Goal: Communication & Community: Answer question/provide support

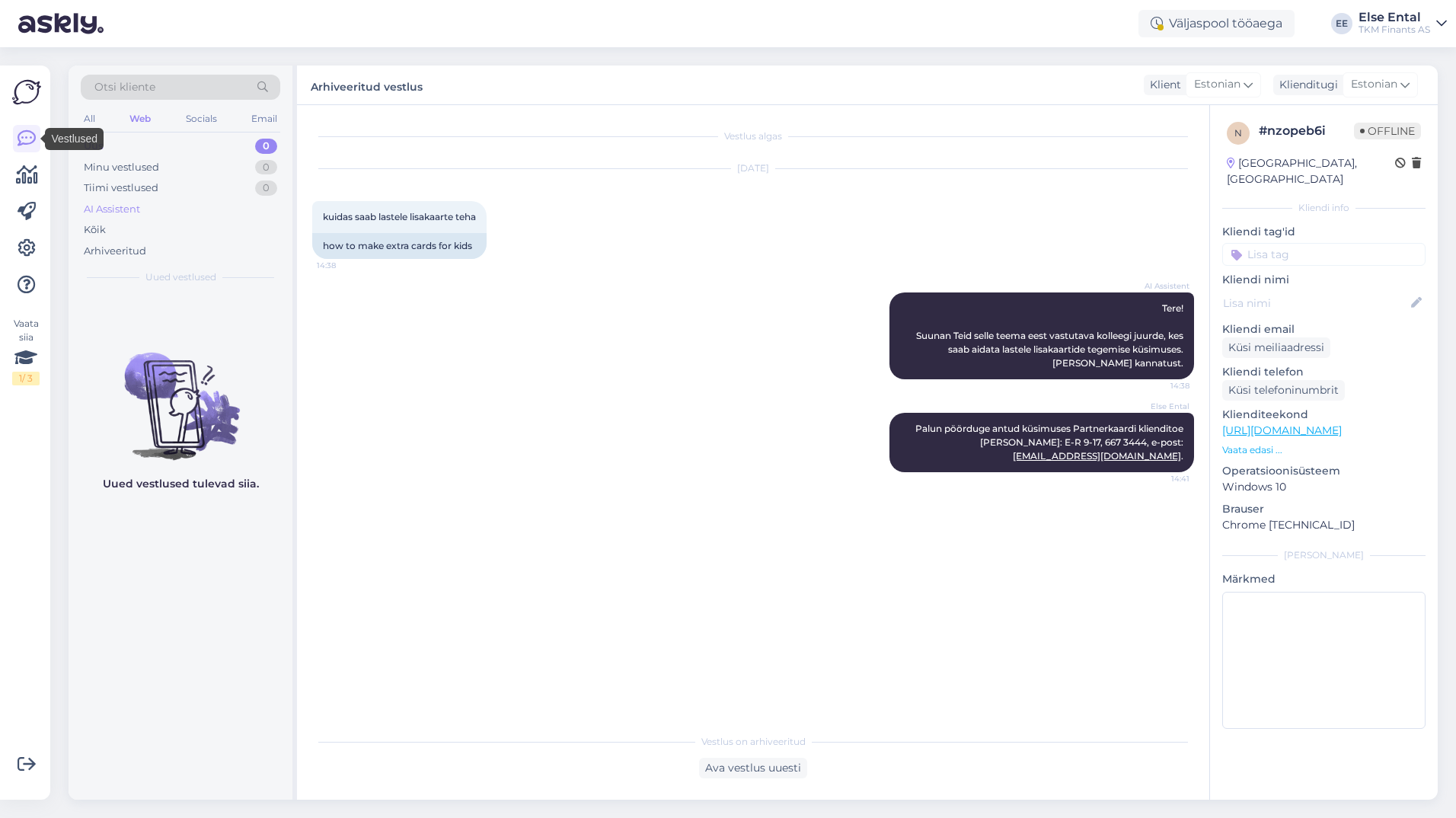
click at [110, 208] on div "AI Assistent" at bounding box center [112, 209] width 57 height 15
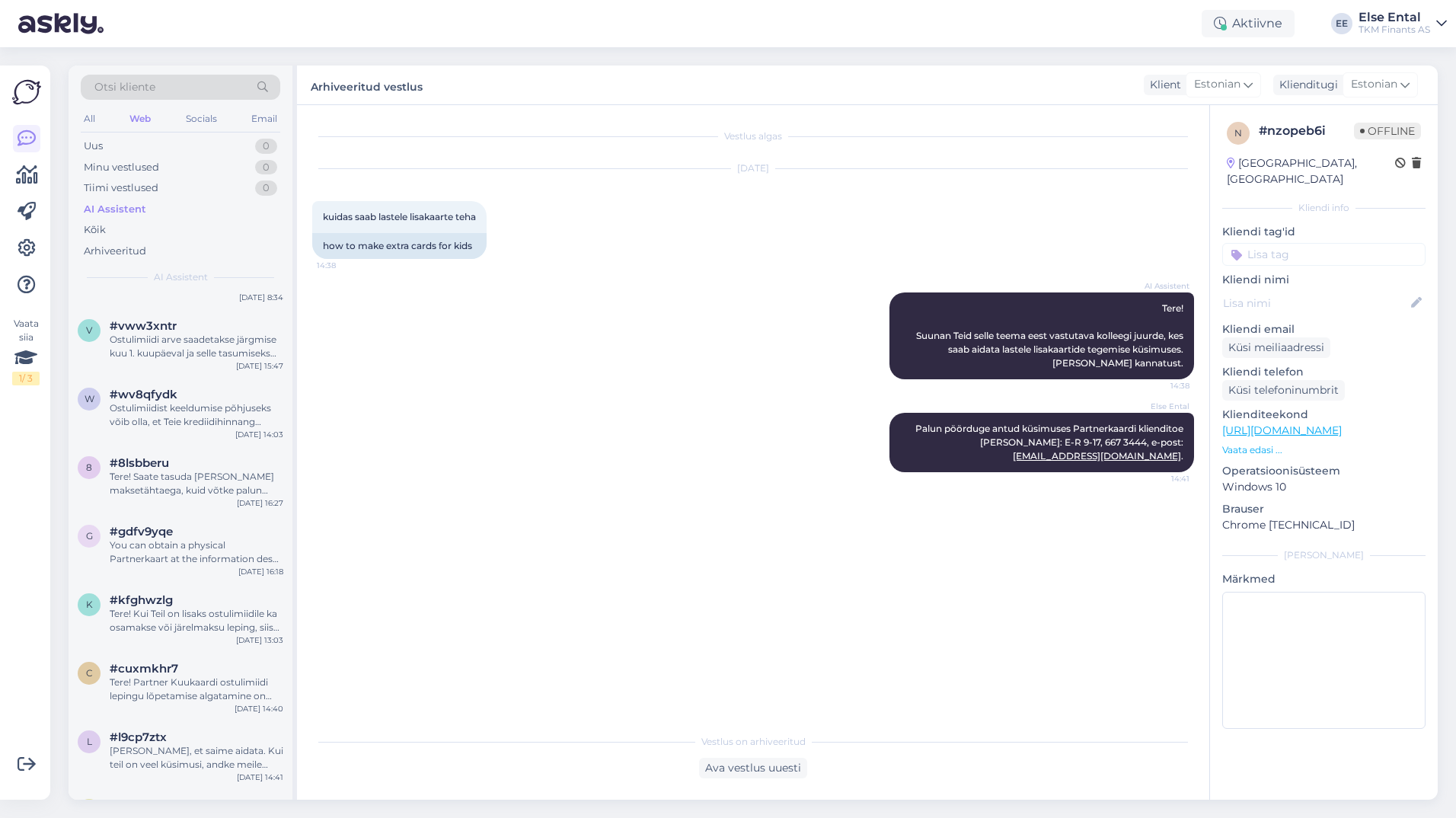
scroll to position [609, 0]
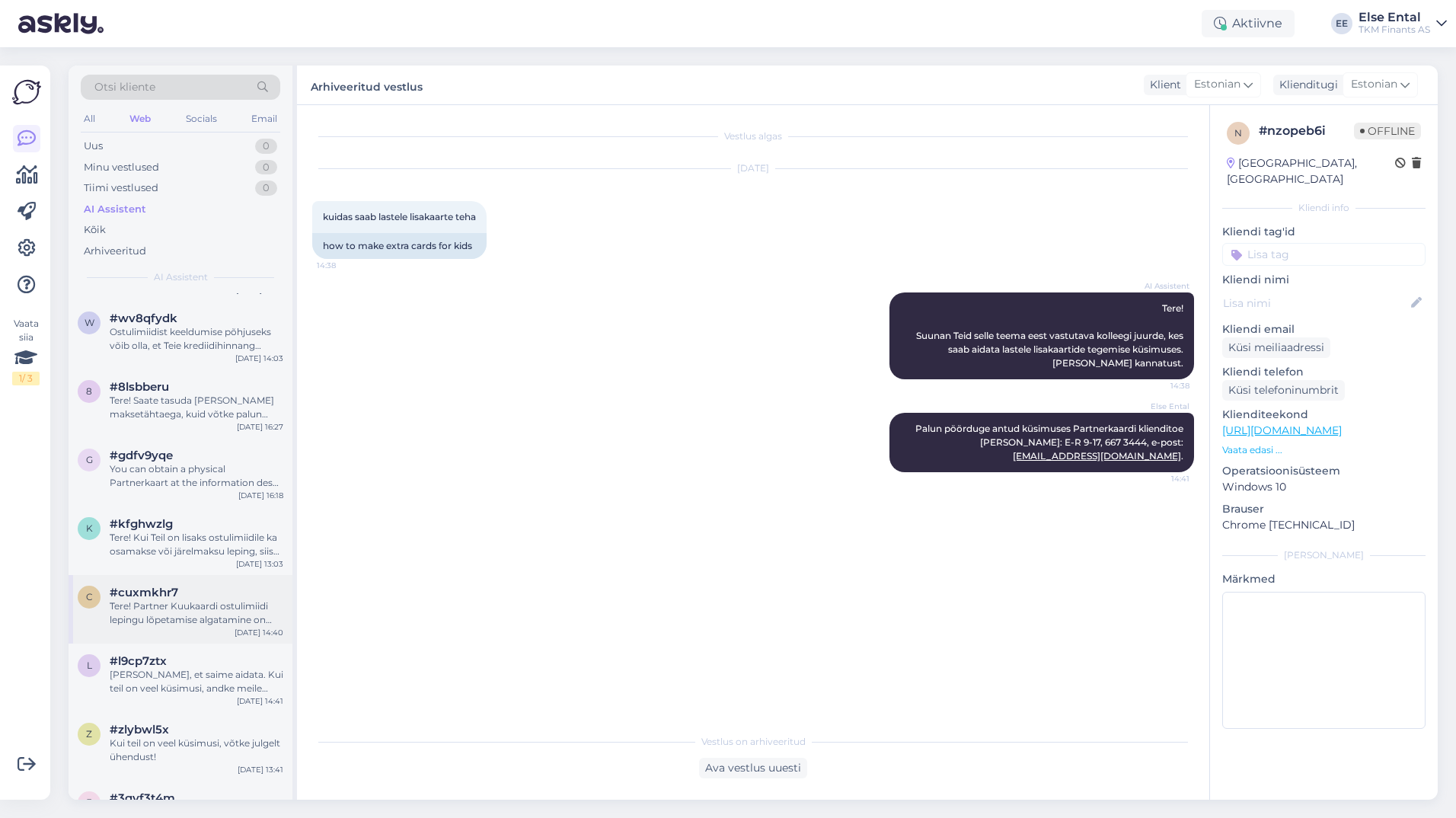
click at [182, 611] on div "Tere! Partner Kuukaardi ostulimiidi lepingu lõpetamise algatamine on võimalik P…" at bounding box center [196, 613] width 174 height 27
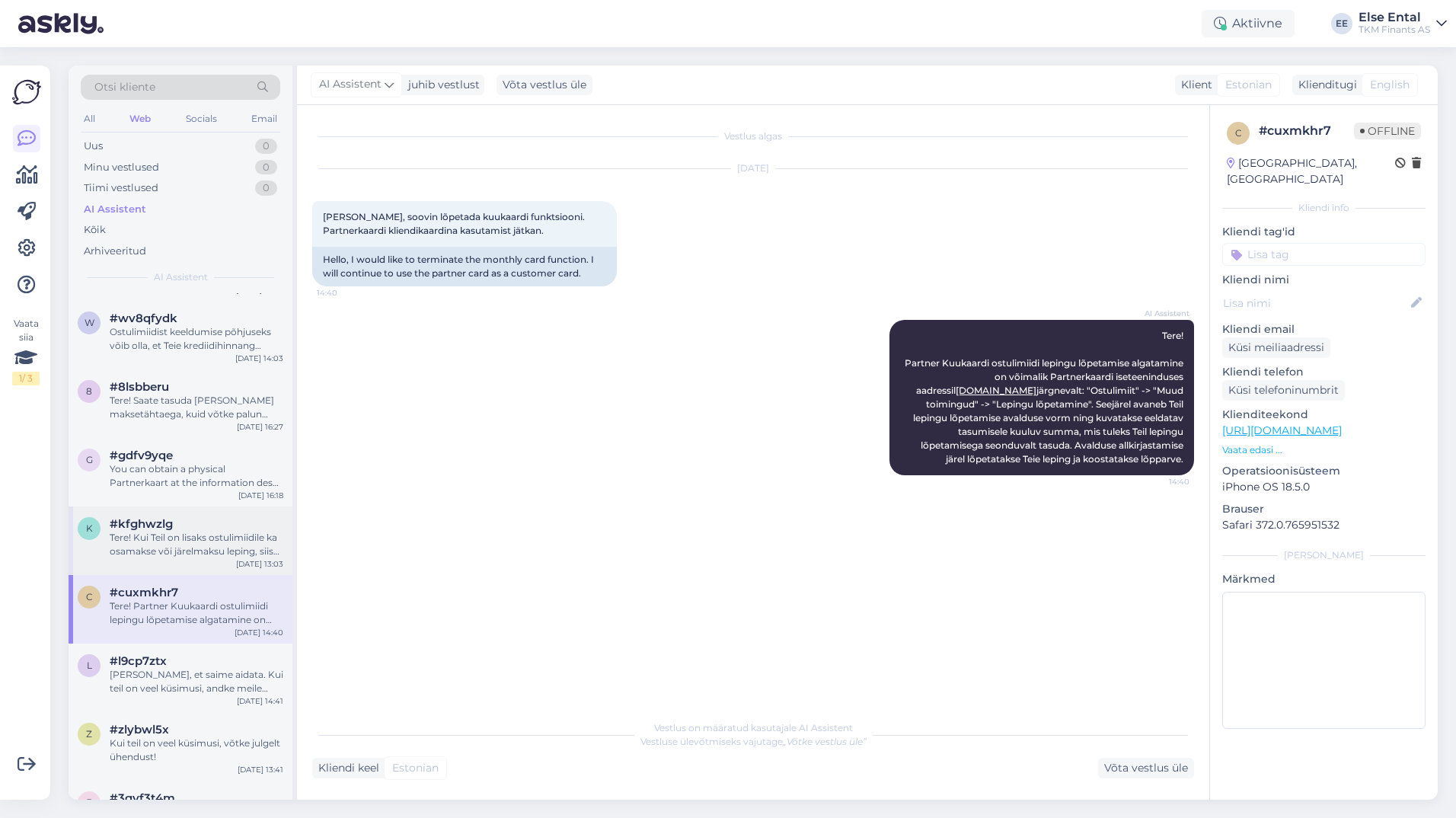
click at [185, 545] on div "Tere! Kui Teil on lisaks ostulimiidile ka osamakse või järelmaksu leping, siis …" at bounding box center [196, 544] width 174 height 27
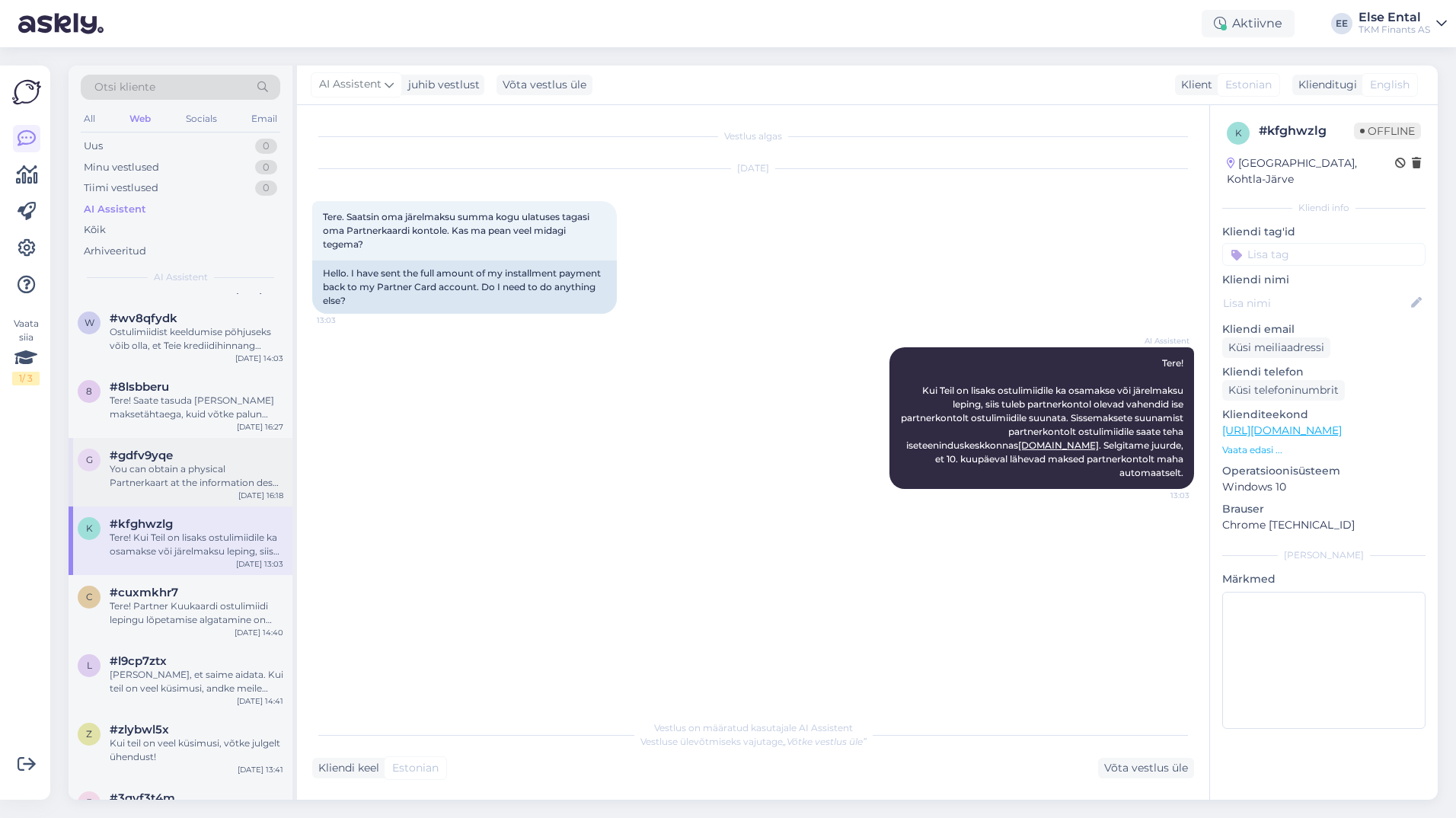
click at [179, 475] on div "You can obtain a physical Partnerkaart at the information desk by presenting an…" at bounding box center [196, 475] width 174 height 27
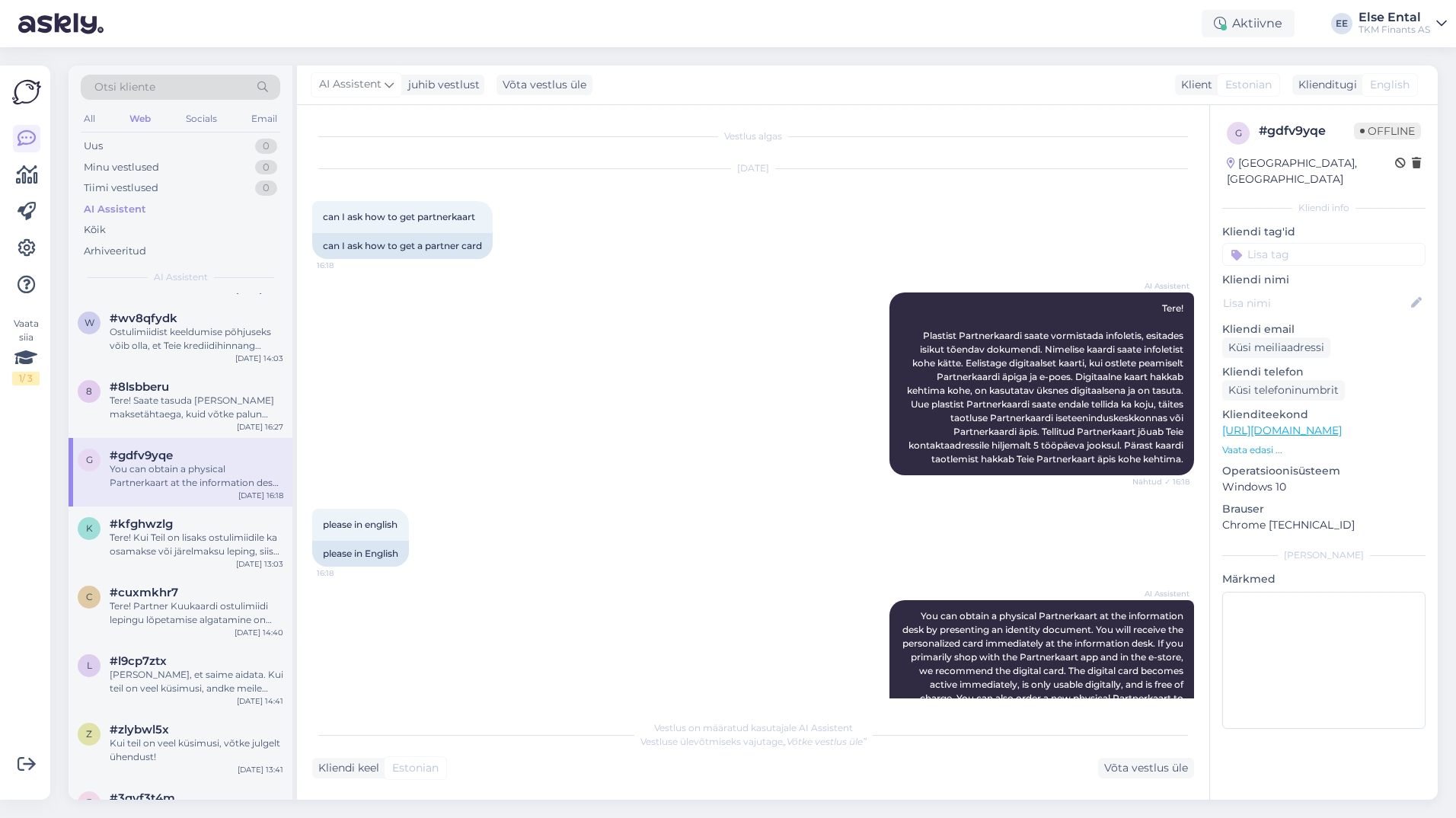
scroll to position [115, 0]
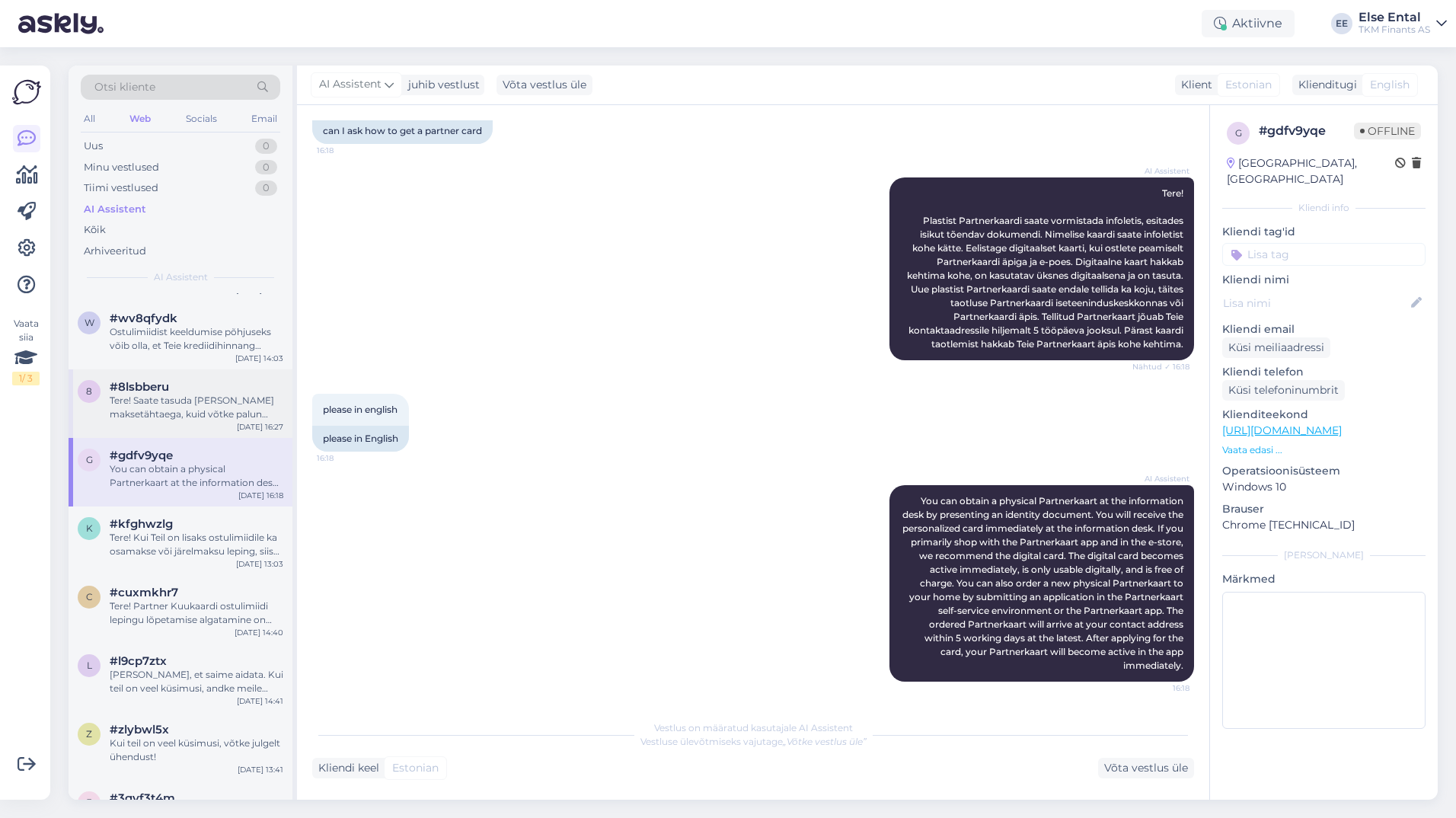
click at [179, 393] on div "#8lsbberu" at bounding box center [196, 387] width 174 height 14
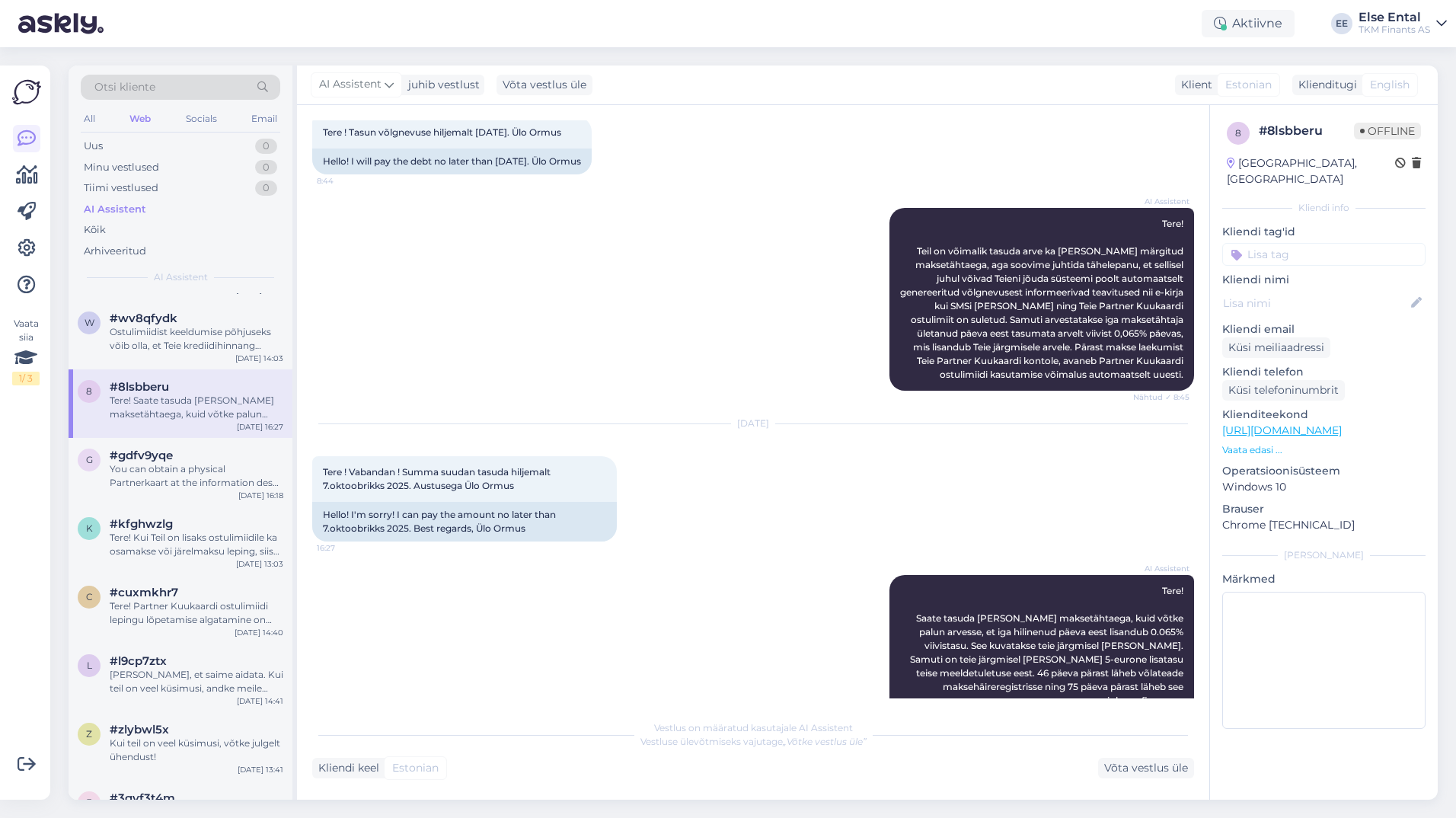
scroll to position [1154, 0]
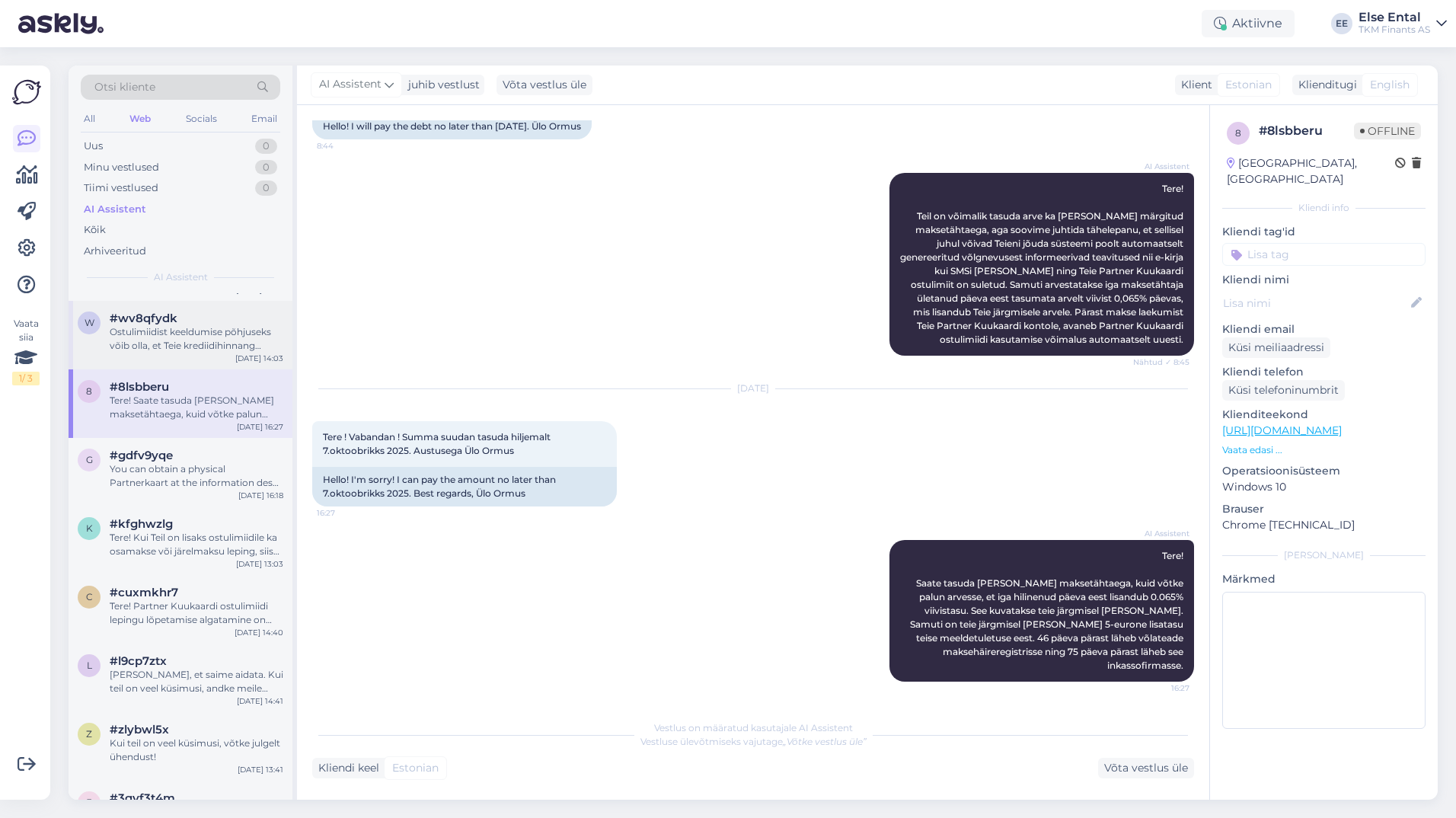
click at [178, 335] on div "Ostulimiidist keeldumise põhjuseks võib olla, et Teie krediidihinnang ostulimii…" at bounding box center [196, 338] width 174 height 27
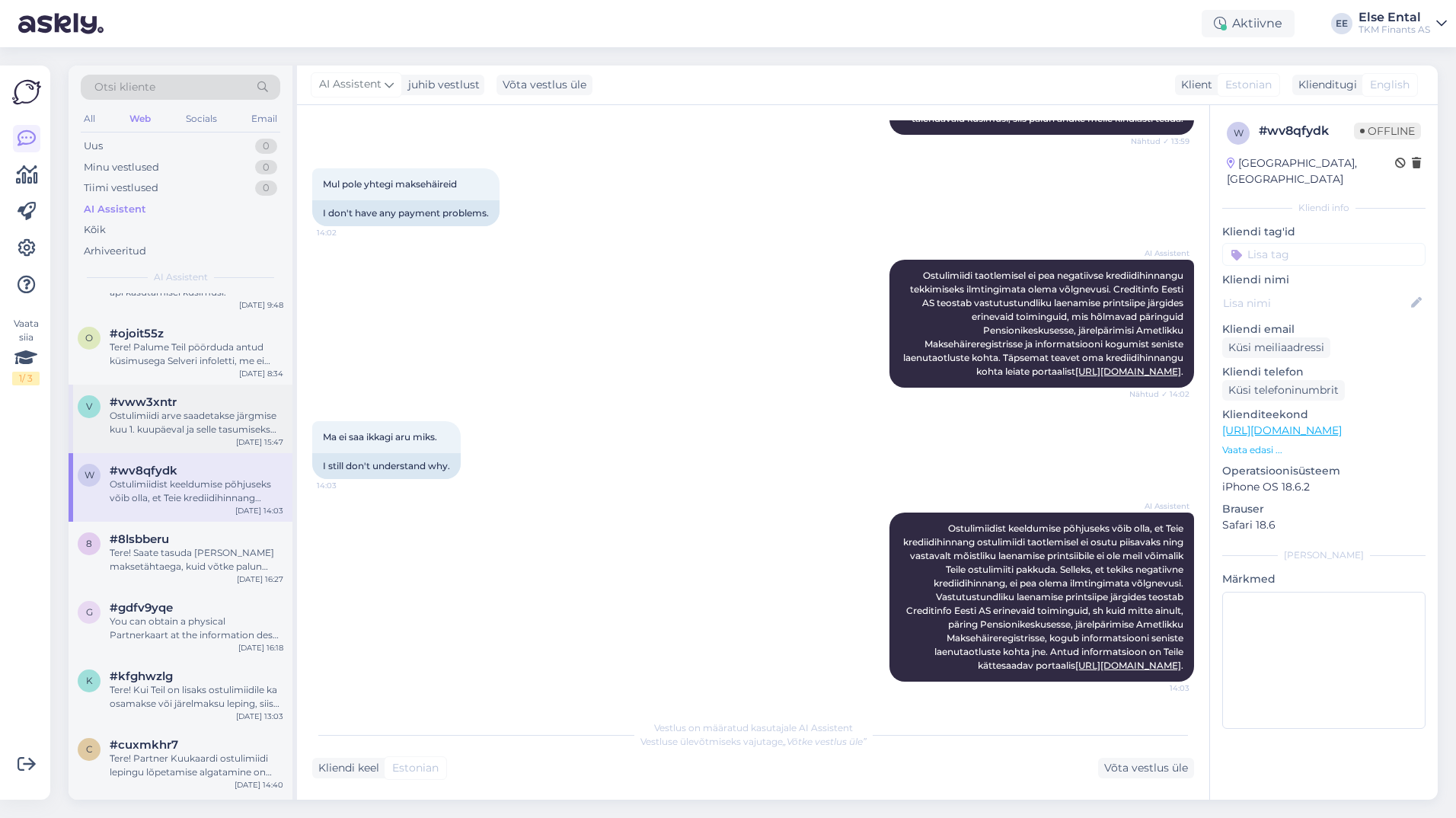
scroll to position [229, 0]
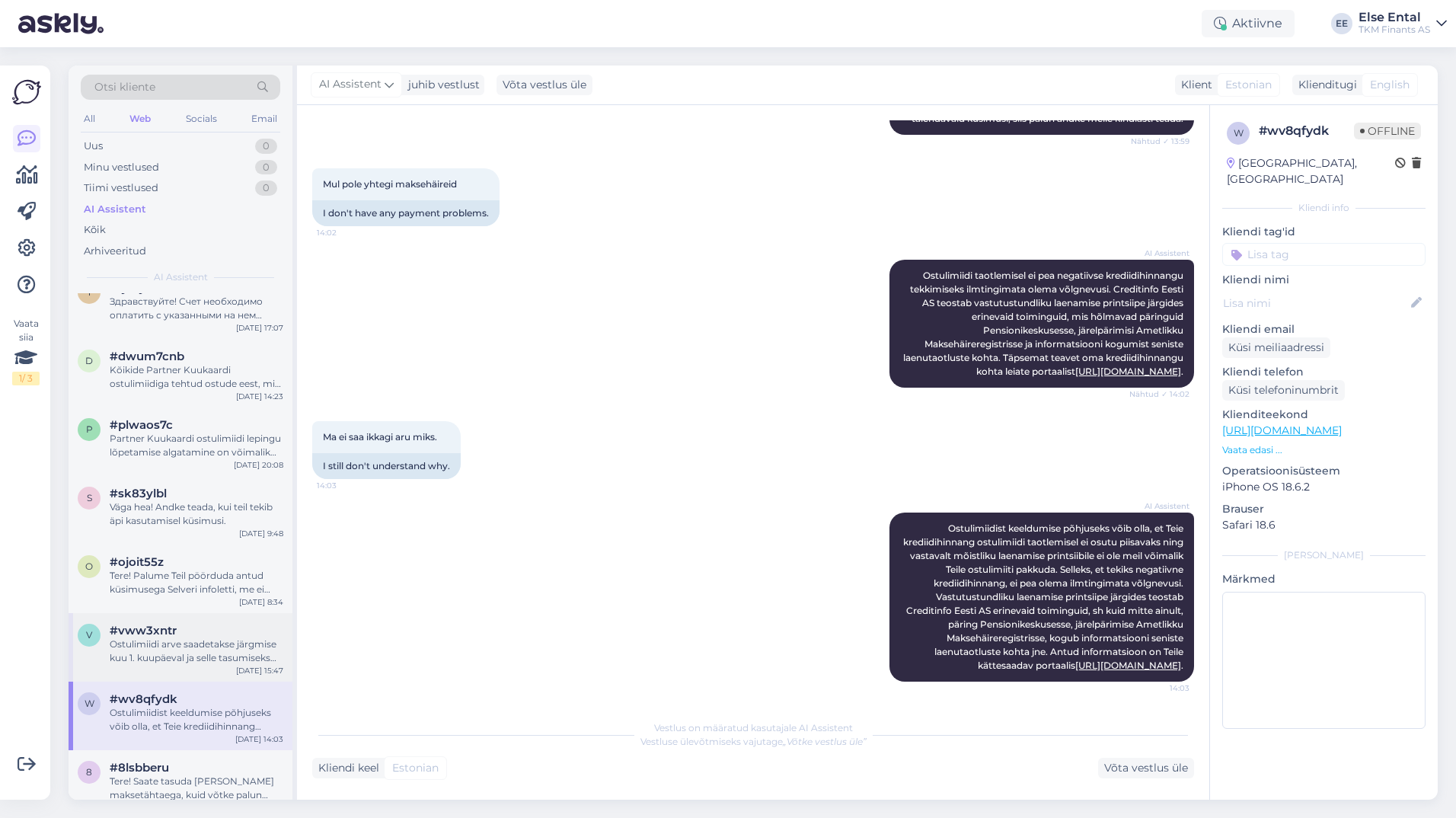
click at [173, 637] on span "#vww3xntr" at bounding box center [143, 630] width 67 height 14
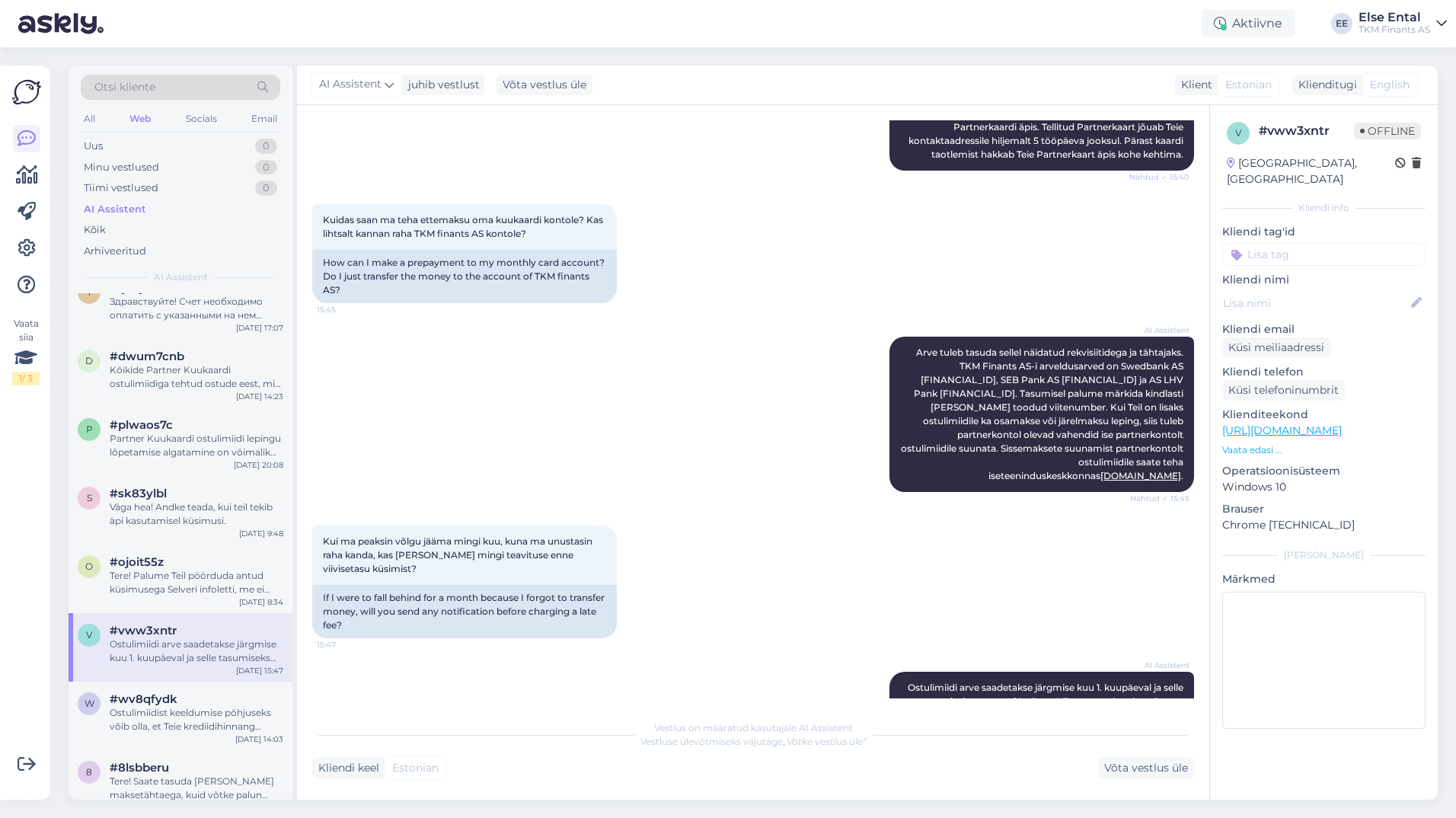
scroll to position [381, 0]
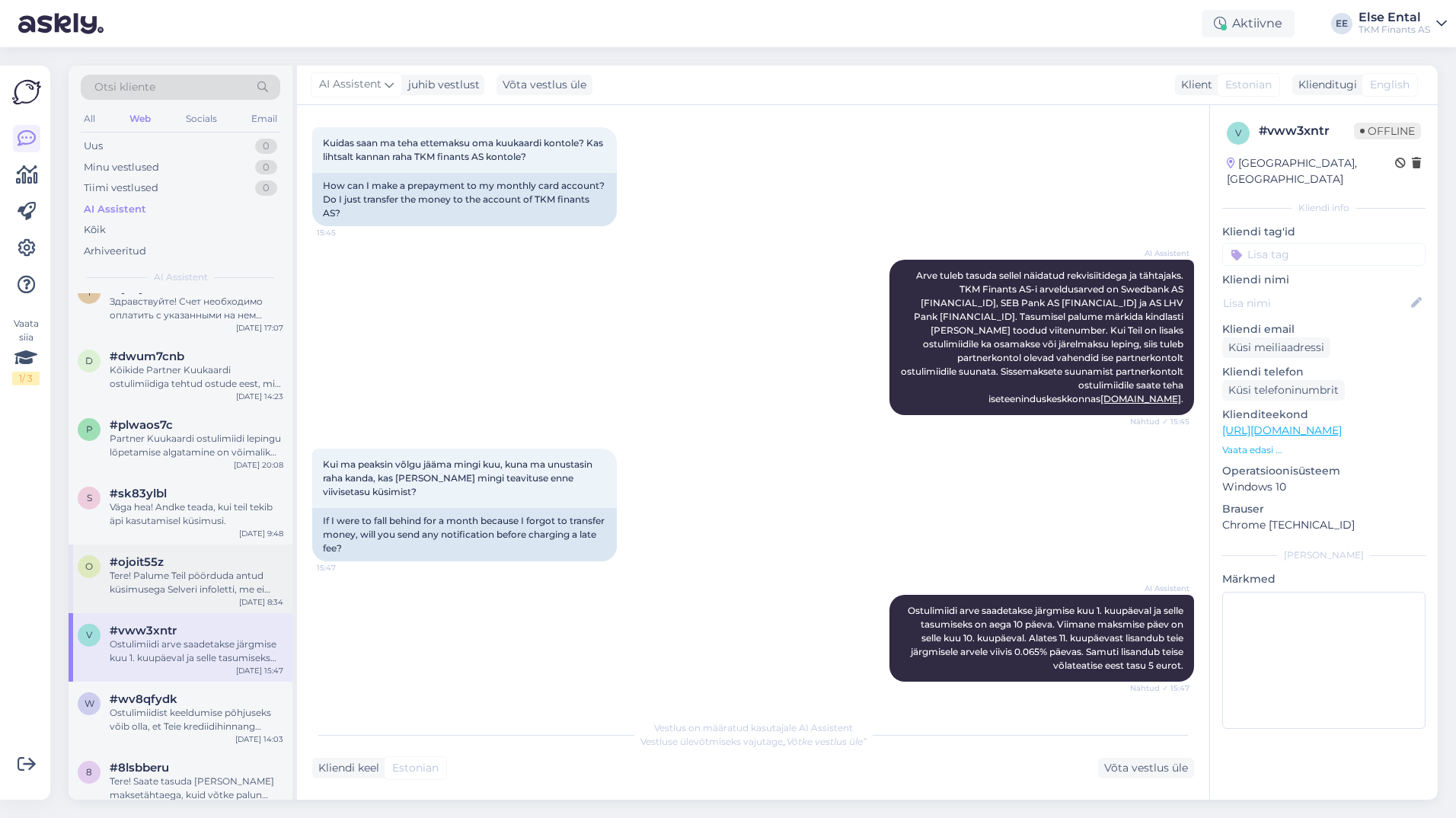
click at [172, 578] on div "Tere! Palume Teil pöörduda antud küsimusega Selveri infoletti, me ei oska parak…" at bounding box center [196, 582] width 174 height 27
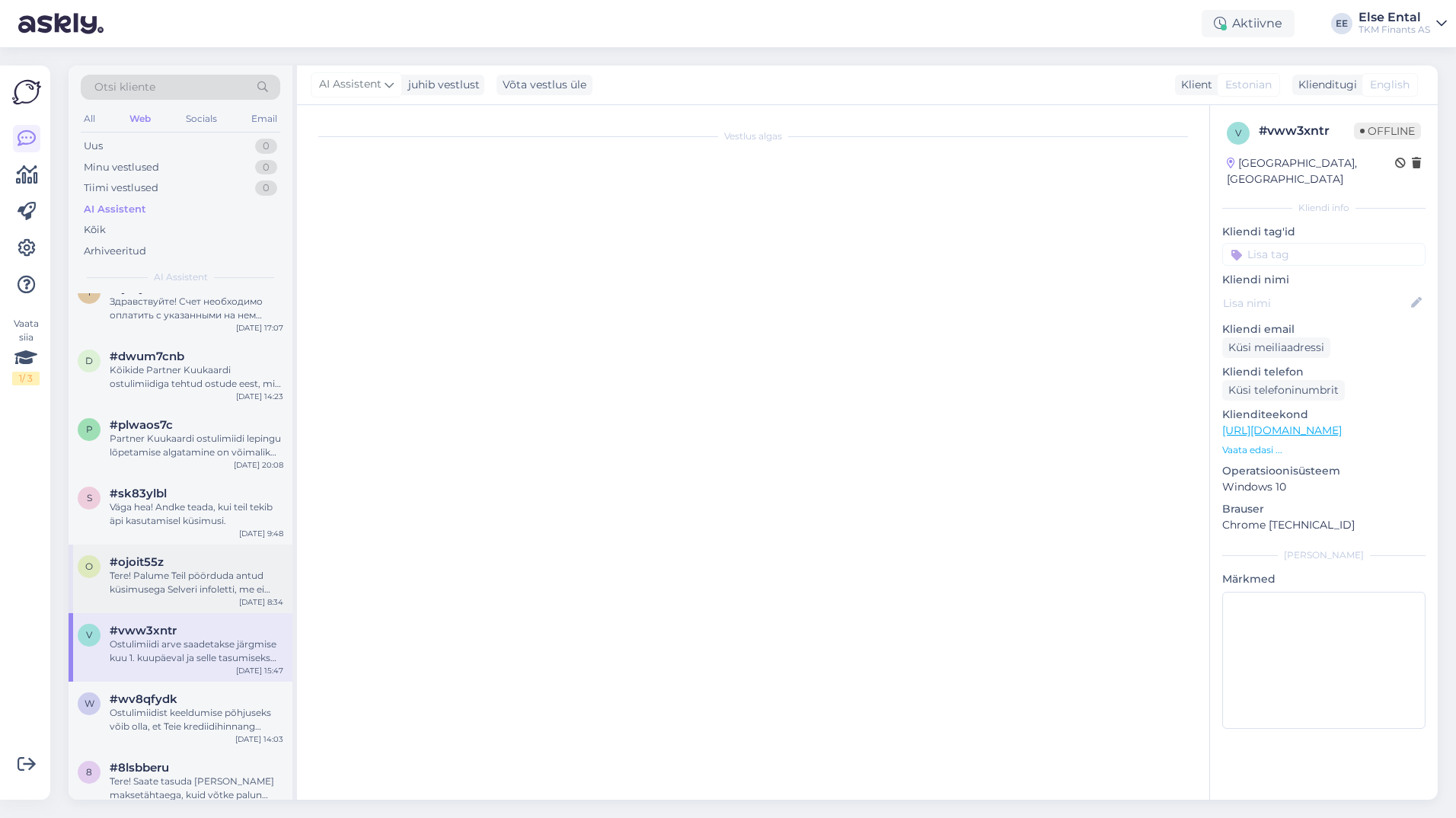
scroll to position [0, 0]
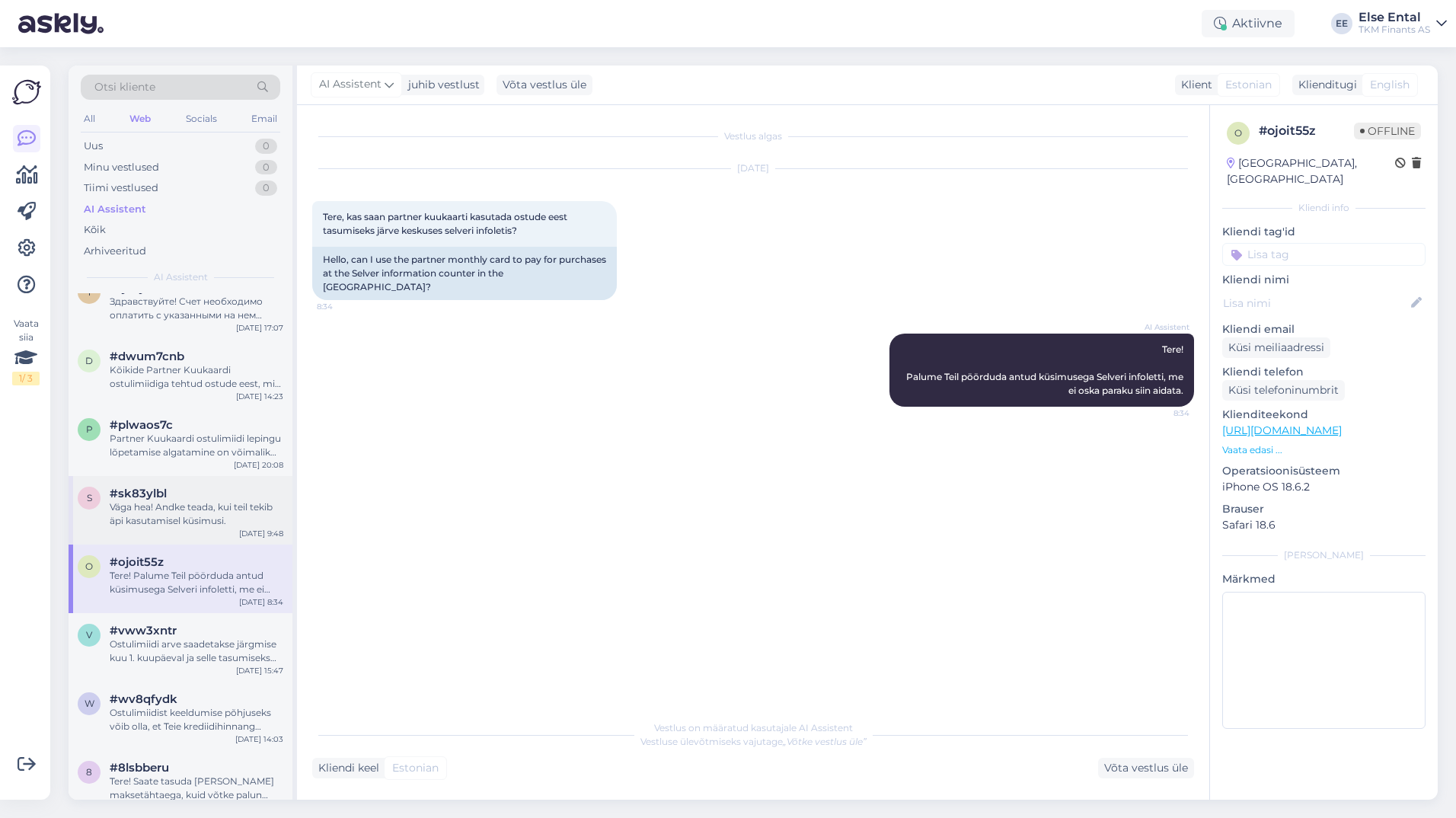
click at [222, 506] on div "Väga hea! Andke teada, kui teil tekib äpi kasutamisel küsimusi." at bounding box center [196, 513] width 174 height 27
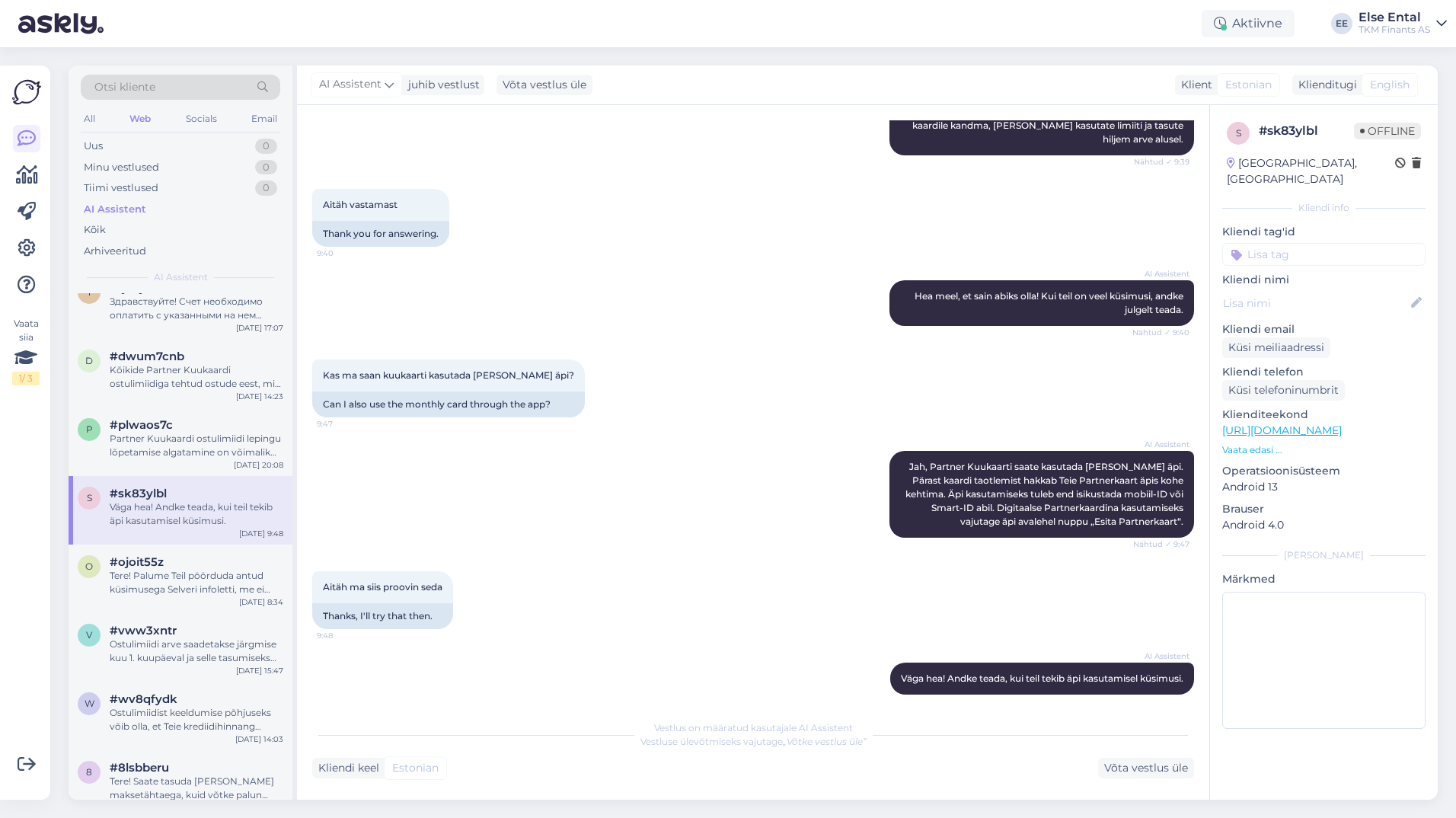
scroll to position [483, 0]
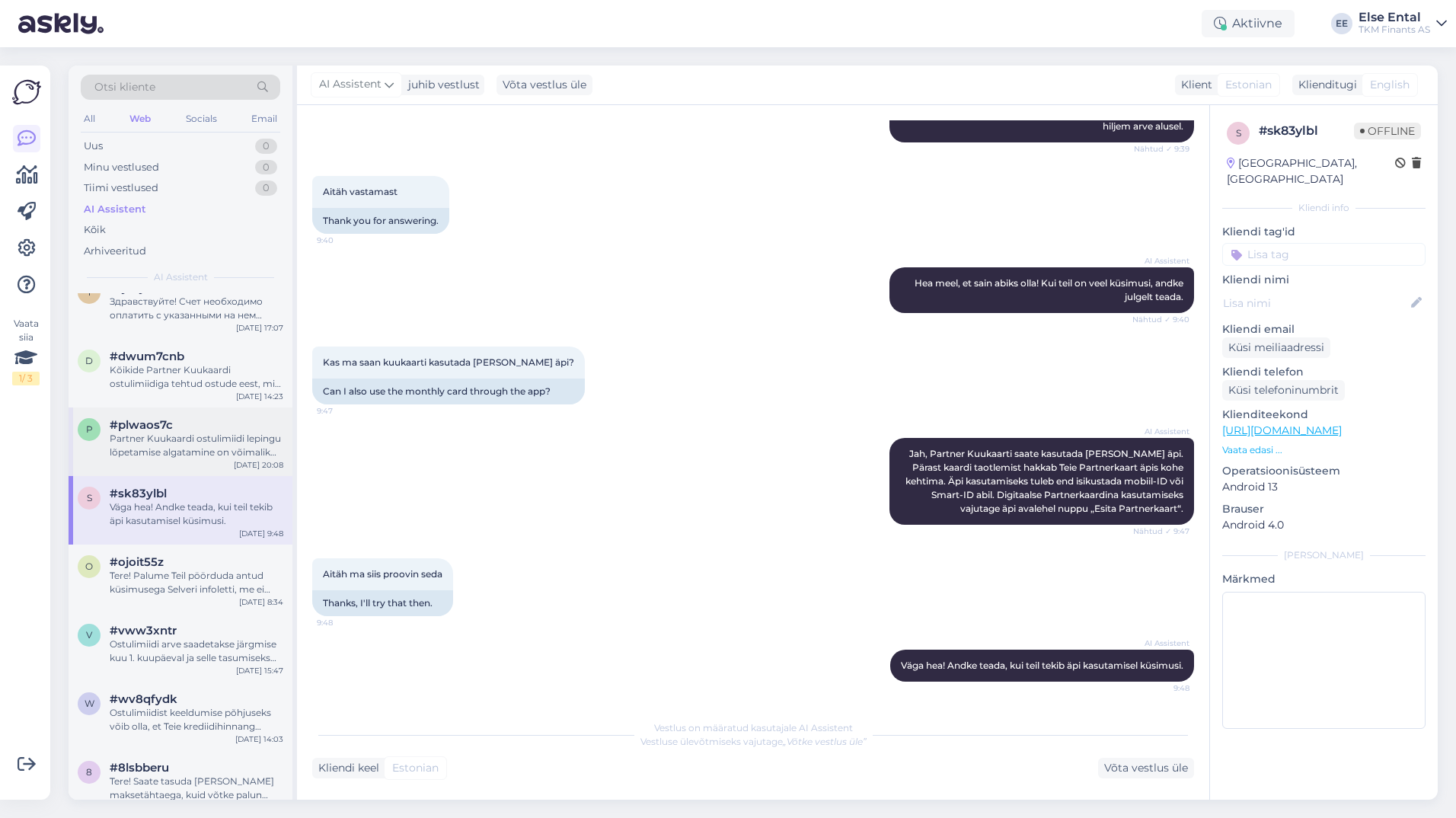
click at [208, 442] on div "Partner Kuukaardi ostulimiidi lepingu lõpetamise algatamine on võimalik Partner…" at bounding box center [196, 444] width 174 height 27
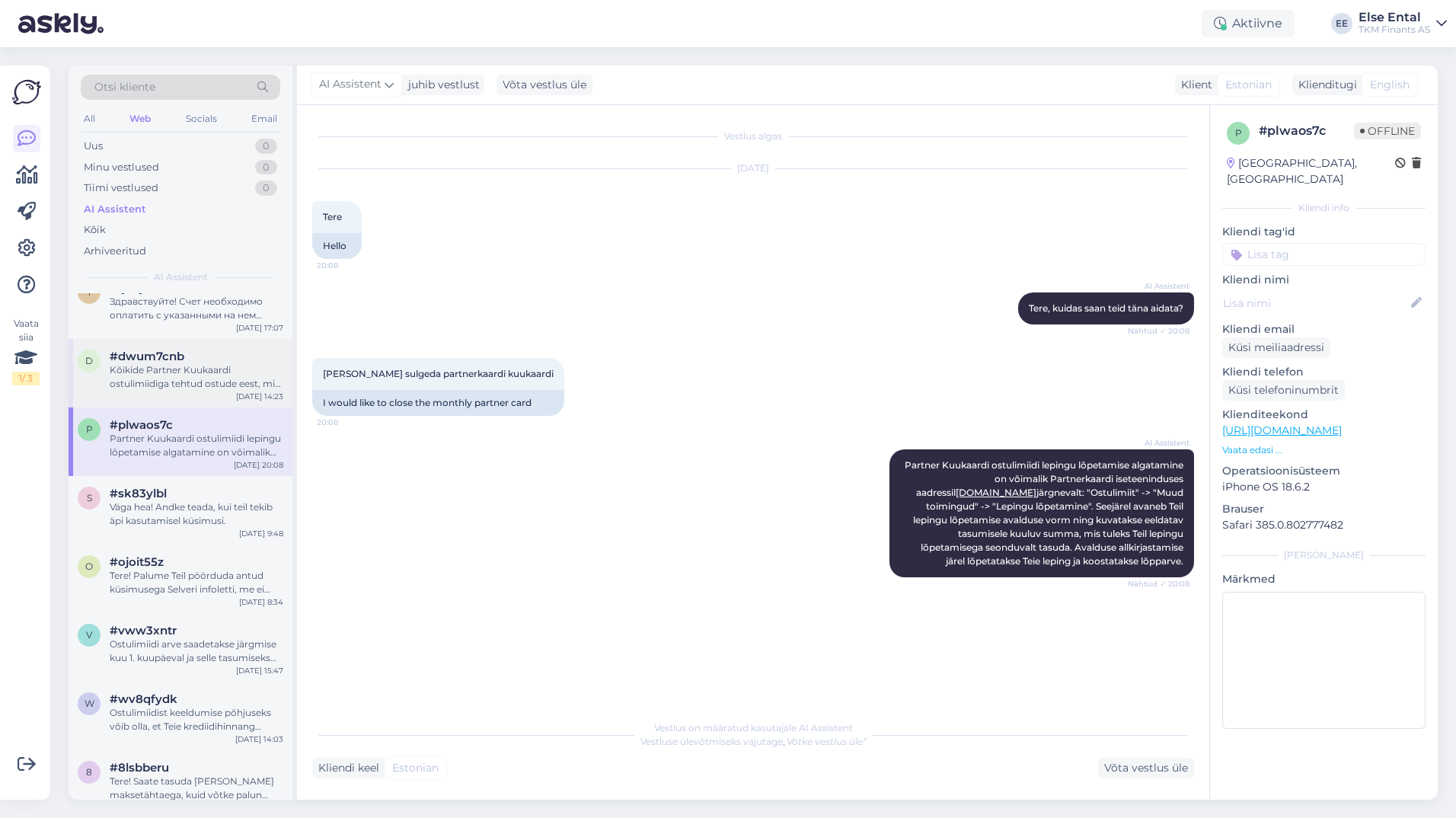
click at [165, 364] on div "Kõikide Partner Kuukaardi ostulimiidiga tehtud ostude eest, mis on sooritatud ü…" at bounding box center [196, 376] width 174 height 27
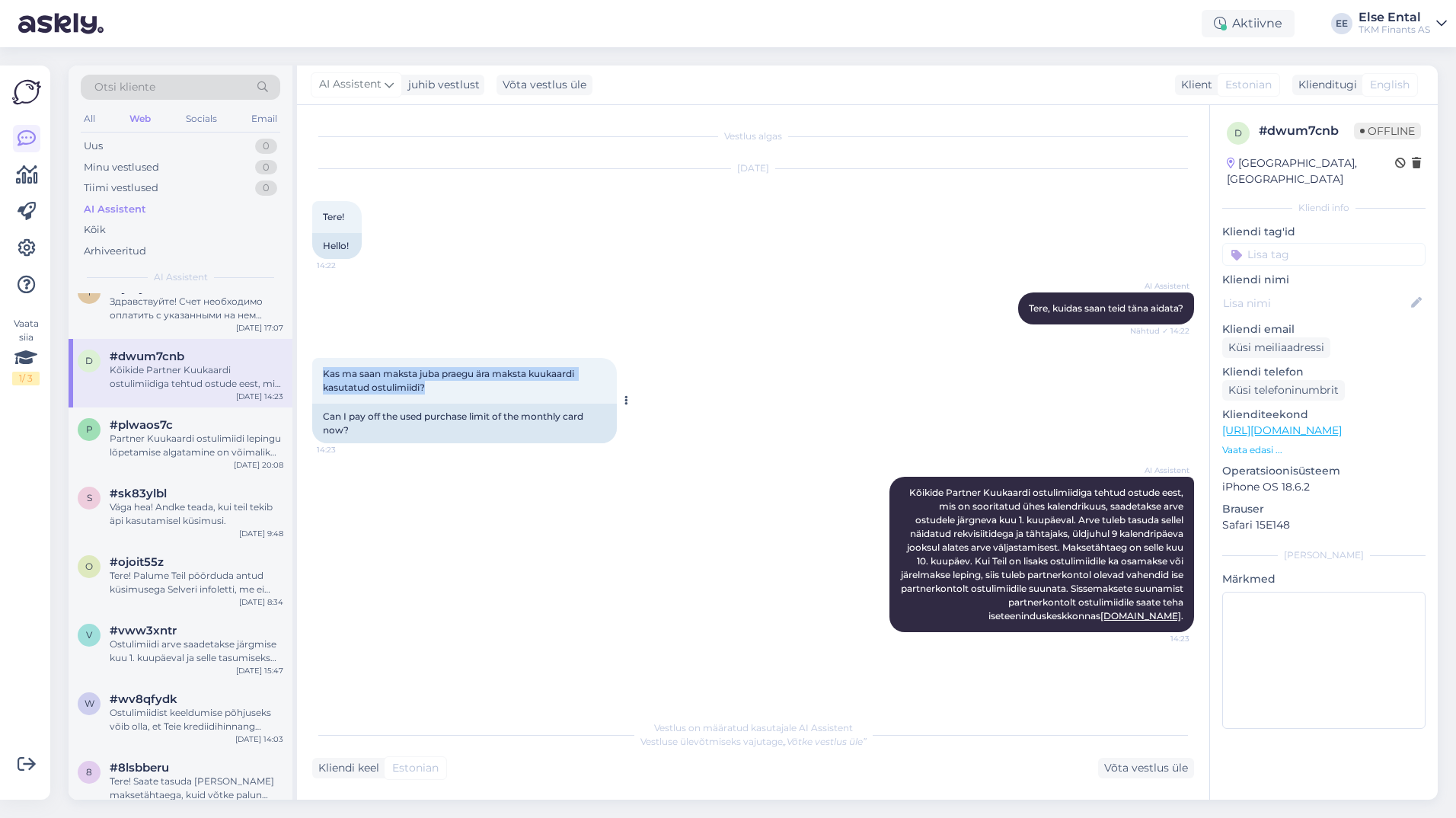
drag, startPoint x: 444, startPoint y: 391, endPoint x: 323, endPoint y: 372, distance: 122.5
click at [323, 372] on div "Kas ma saan maksta juba praegu ära maksta kuukaardi kasutatud ostulimiidi? 14:23" at bounding box center [465, 380] width 305 height 46
drag, startPoint x: 768, startPoint y: 354, endPoint x: 760, endPoint y: 351, distance: 8.5
click at [768, 354] on div "Kas ma saan maksta juba praegu ära maksta kuukaardi kasutatud ostulimiidi? 14:2…" at bounding box center [753, 401] width 881 height 119
drag, startPoint x: 1337, startPoint y: 132, endPoint x: 1263, endPoint y: 133, distance: 74.0
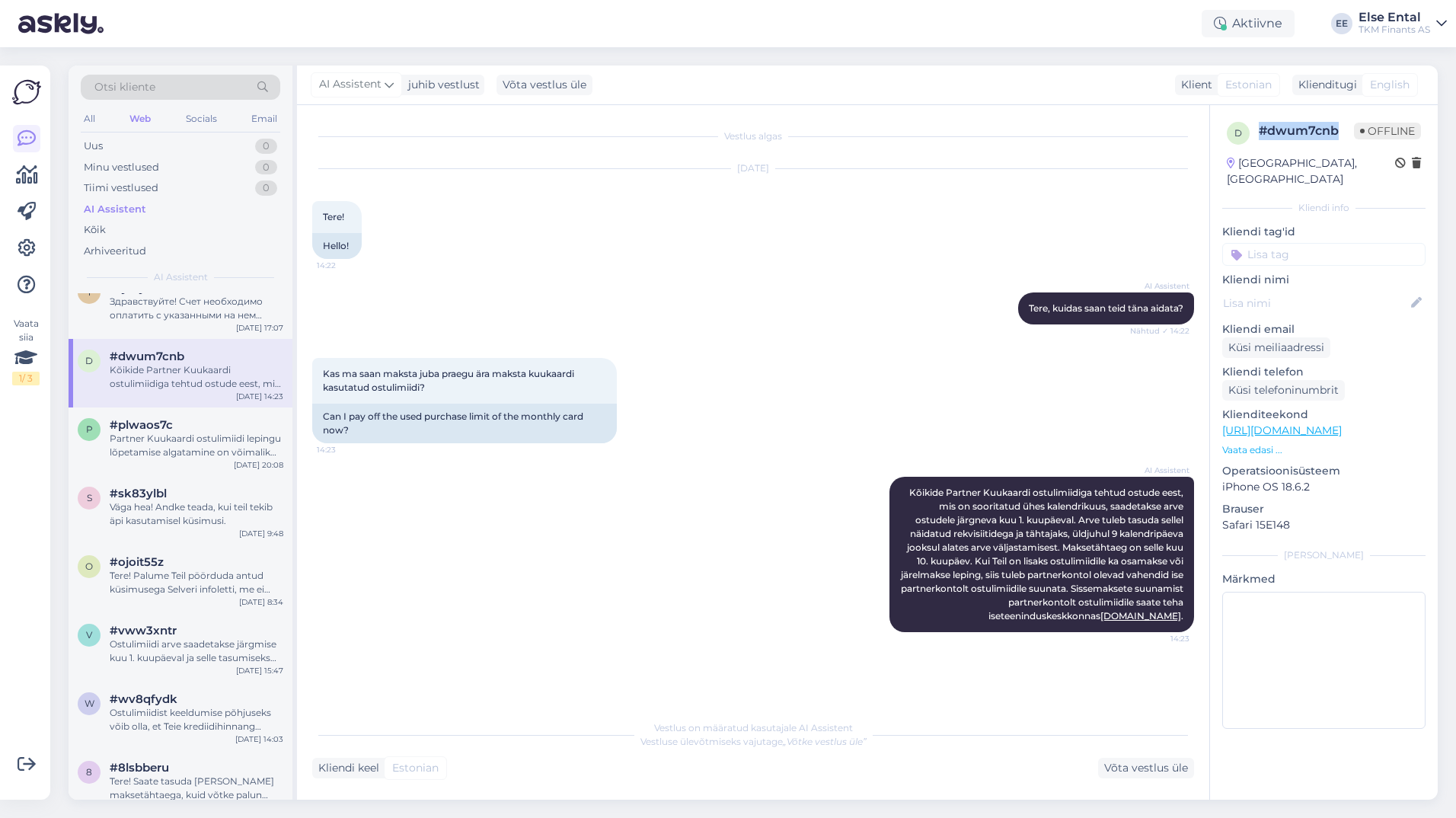
click at [1263, 133] on div "# dwum7cnb" at bounding box center [1306, 131] width 95 height 19
copy div "# dwum7cnb"
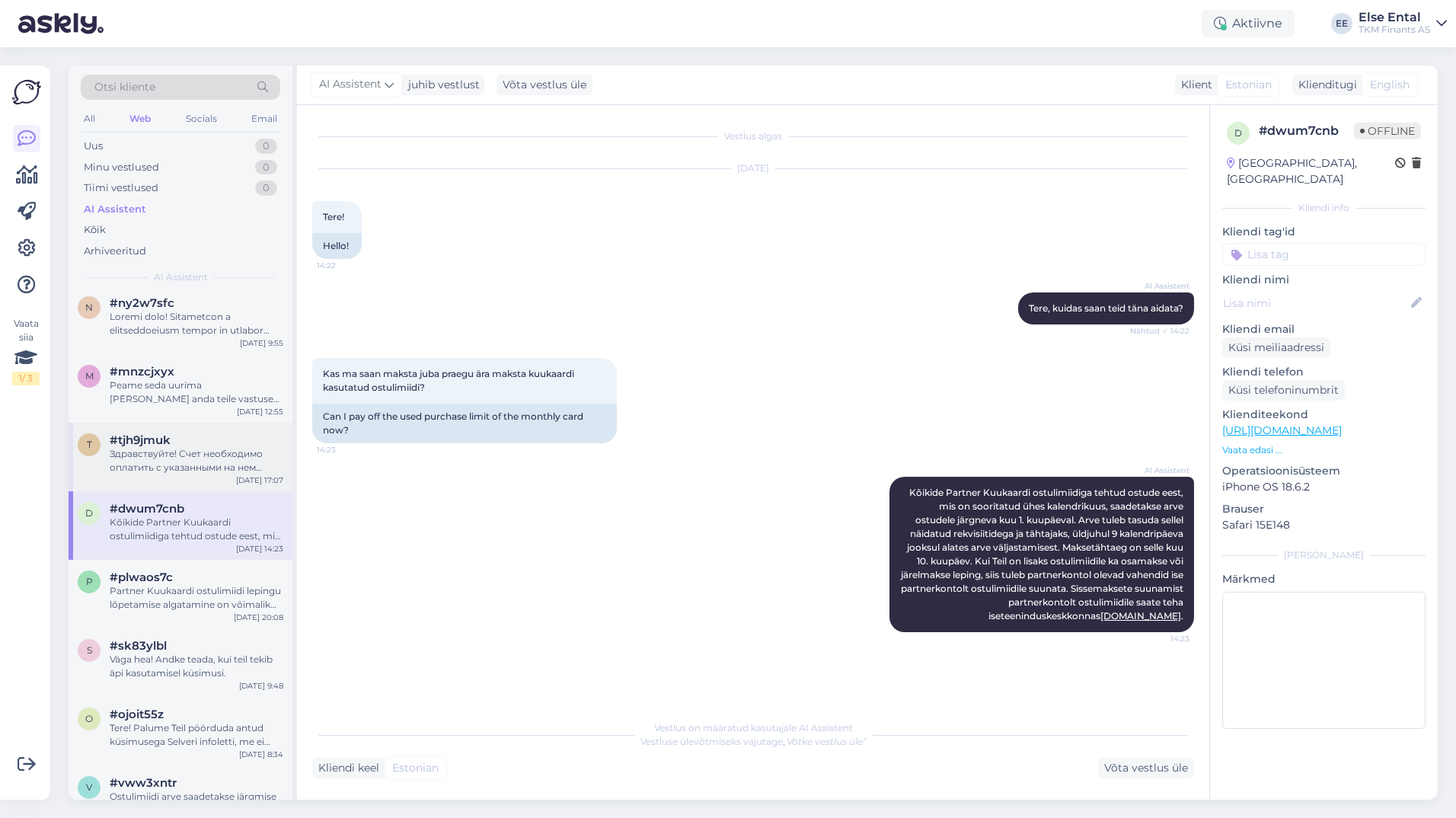
click at [175, 455] on div "Здравствуйте! Счет необходимо оплатить с указанными на нем реквизитами и в срок…" at bounding box center [196, 460] width 174 height 27
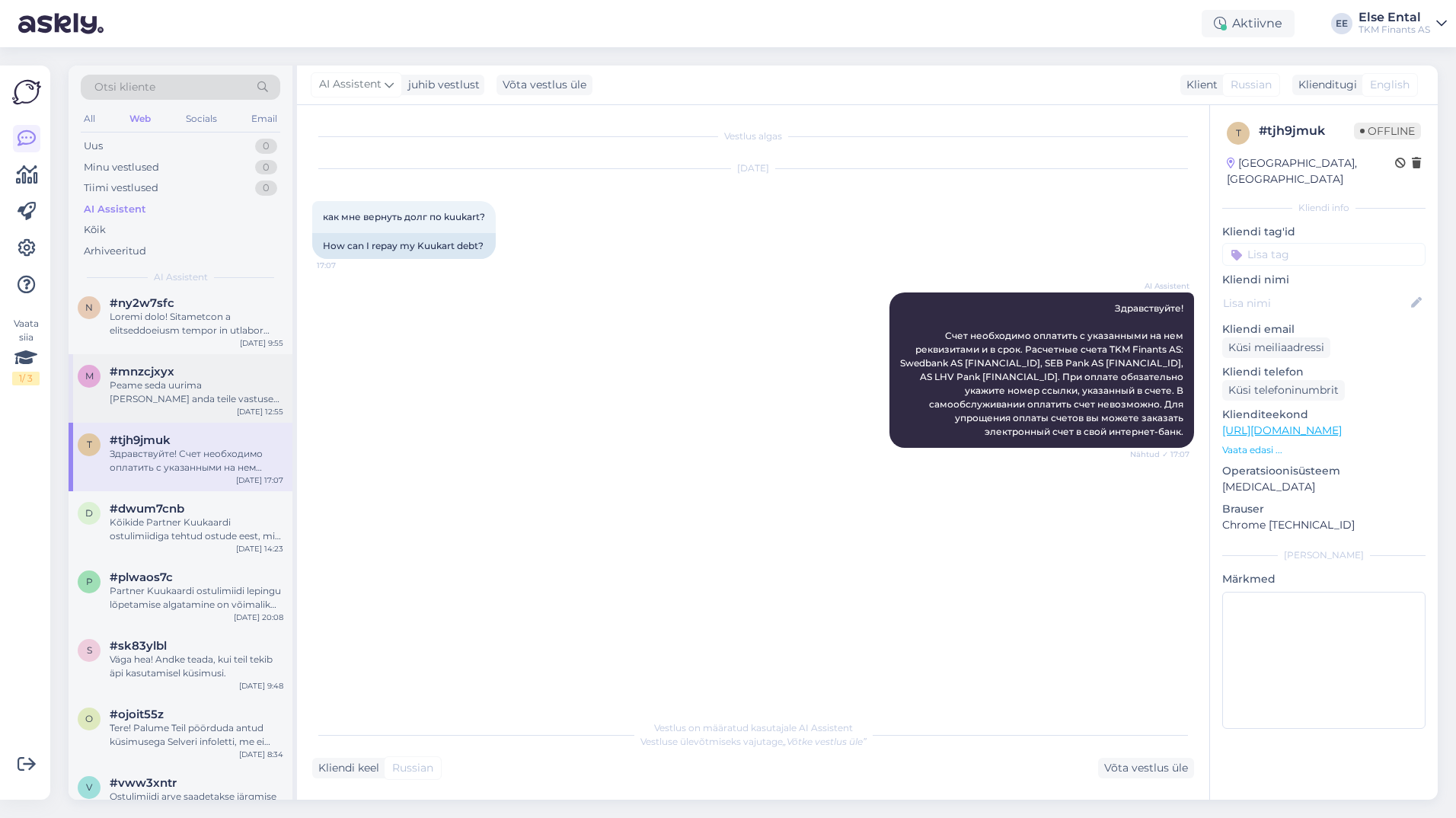
click at [114, 368] on span "#mnzcjxyx" at bounding box center [142, 371] width 65 height 14
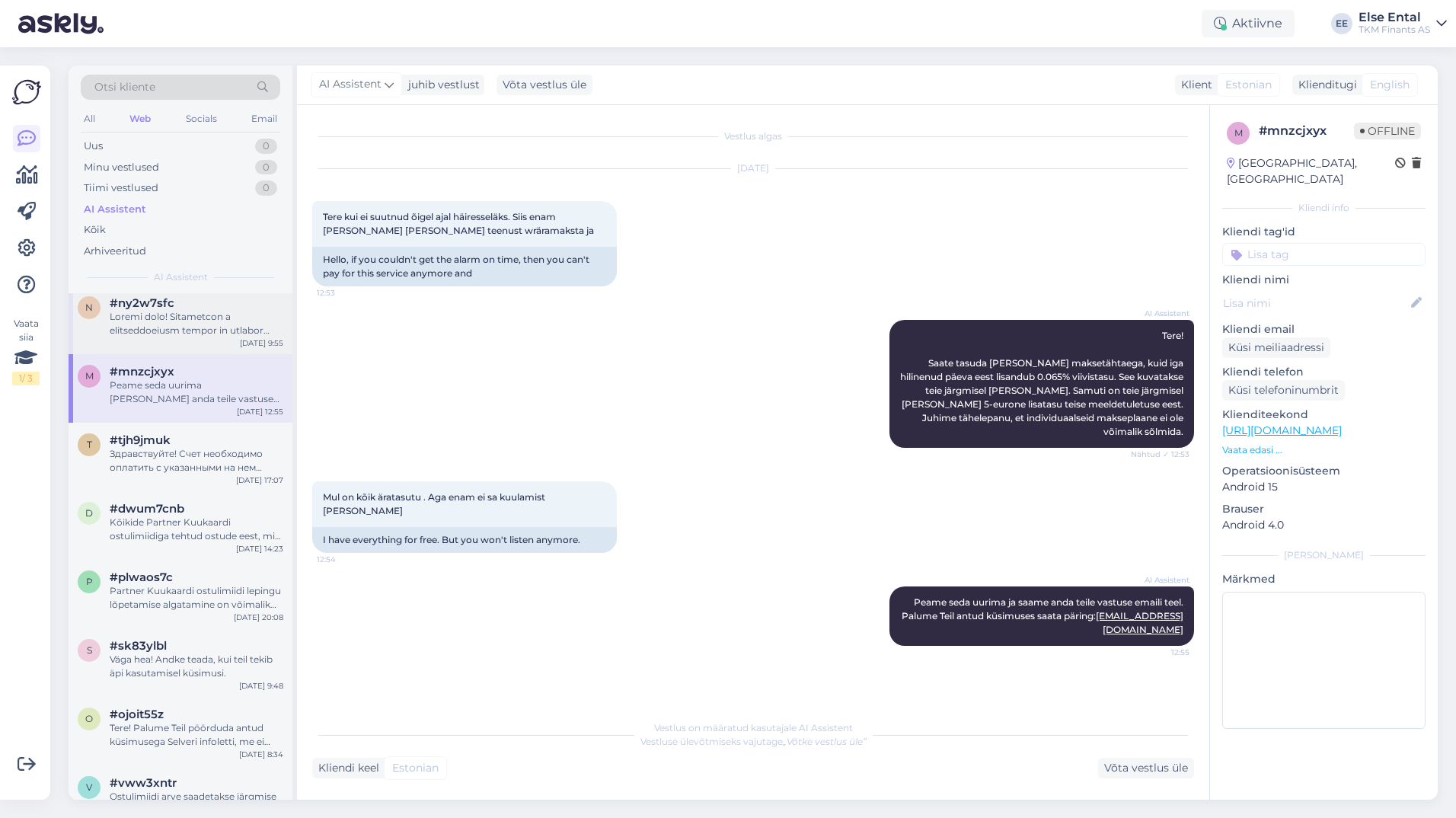
click at [208, 330] on div at bounding box center [196, 323] width 174 height 27
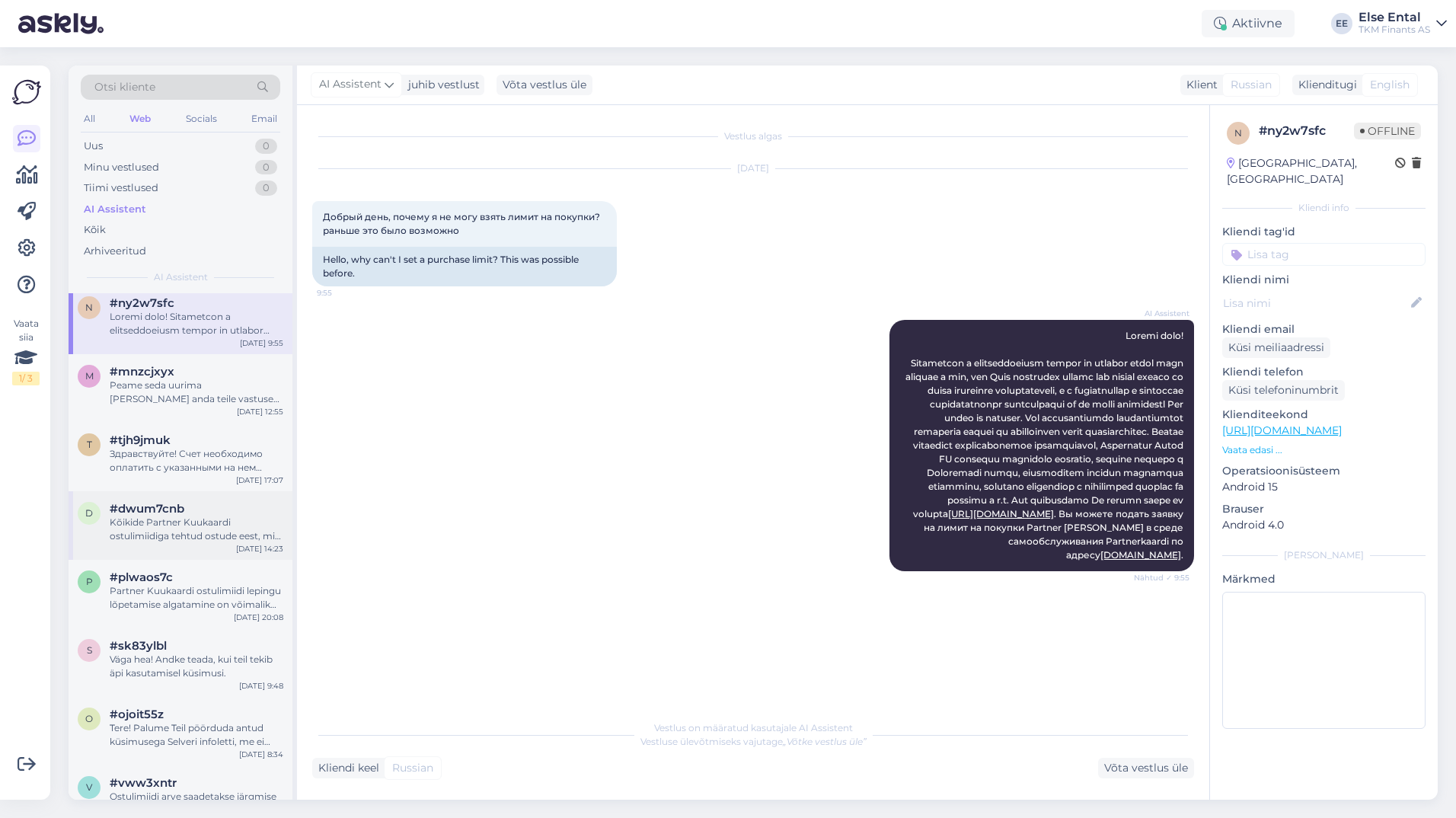
scroll to position [0, 0]
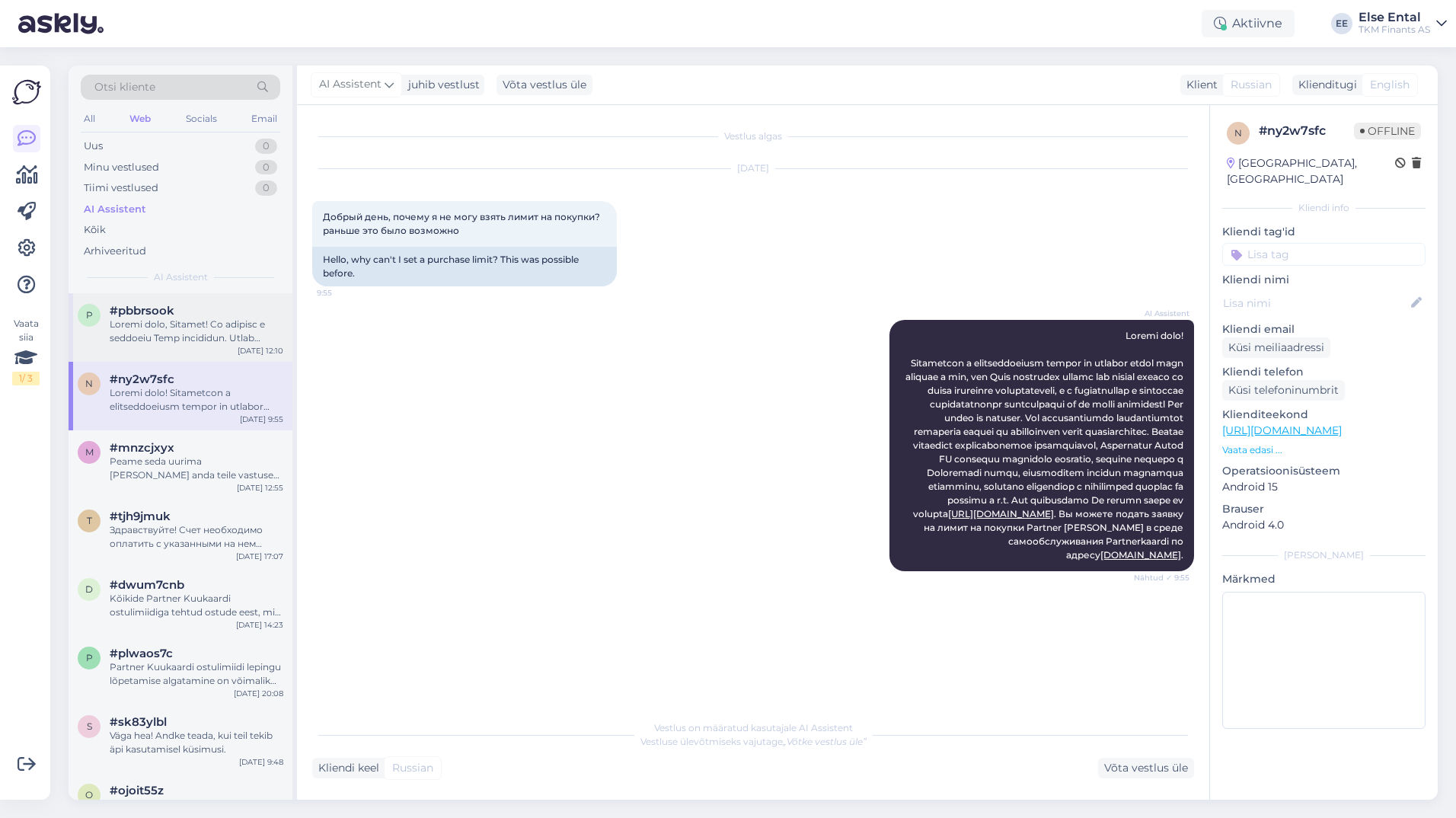
click at [175, 324] on div at bounding box center [196, 331] width 174 height 27
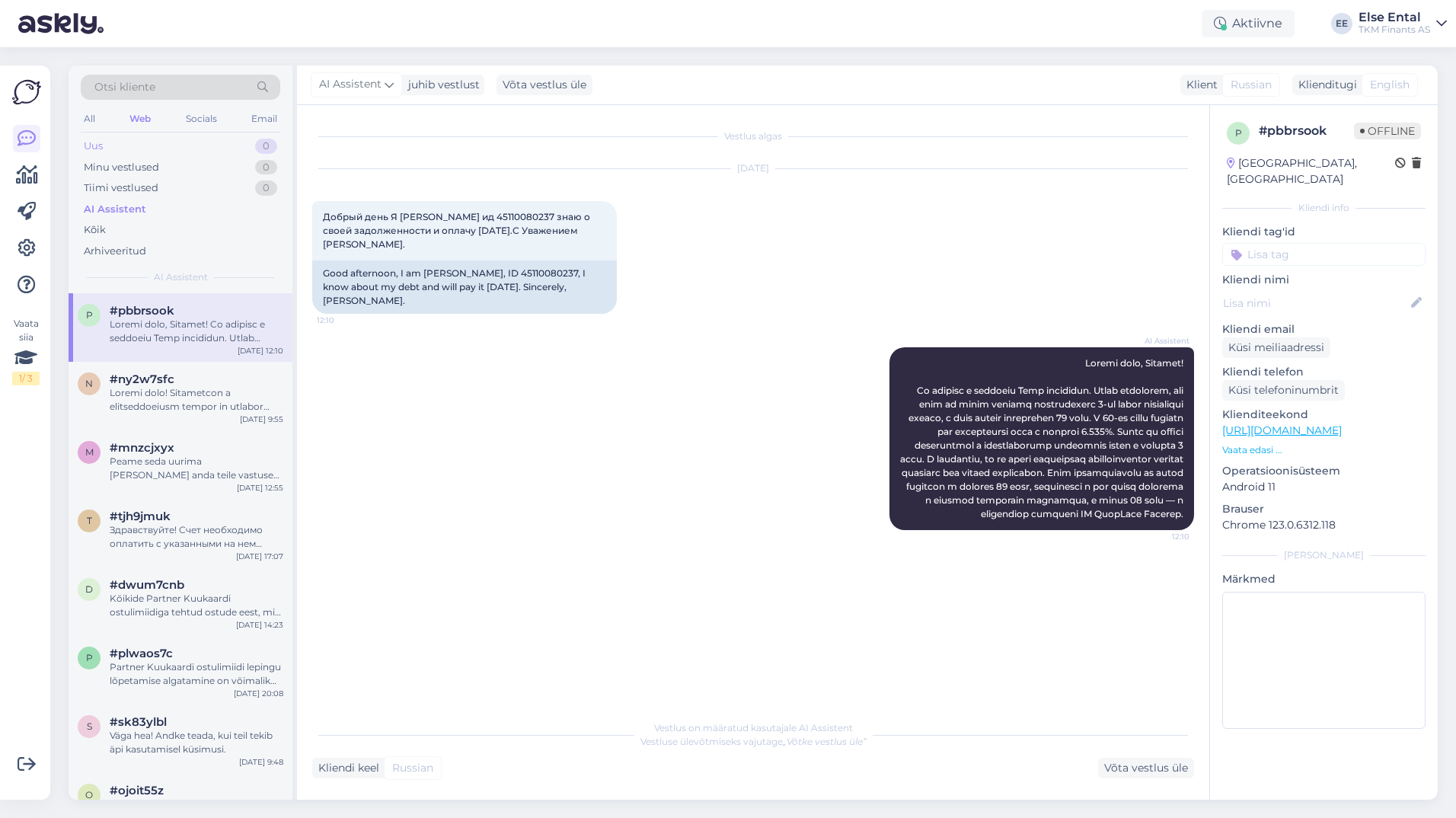
click at [113, 145] on div "Uus 0" at bounding box center [180, 146] width 200 height 21
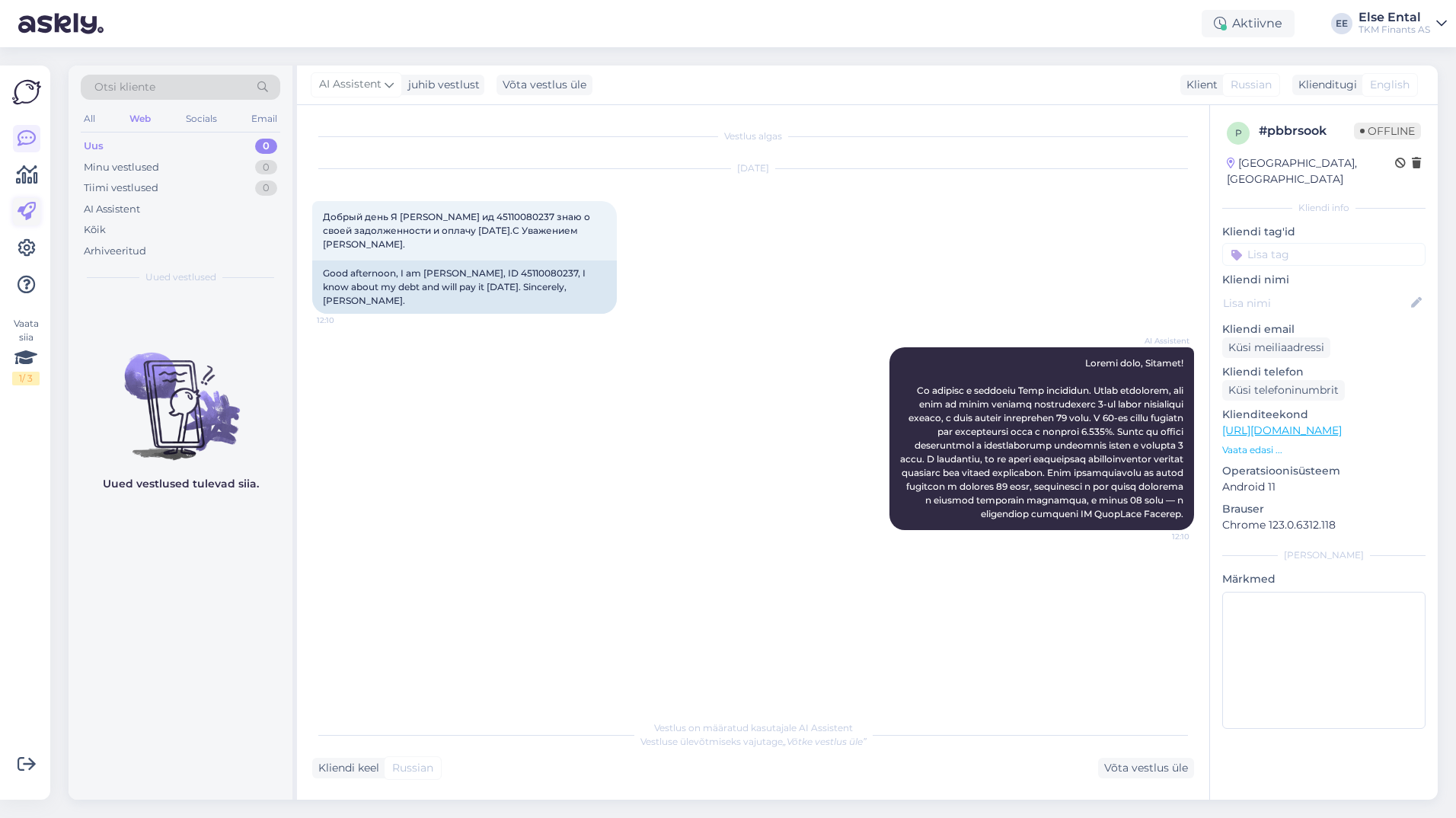
click at [20, 203] on icon at bounding box center [27, 212] width 19 height 19
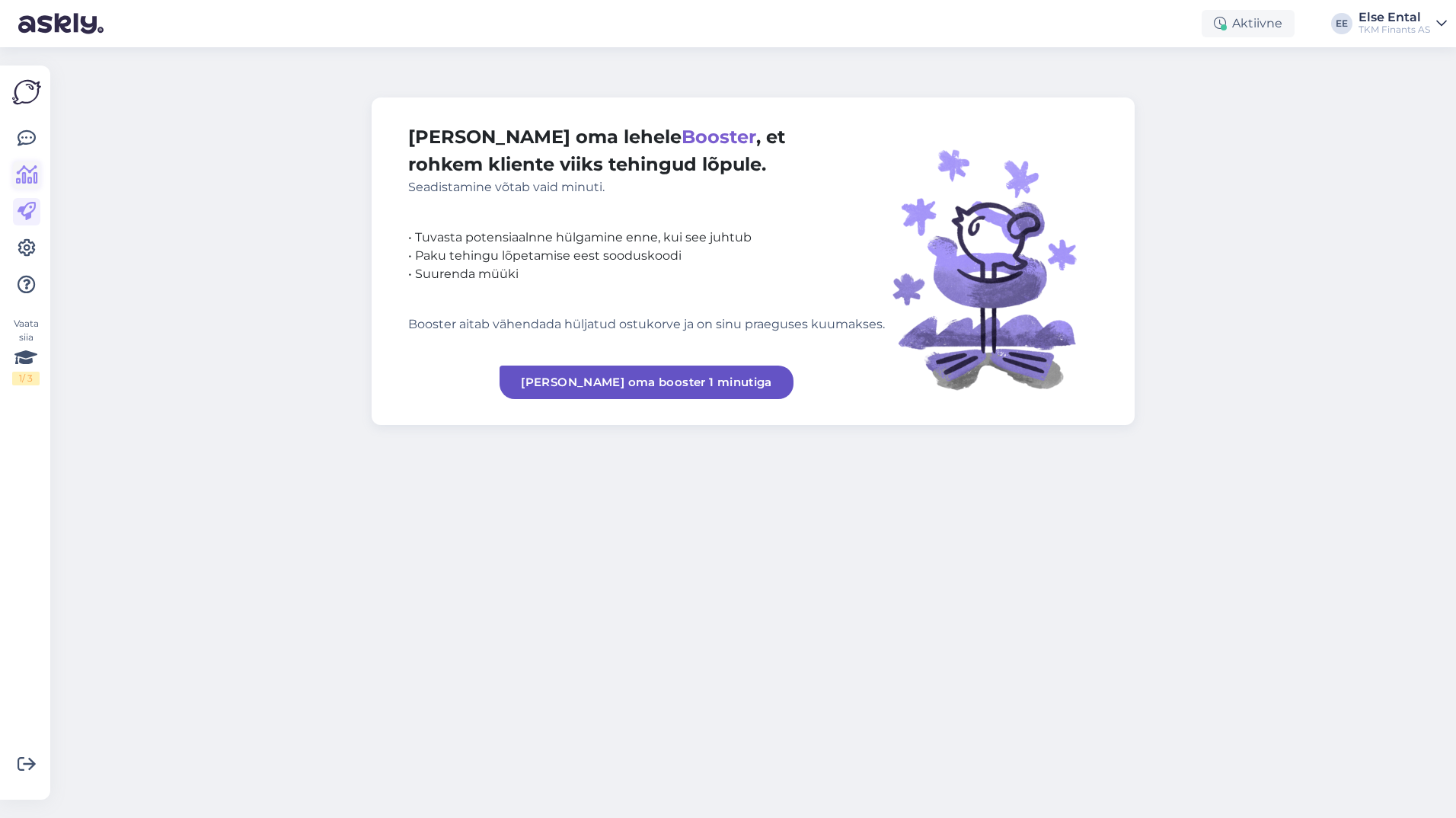
click at [23, 175] on icon at bounding box center [27, 176] width 22 height 19
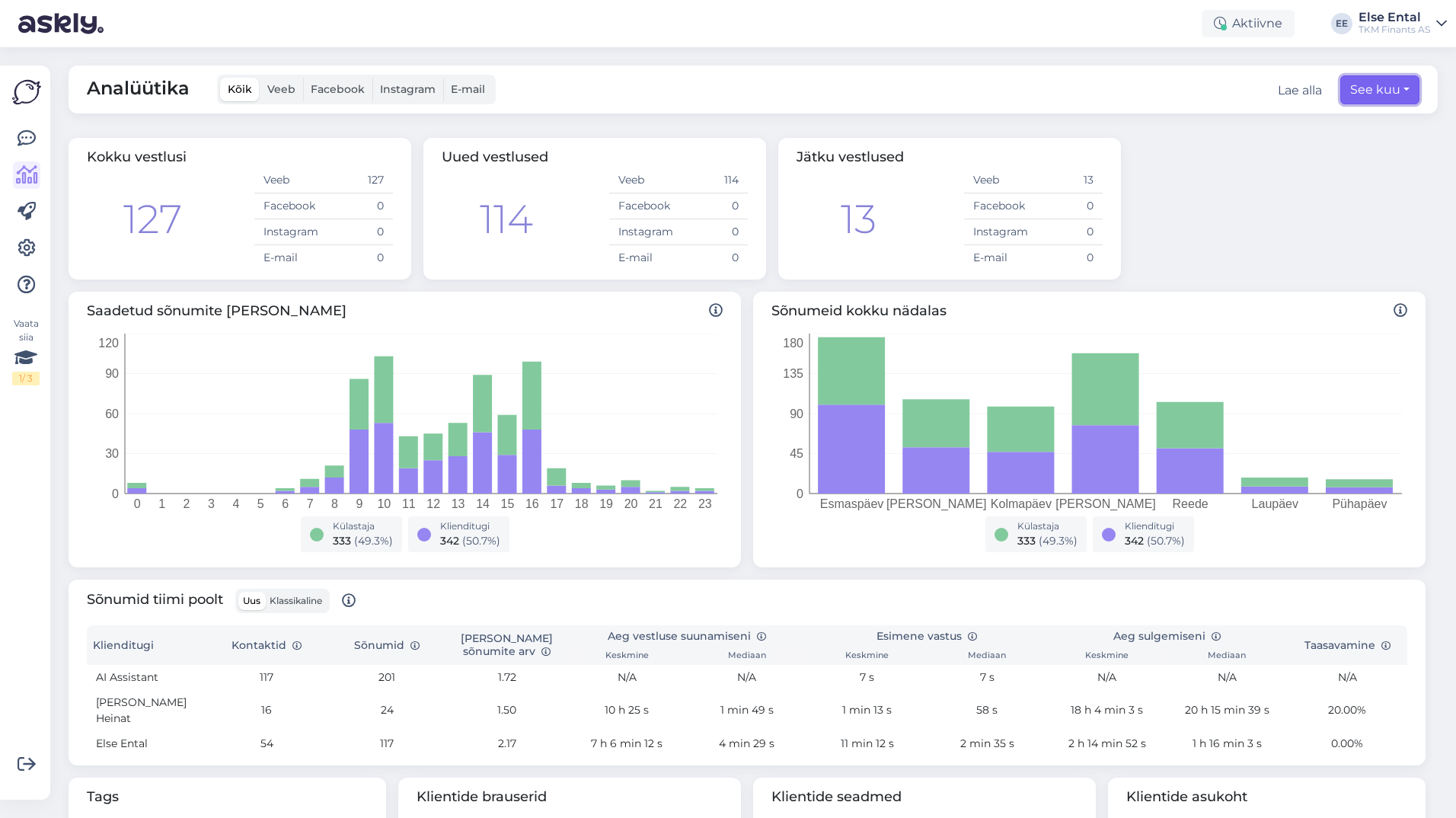
click at [1377, 92] on button "See kuu" at bounding box center [1379, 89] width 79 height 29
select select "8"
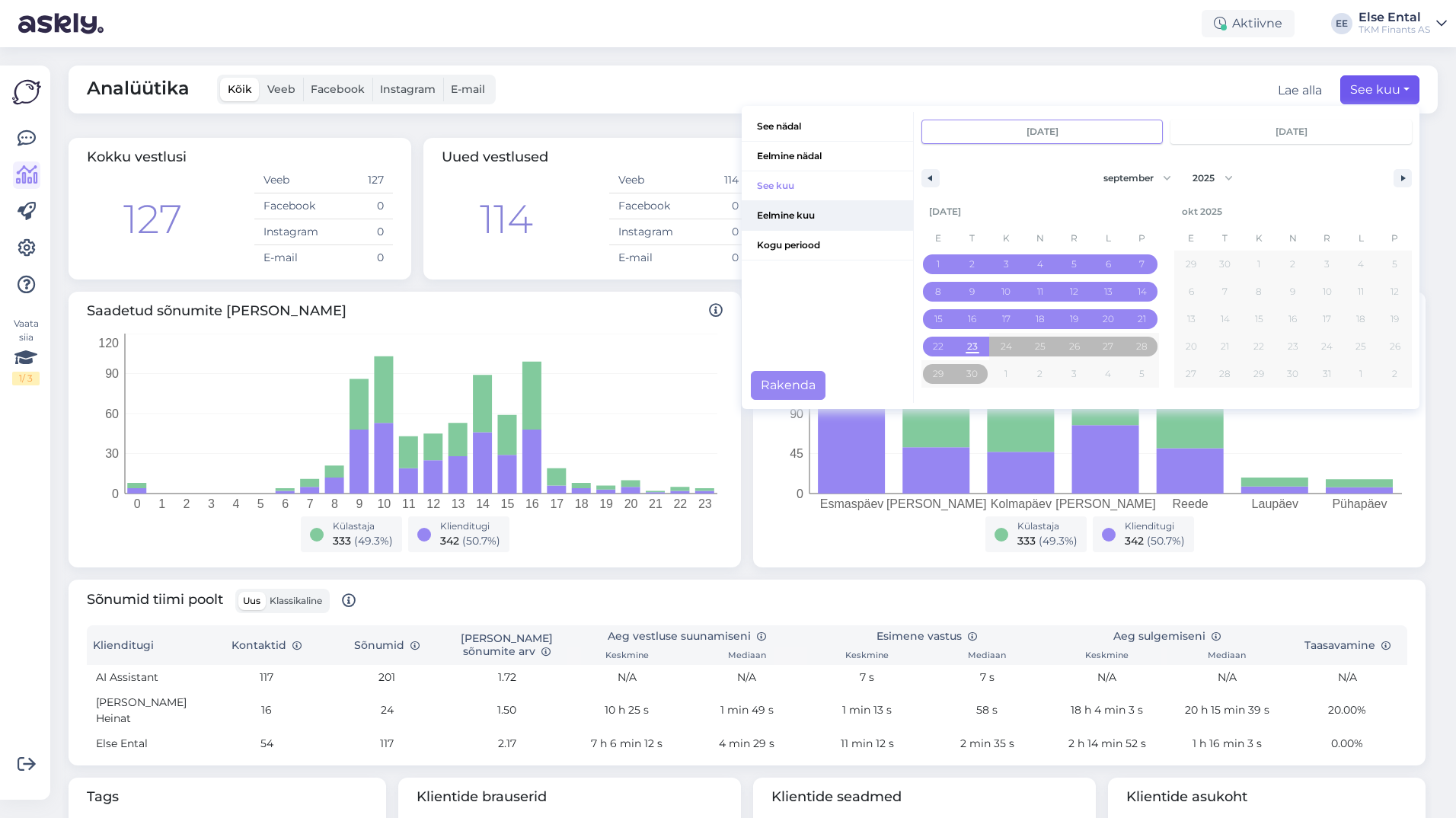
click at [761, 208] on span "Eelmine kuu" at bounding box center [827, 215] width 171 height 29
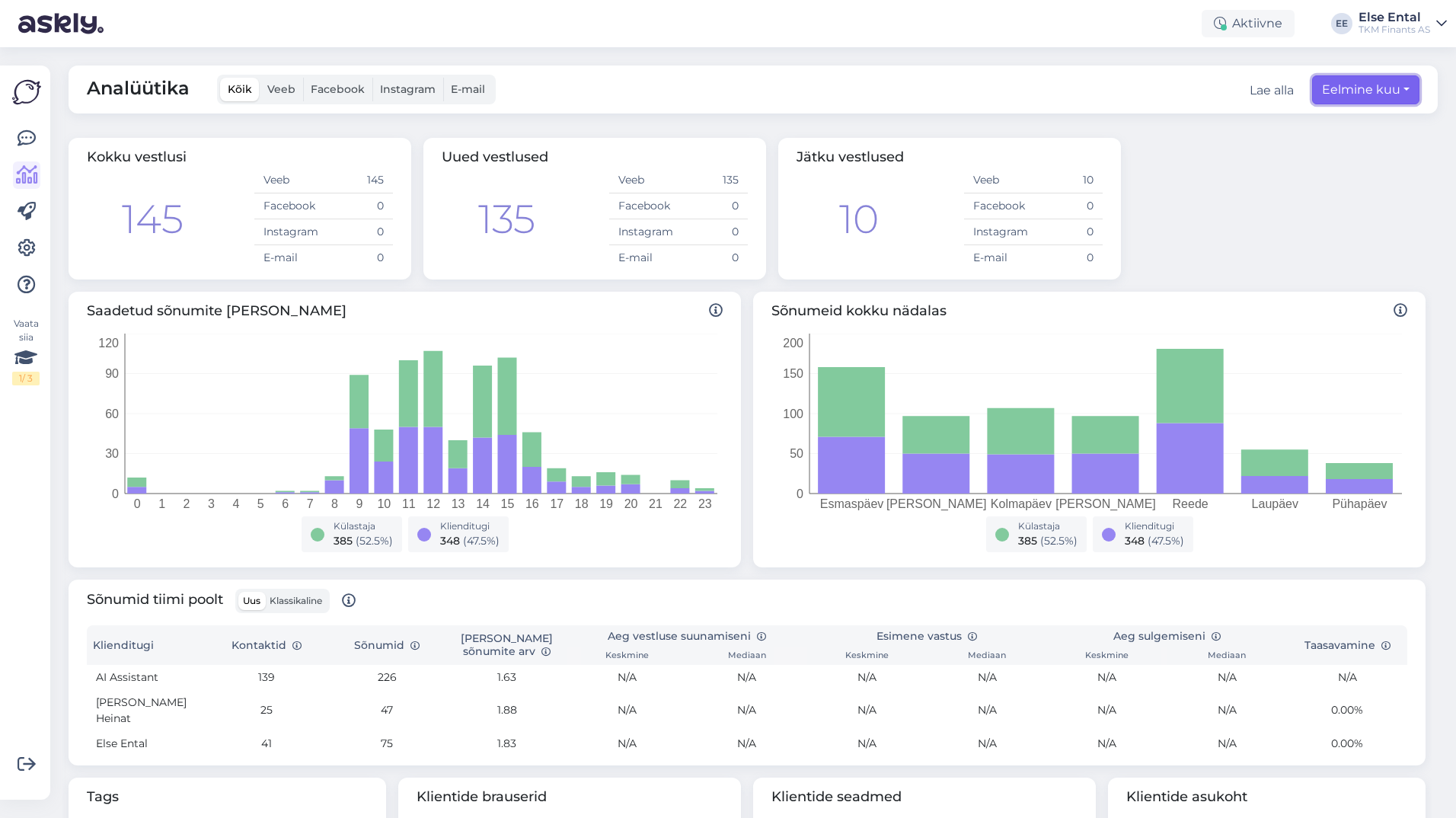
click at [1352, 93] on button "Eelmine kuu" at bounding box center [1365, 89] width 107 height 29
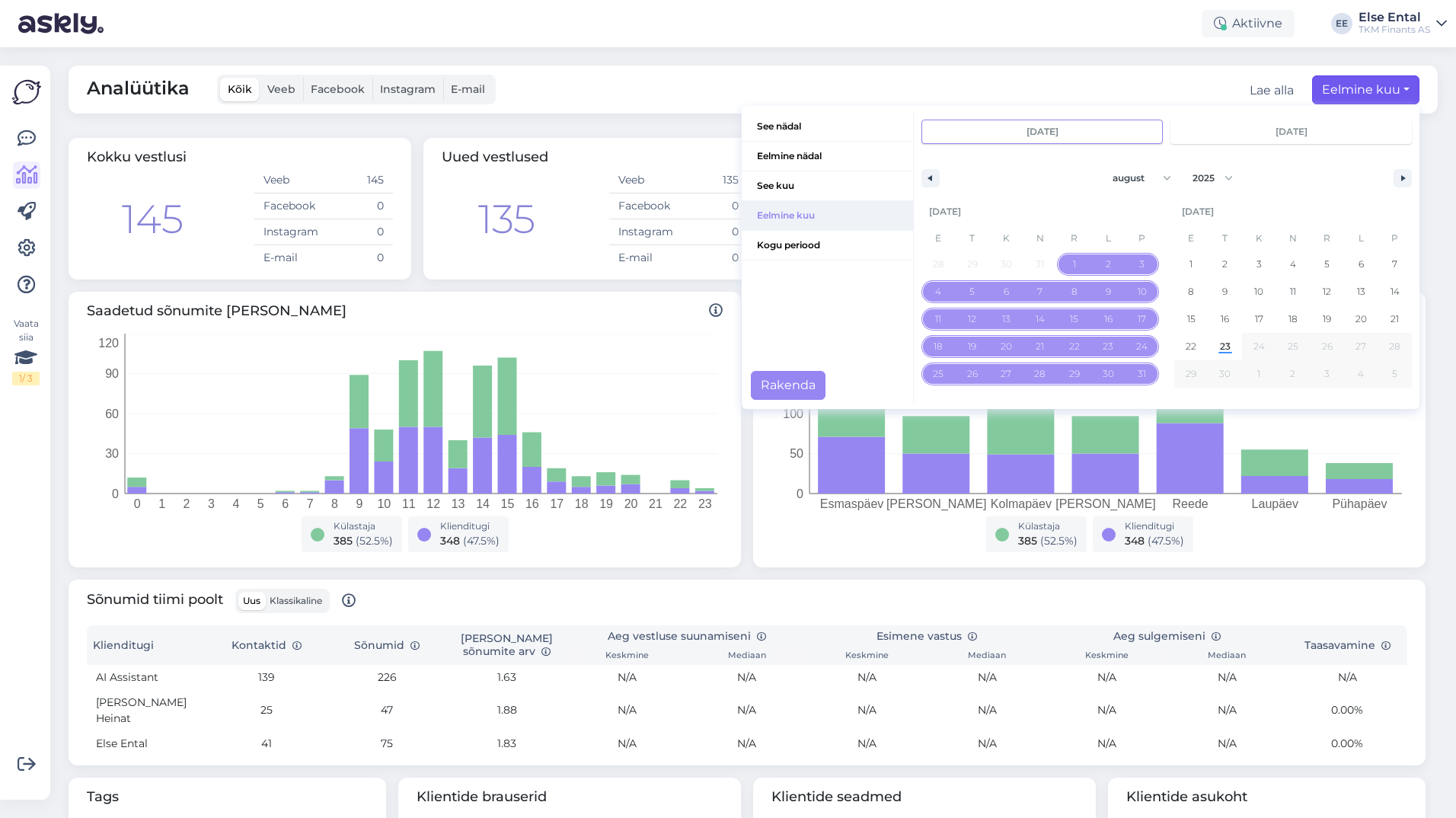
click at [766, 212] on span "Eelmine kuu" at bounding box center [827, 215] width 171 height 29
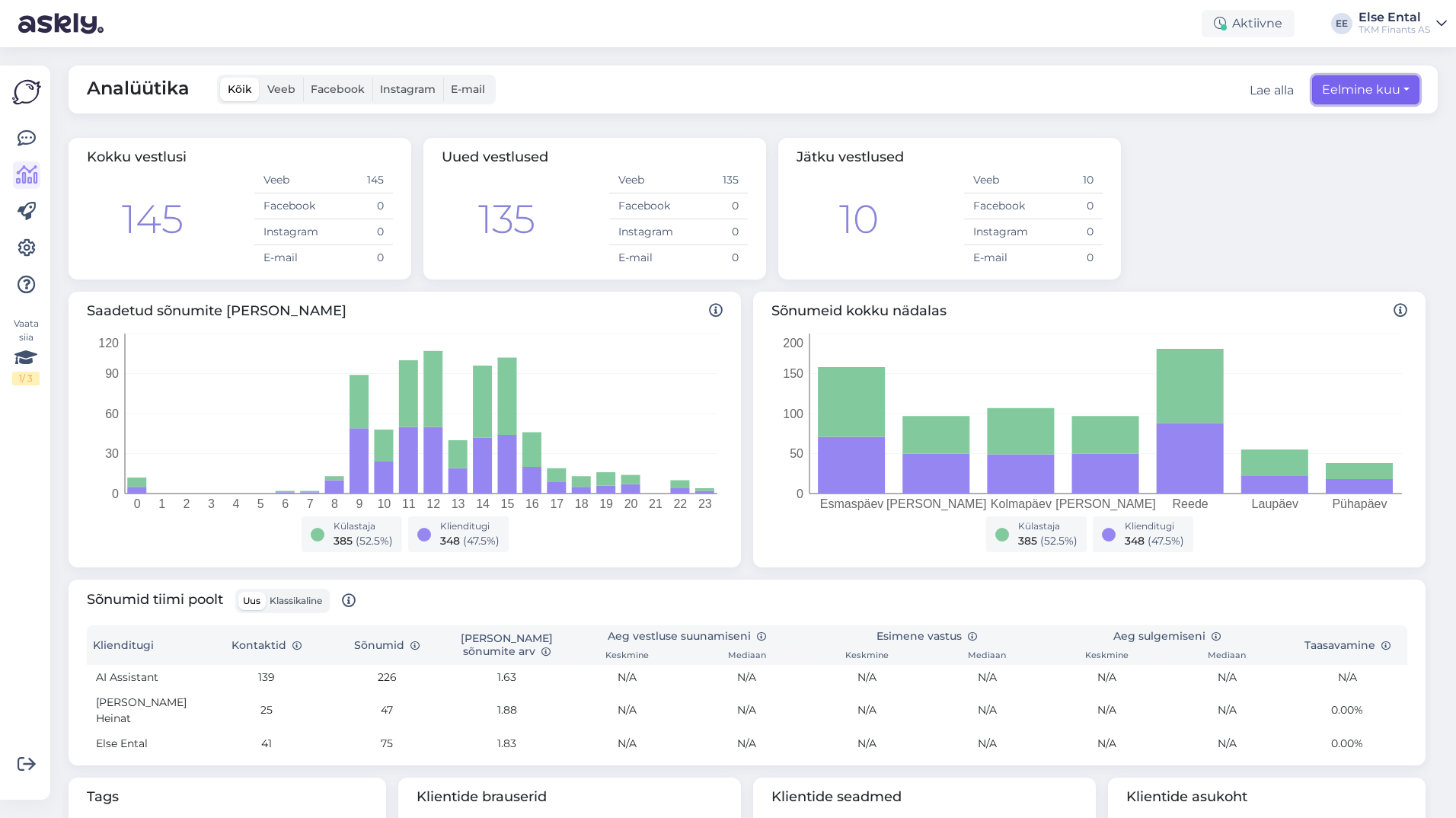
click at [1357, 87] on button "Eelmine kuu" at bounding box center [1365, 89] width 107 height 29
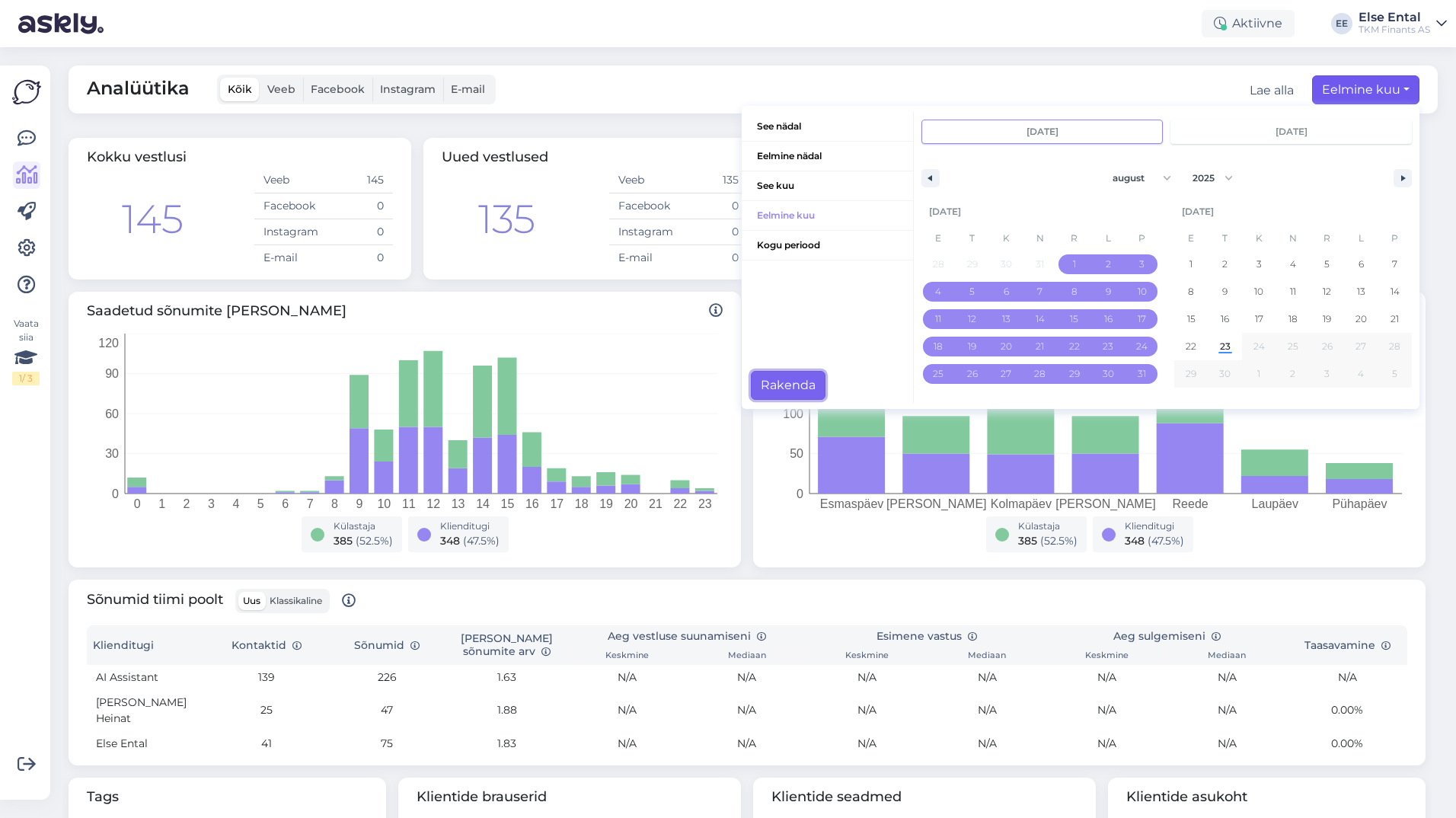
click at [764, 385] on button "Rakenda" at bounding box center [788, 385] width 74 height 29
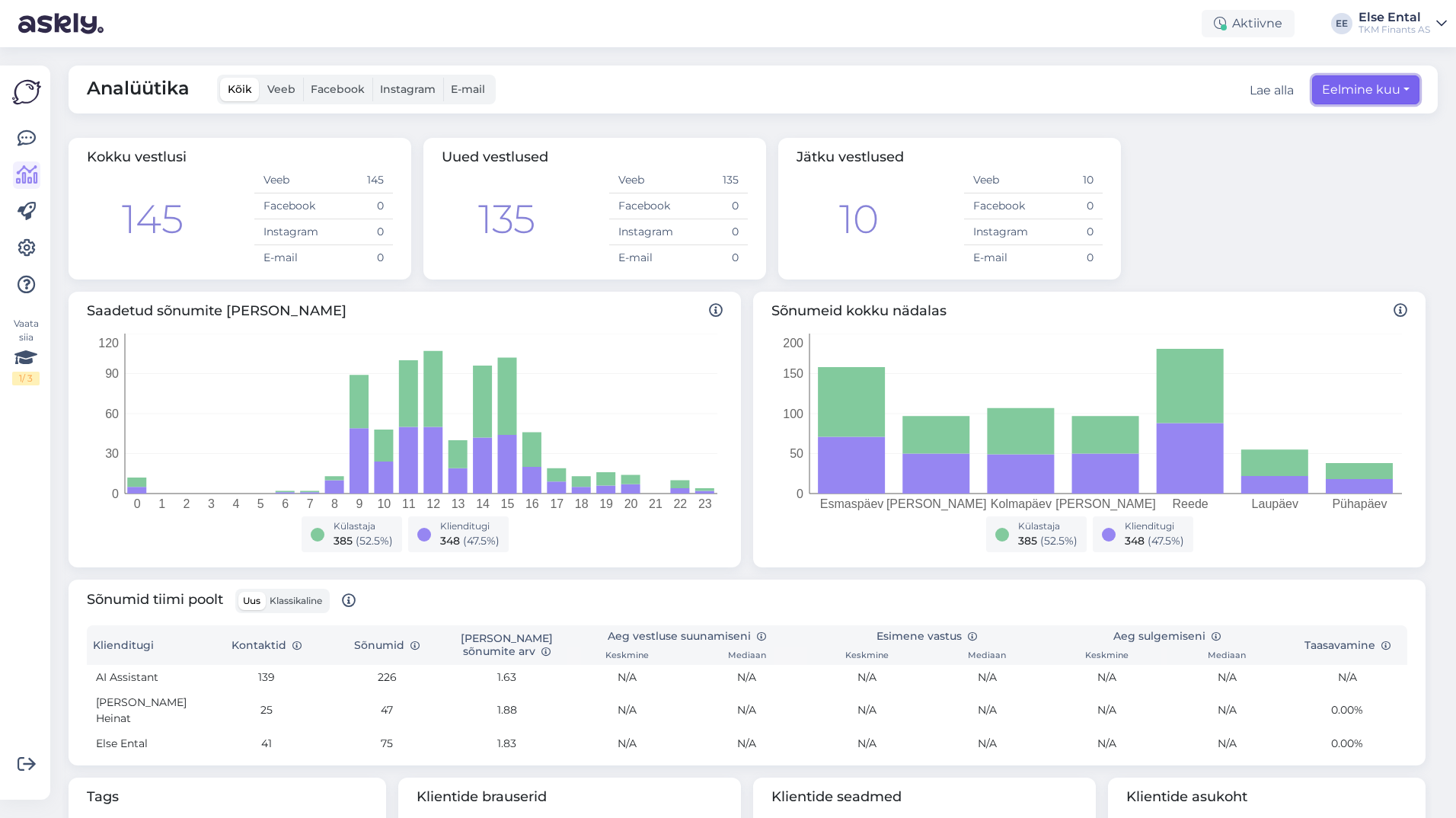
click at [1381, 90] on button "Eelmine kuu" at bounding box center [1365, 89] width 107 height 29
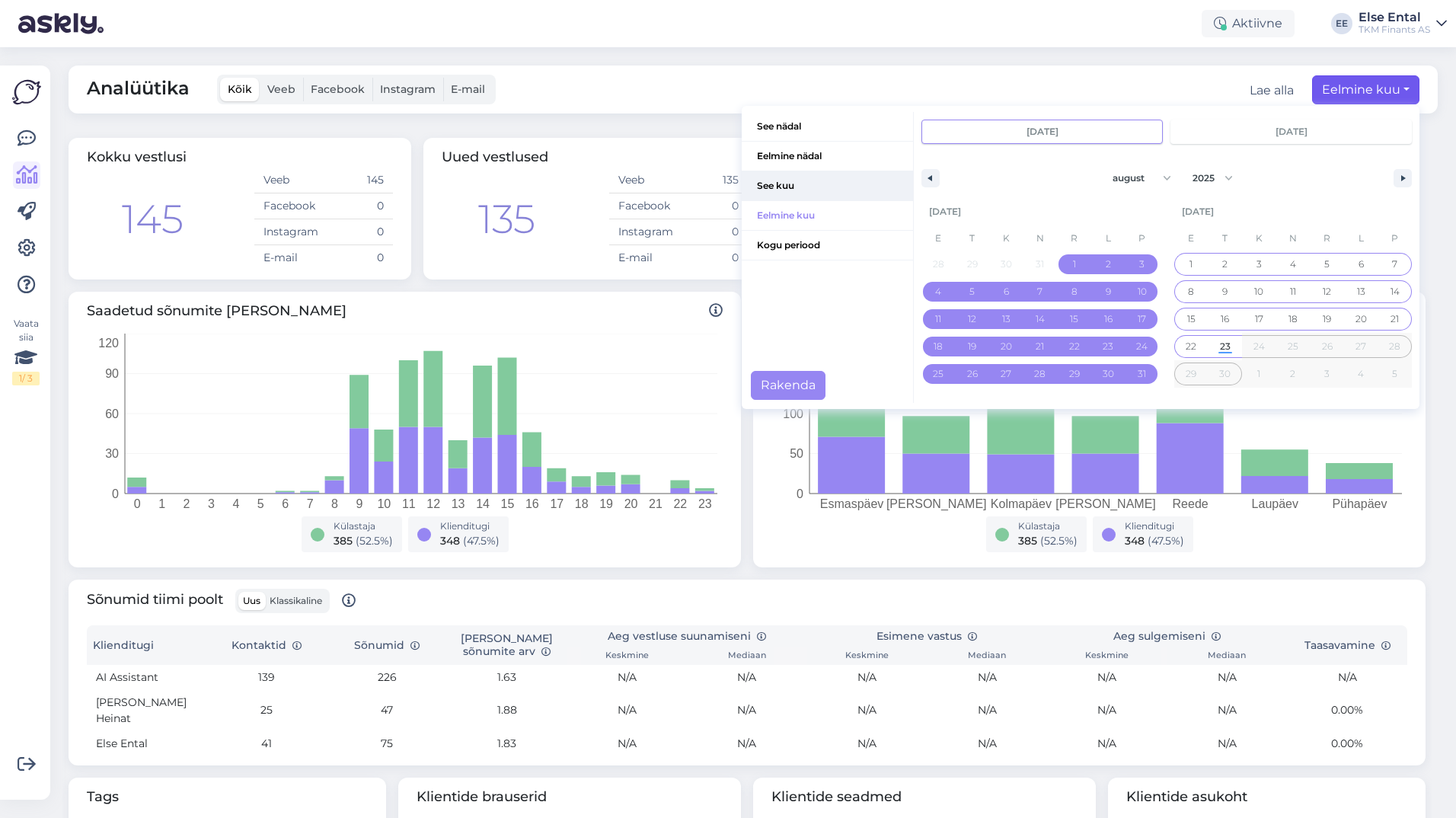
click at [755, 185] on span "See kuu" at bounding box center [827, 185] width 171 height 29
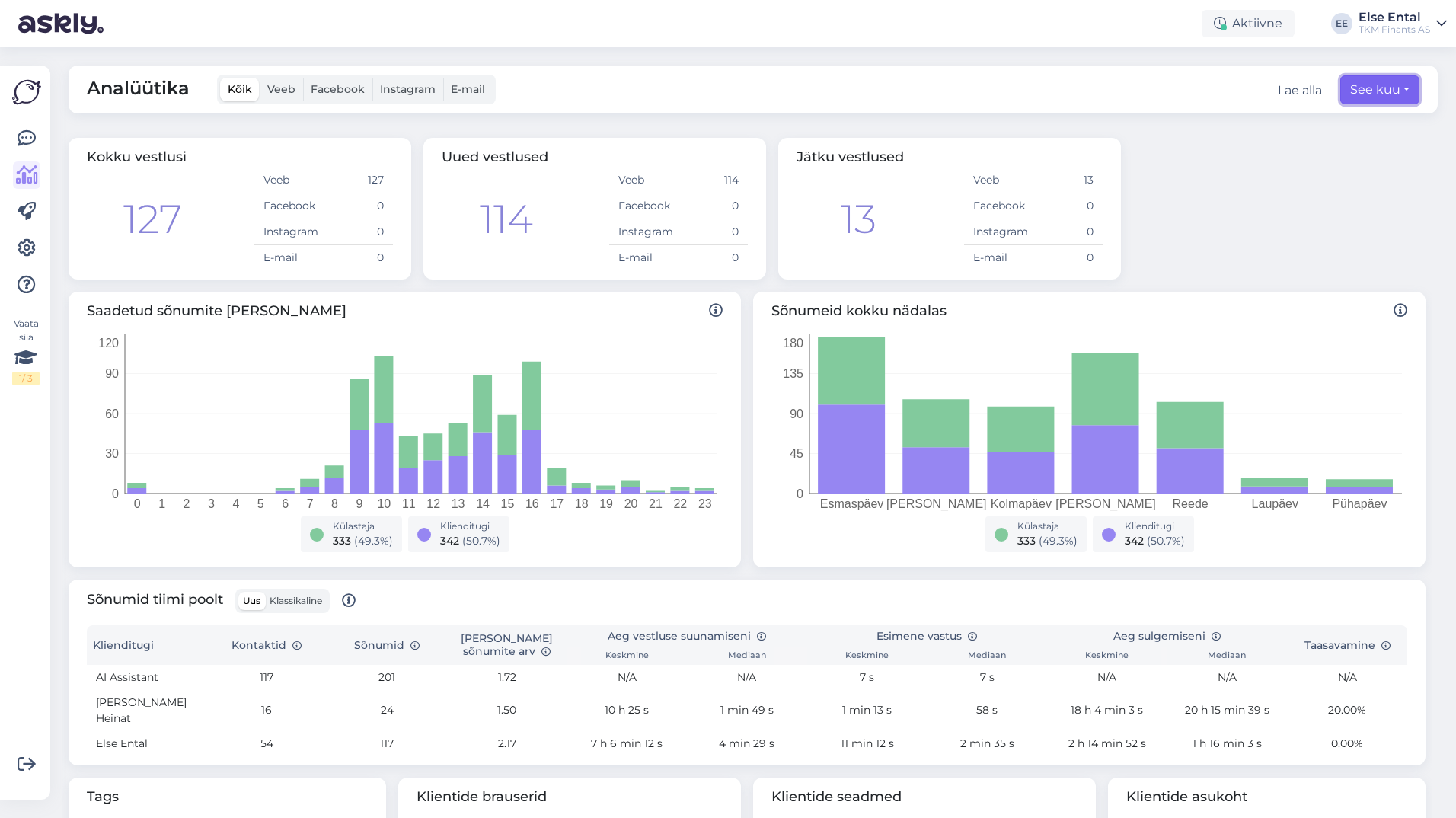
click at [1357, 91] on button "See kuu" at bounding box center [1379, 89] width 79 height 29
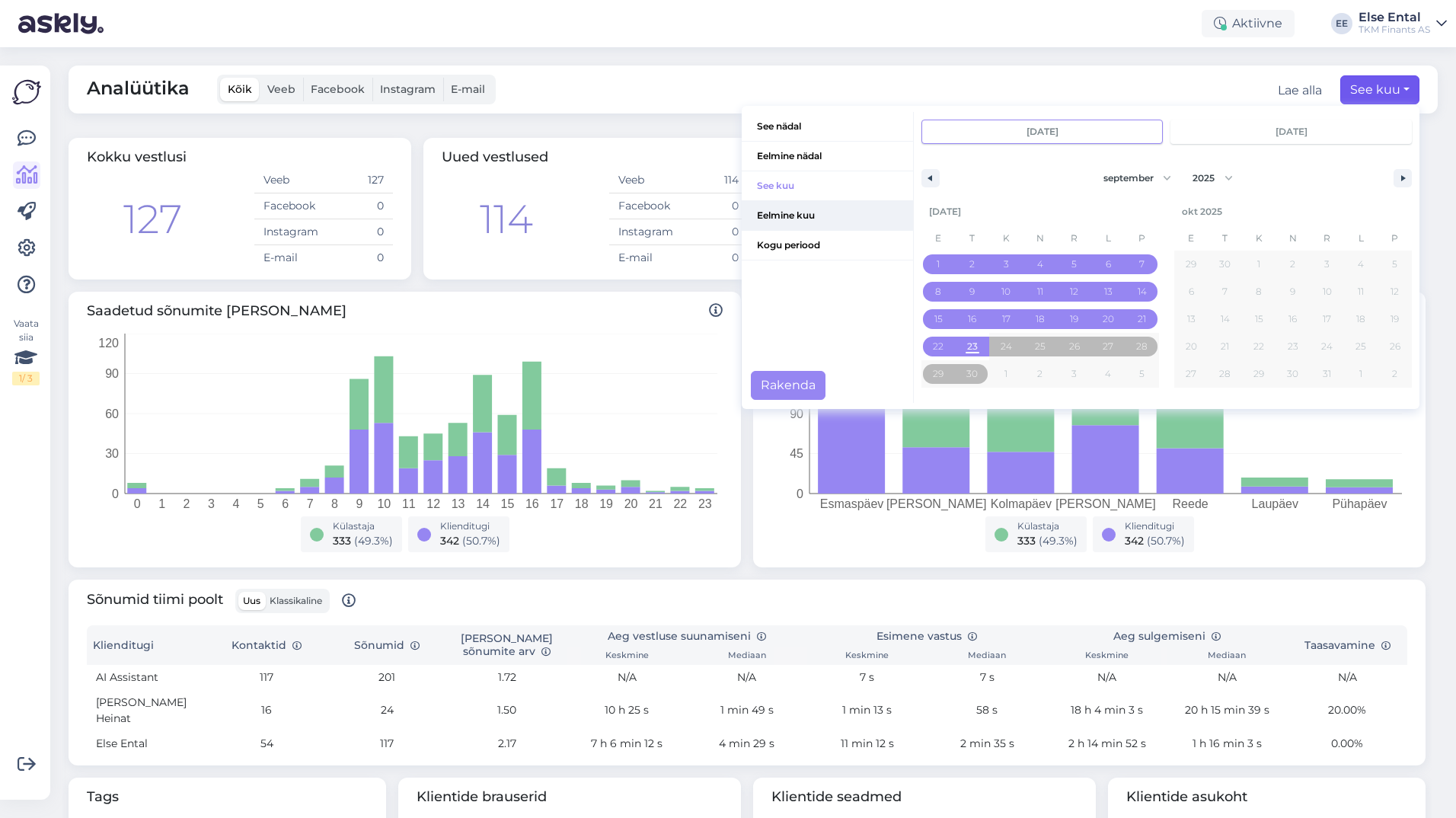
click at [778, 219] on span "Eelmine kuu" at bounding box center [827, 215] width 171 height 29
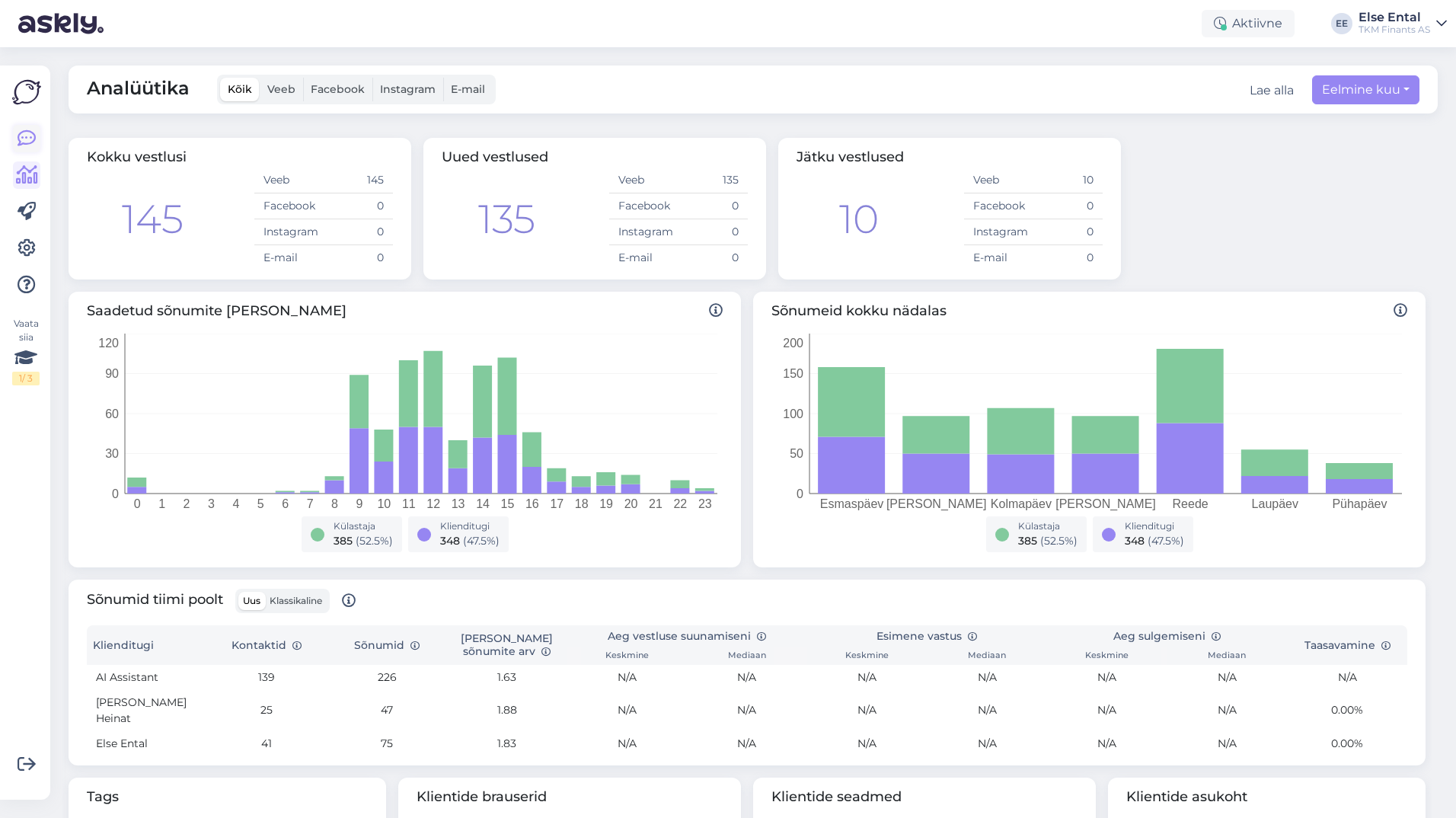
click at [35, 141] on link at bounding box center [26, 138] width 27 height 27
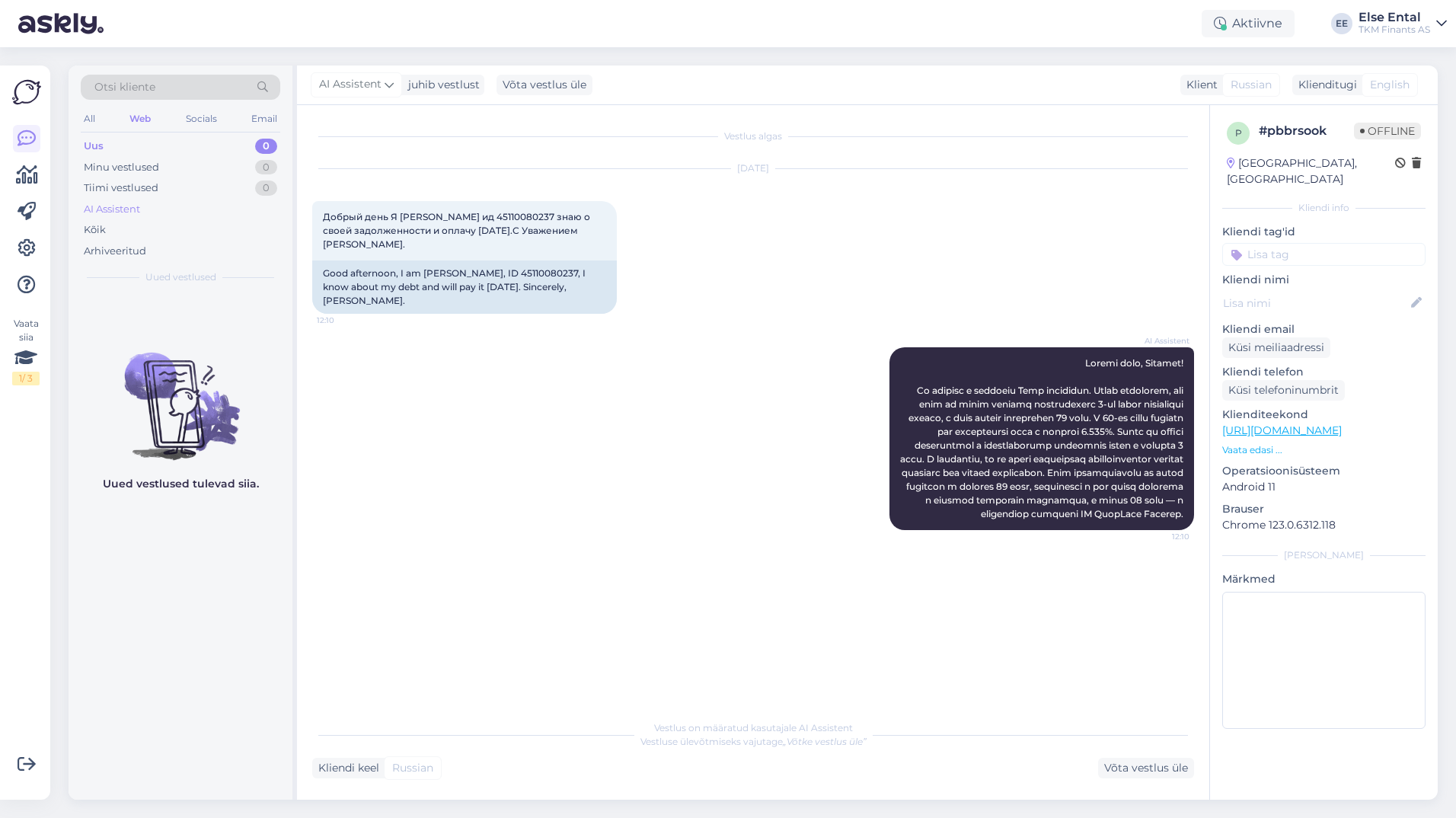
click at [154, 202] on div "AI Assistent" at bounding box center [180, 209] width 200 height 21
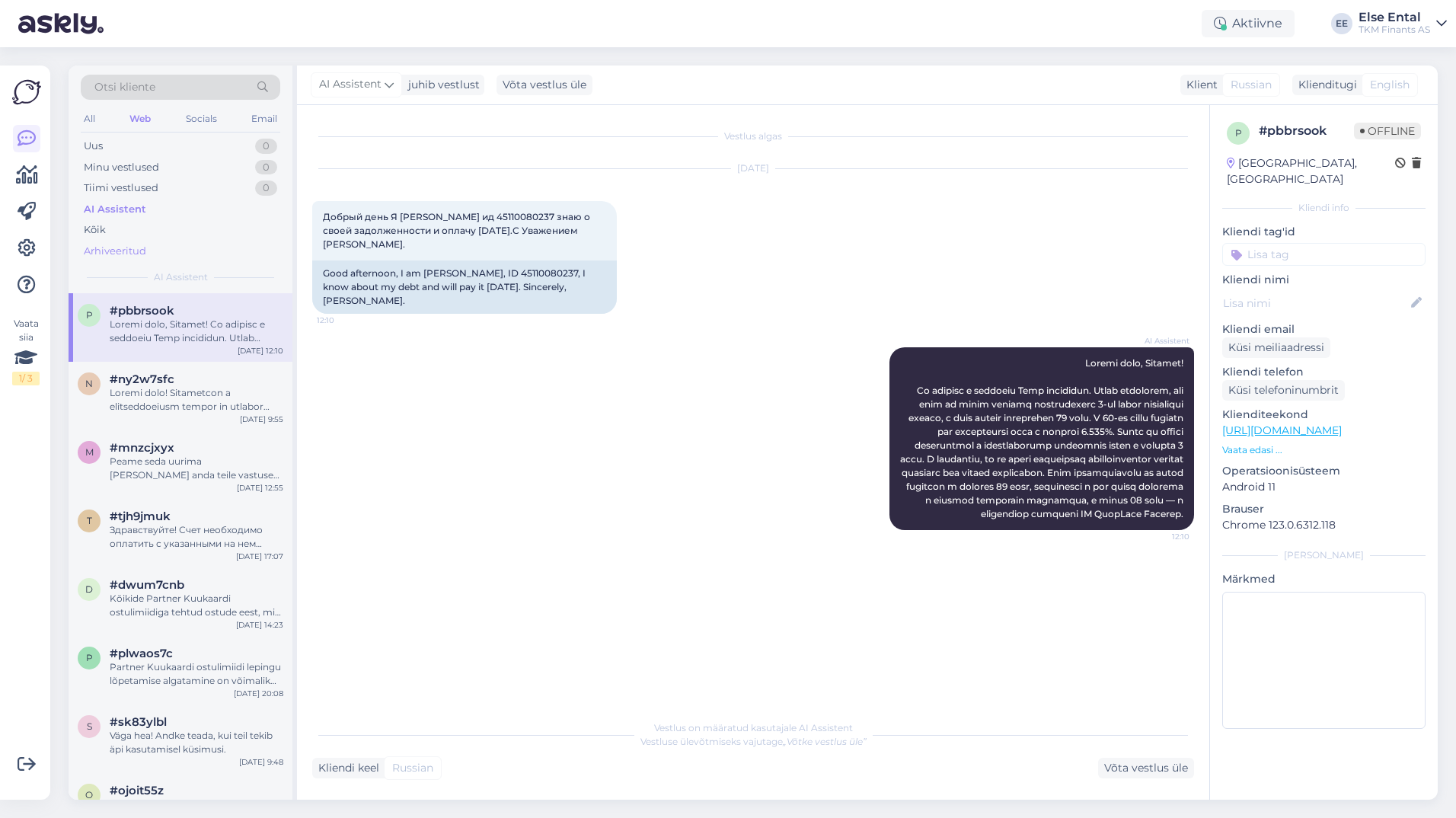
click at [108, 249] on div "Arhiveeritud" at bounding box center [114, 251] width 62 height 15
click at [163, 333] on div "Palun pöörduge antud küsimuses Partnerkaardi klienditoe [PERSON_NAME]: E-R 9-17…" at bounding box center [196, 331] width 174 height 27
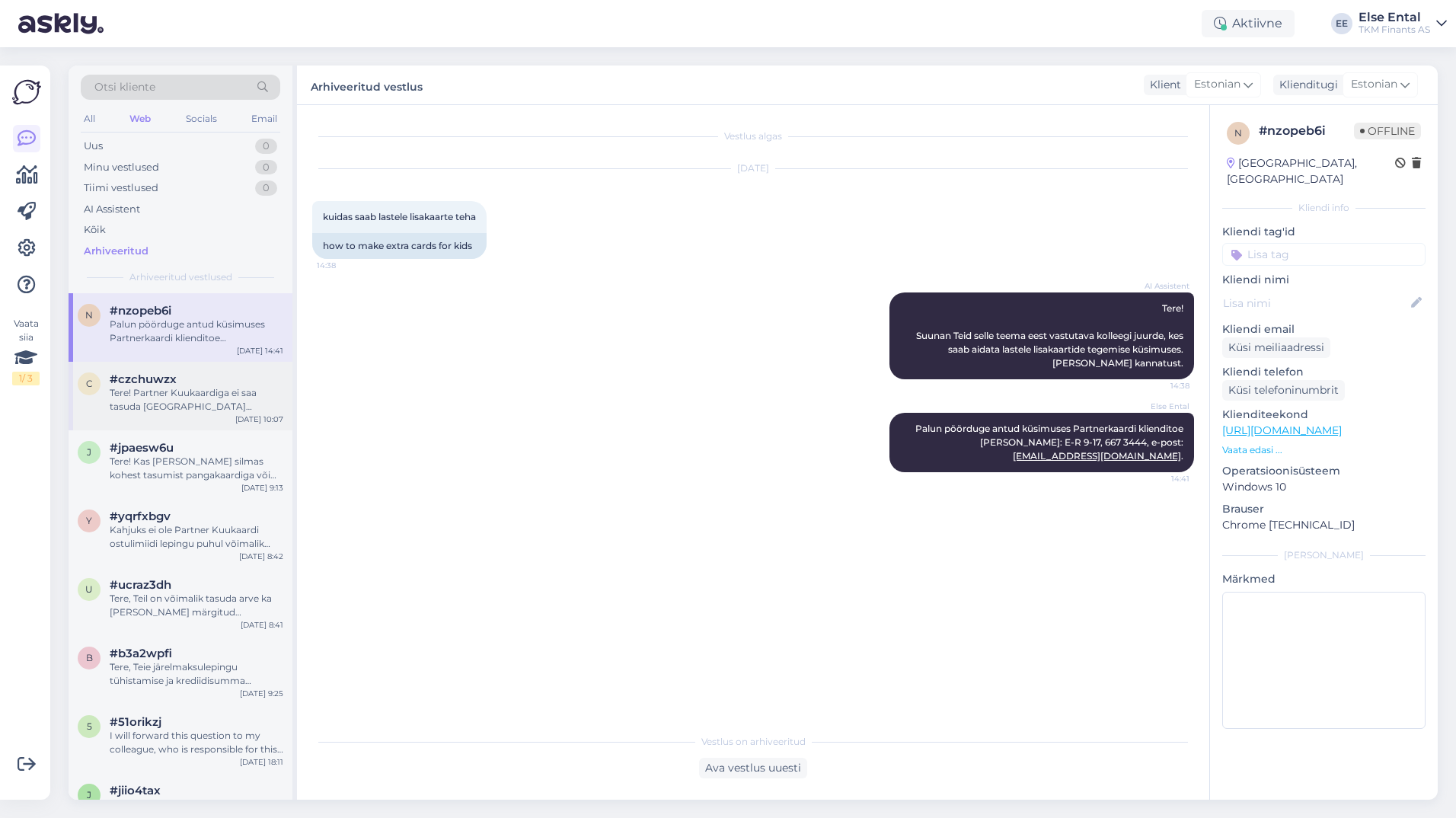
click at [164, 389] on div "Tere! Partner Kuukaardiga ei saa tasuda [GEOGRAPHIC_DATA] Kaubamaja ilusalongis…" at bounding box center [196, 399] width 174 height 27
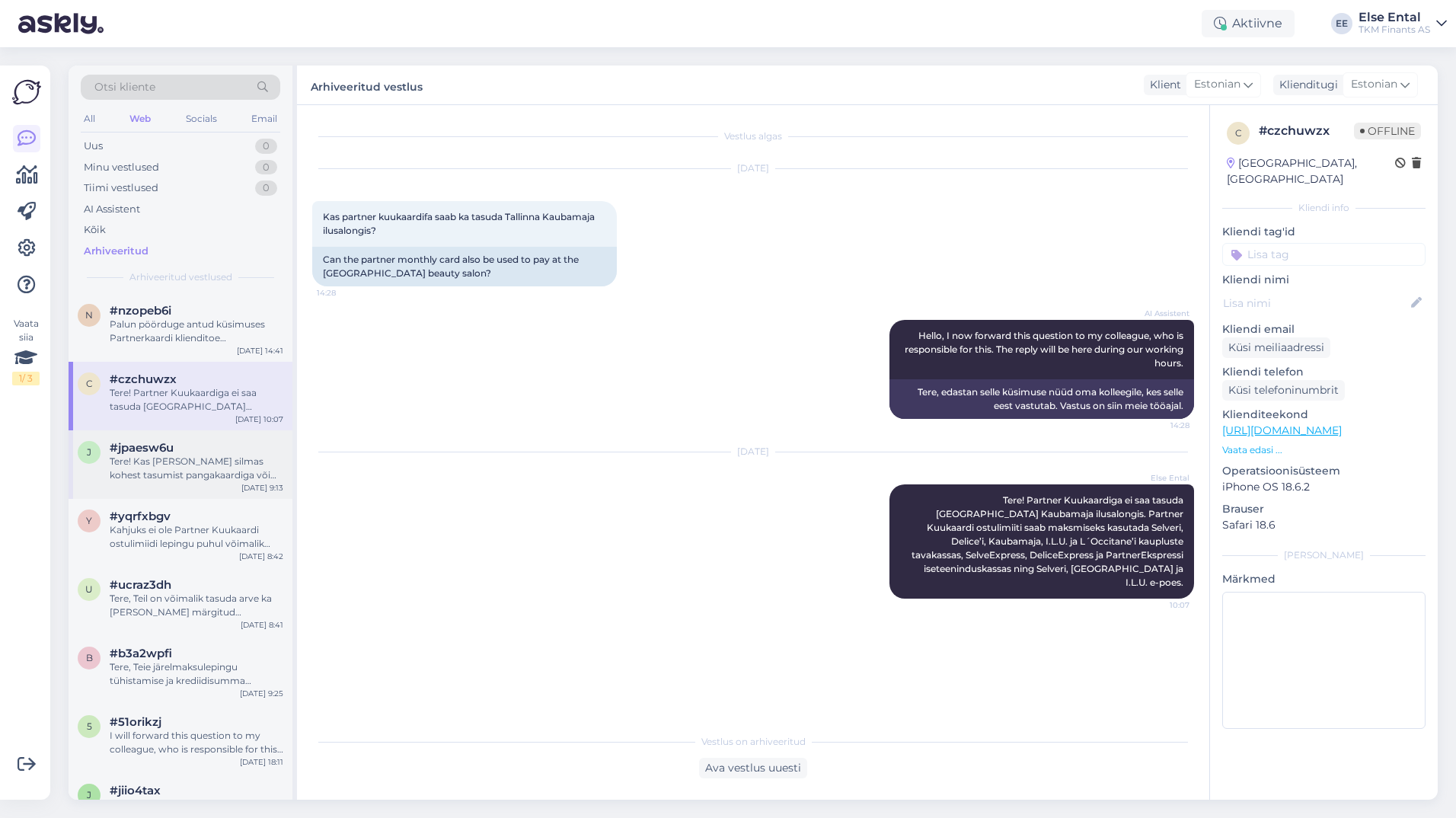
click at [163, 457] on div "Tere! Kas [PERSON_NAME] silmas kohest tasumist pangakaardiga või Partner Kuukaa…" at bounding box center [196, 468] width 174 height 27
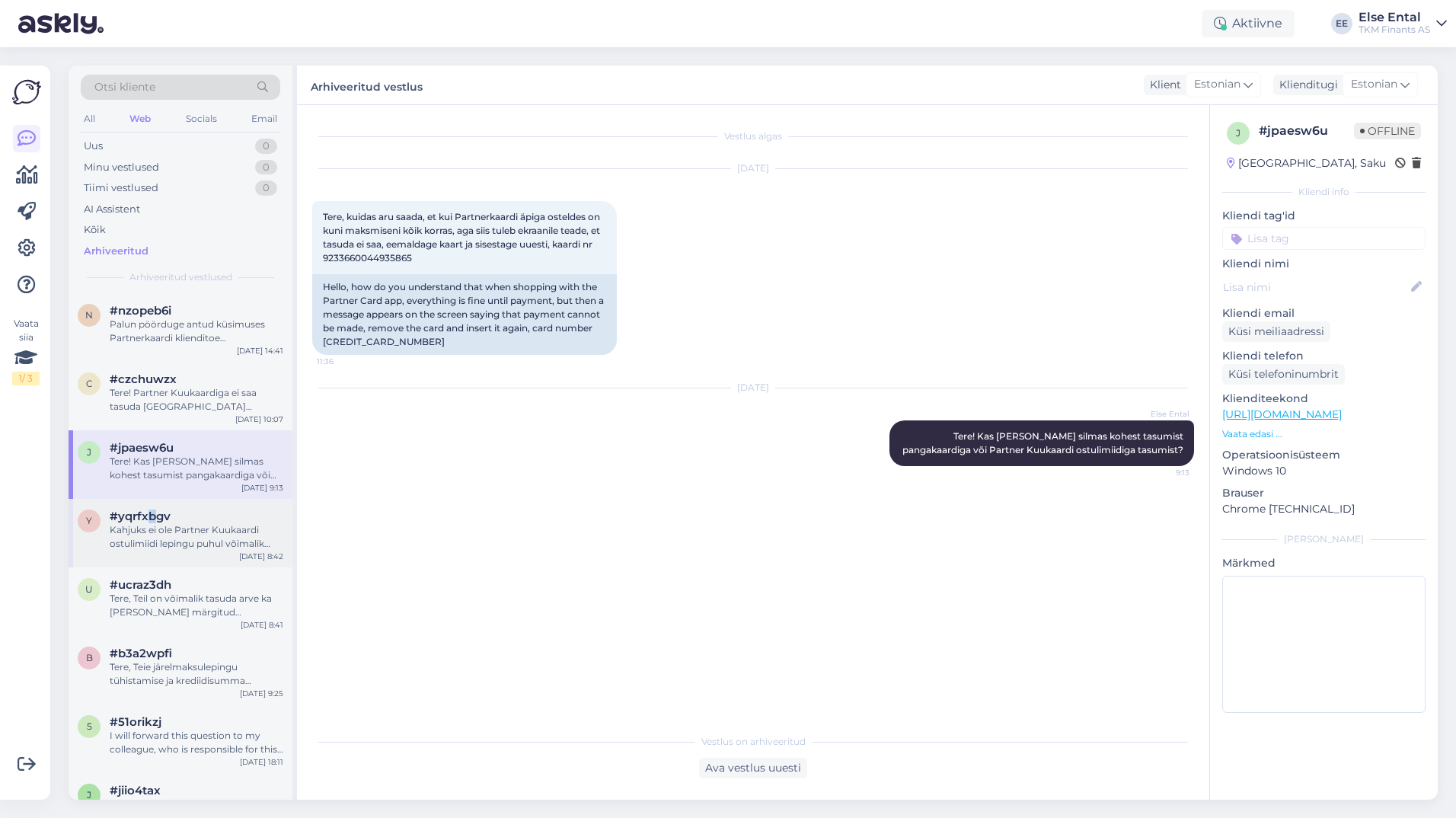
click at [151, 520] on span "#yqrfxbgv" at bounding box center [140, 516] width 61 height 14
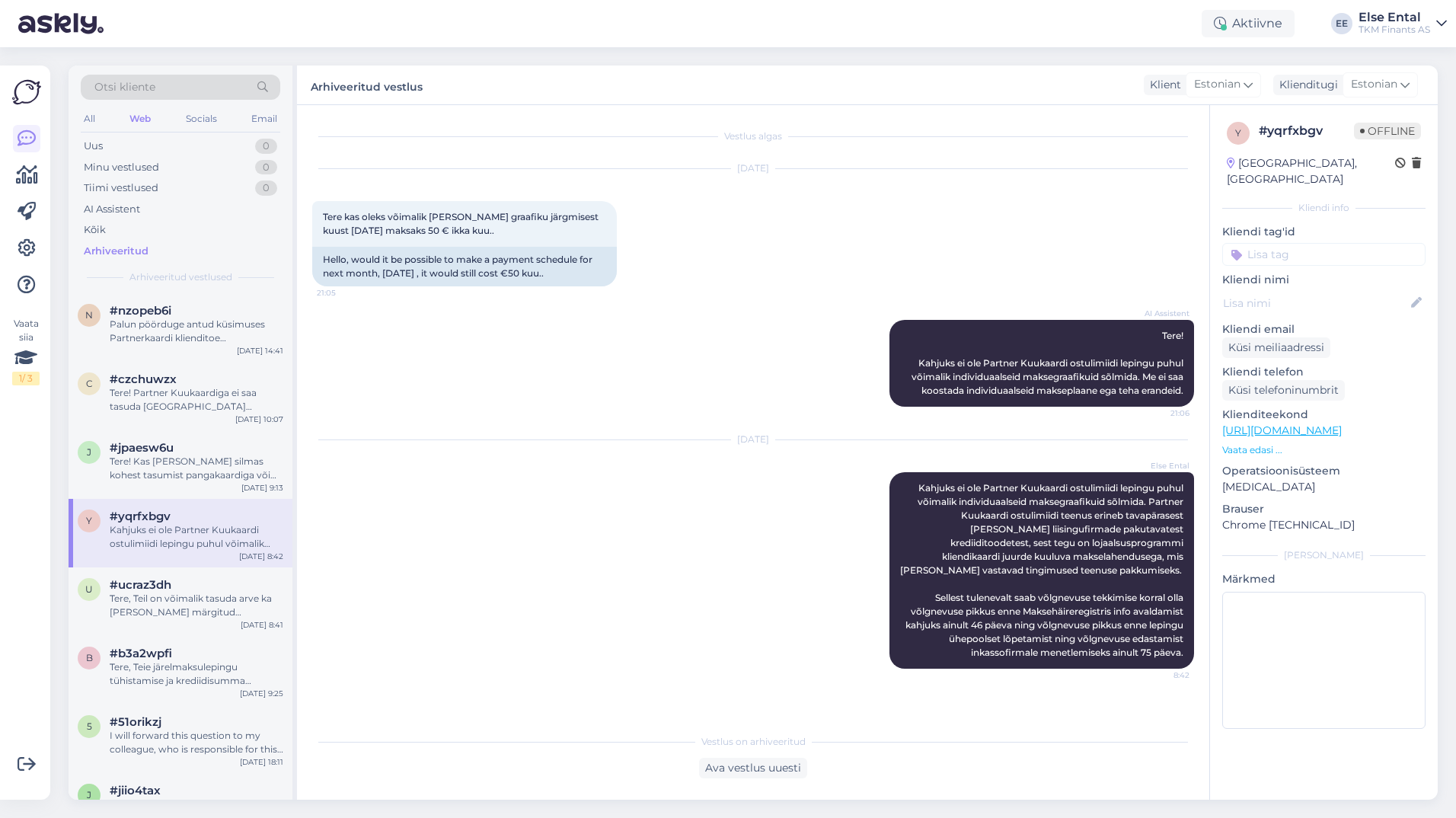
drag, startPoint x: 151, startPoint y: 520, endPoint x: 223, endPoint y: 521, distance: 72.0
click at [223, 521] on div "#yqrfxbgv" at bounding box center [196, 516] width 174 height 14
click at [193, 599] on div "Tere, Teil on võimalik tasuda arve ka [PERSON_NAME] märgitud maksetähtaega, aga…" at bounding box center [196, 604] width 174 height 27
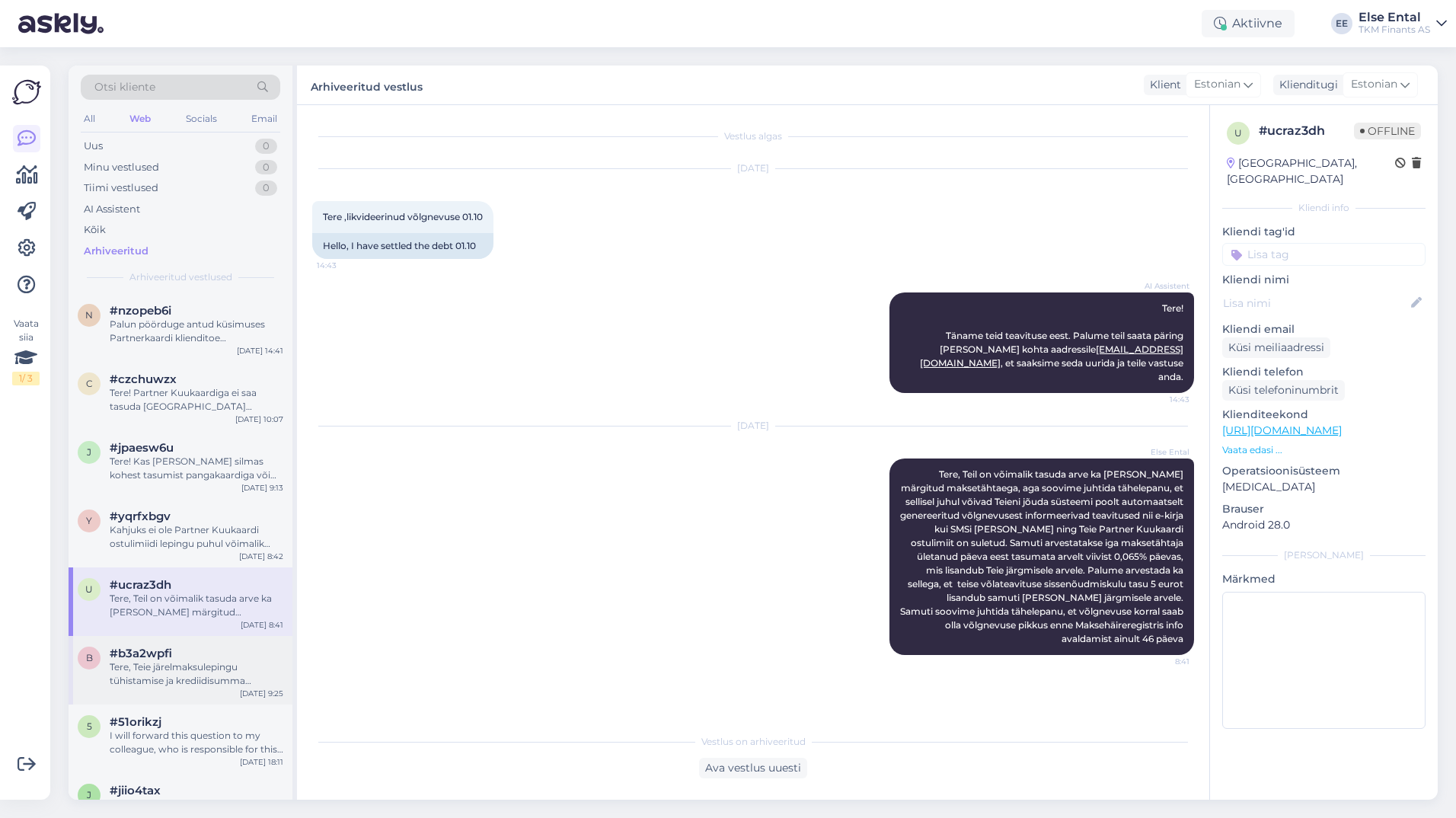
click at [193, 659] on div "#b3a2wpfi" at bounding box center [196, 653] width 174 height 14
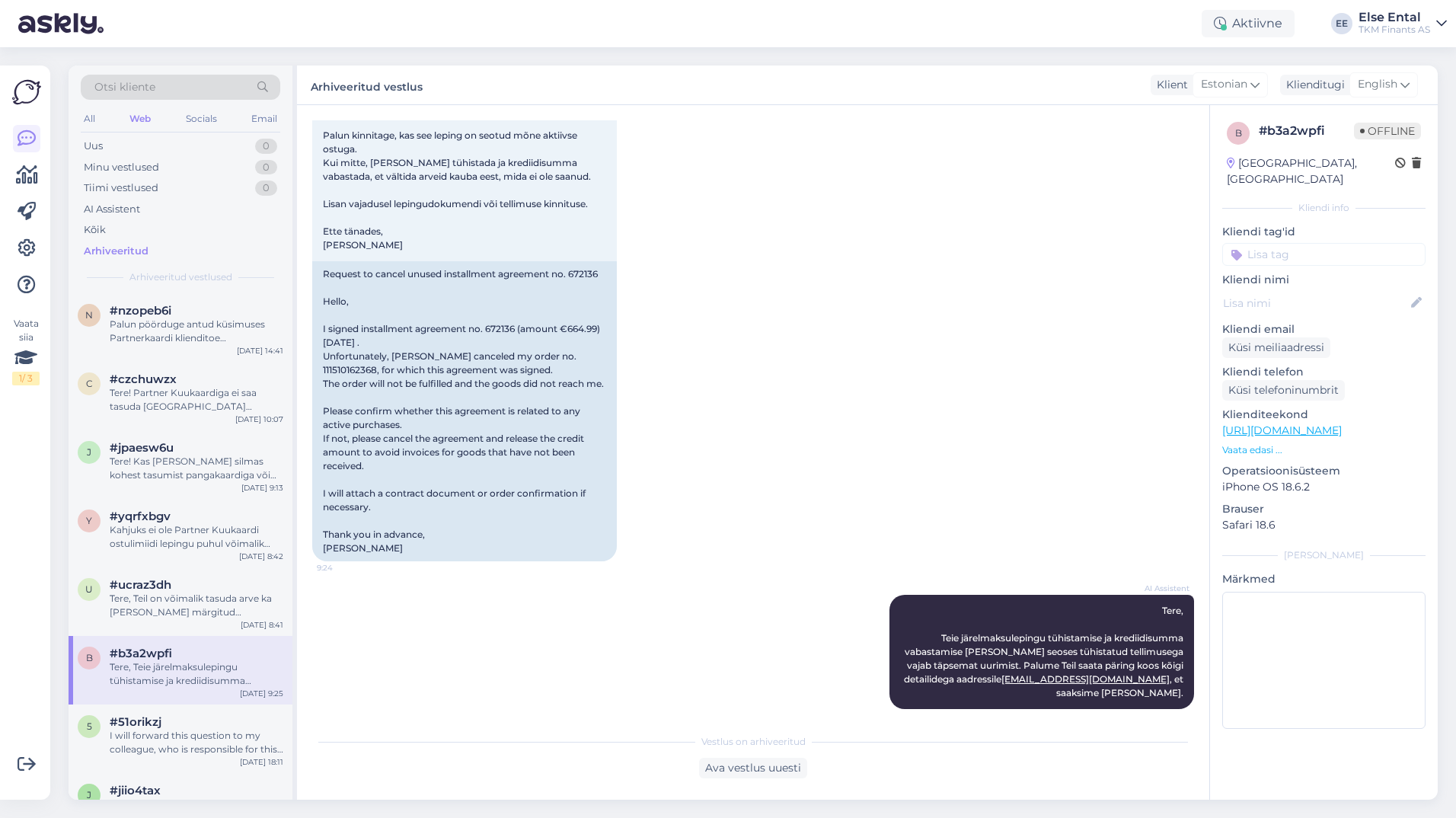
scroll to position [152, 0]
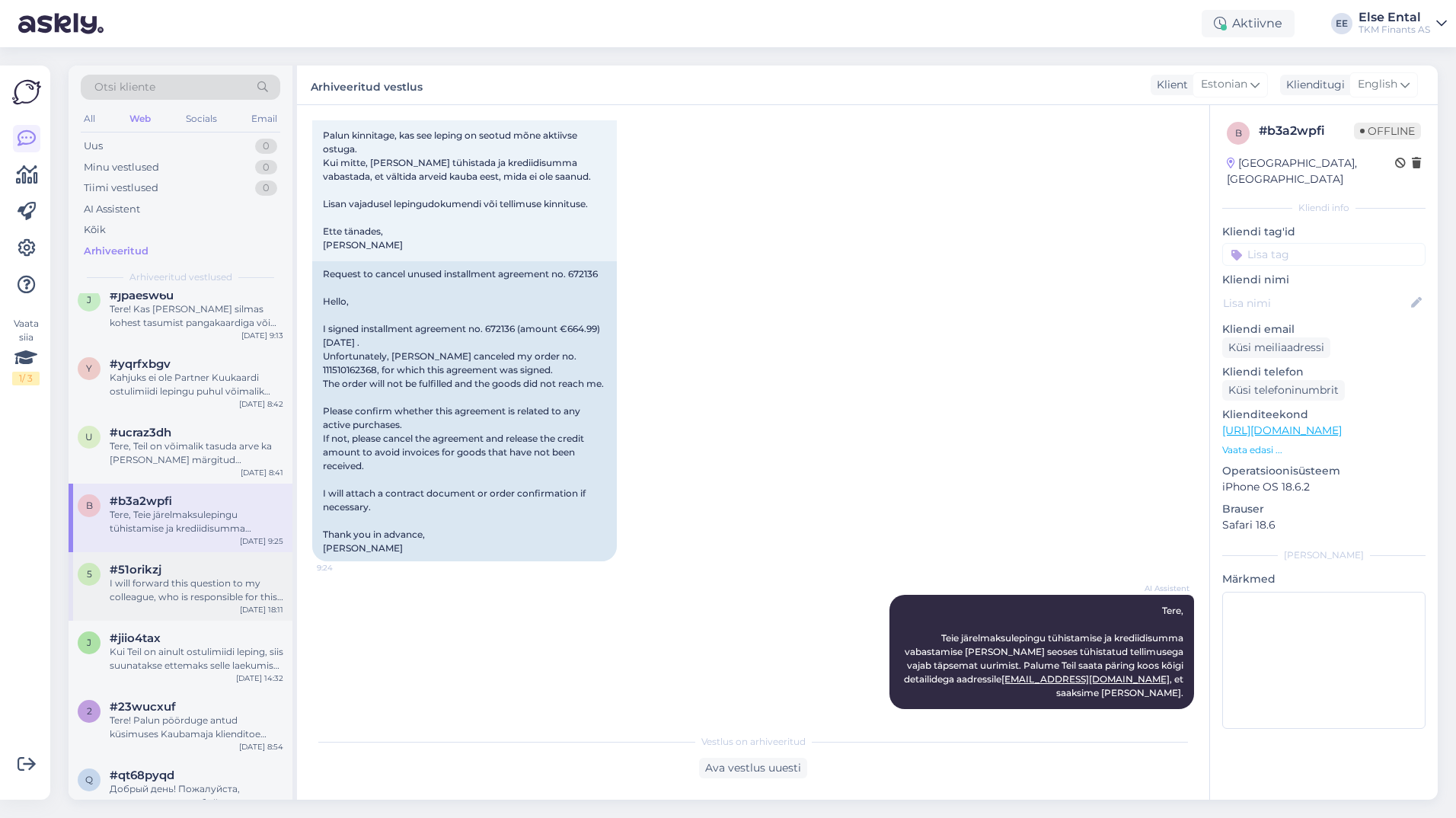
click at [166, 594] on div "I will forward this question to my colleague, who is responsible for this. The …" at bounding box center [196, 589] width 174 height 27
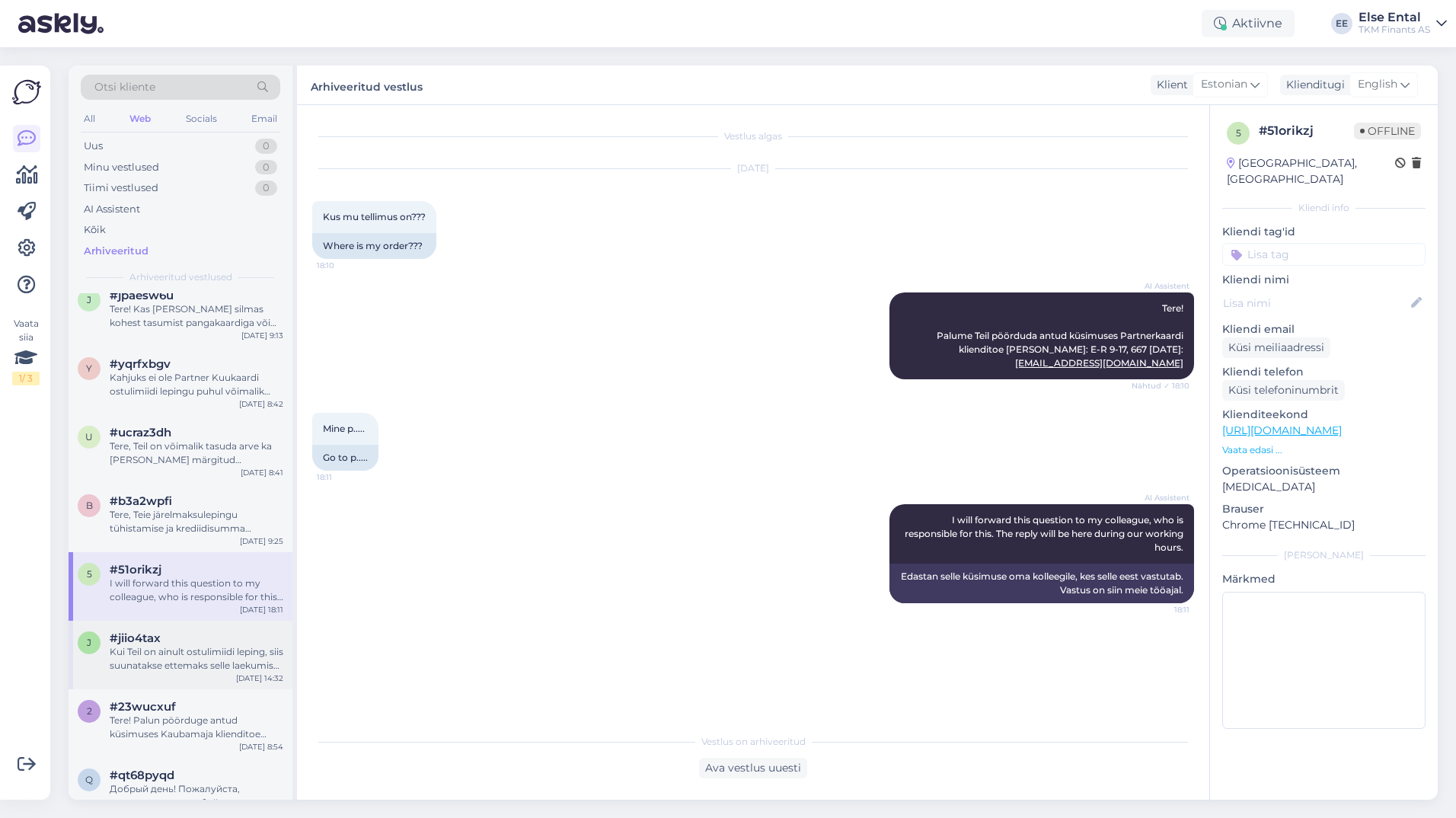
click at [146, 628] on div "j #jiio4tax Kui Teil on ainult ostulimiidi leping, siis suunatakse ettemaks sel…" at bounding box center [180, 654] width 224 height 69
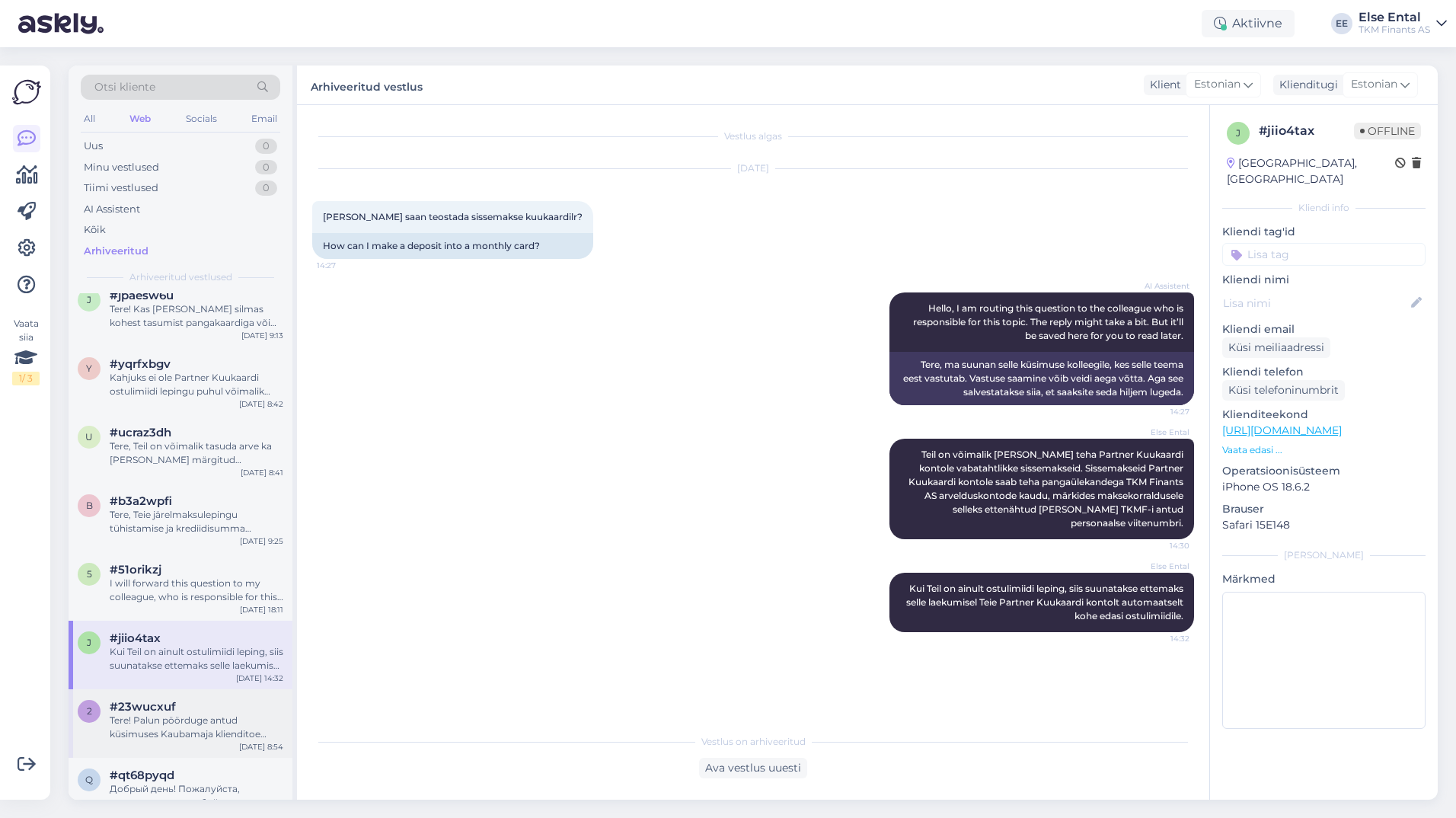
scroll to position [456, 0]
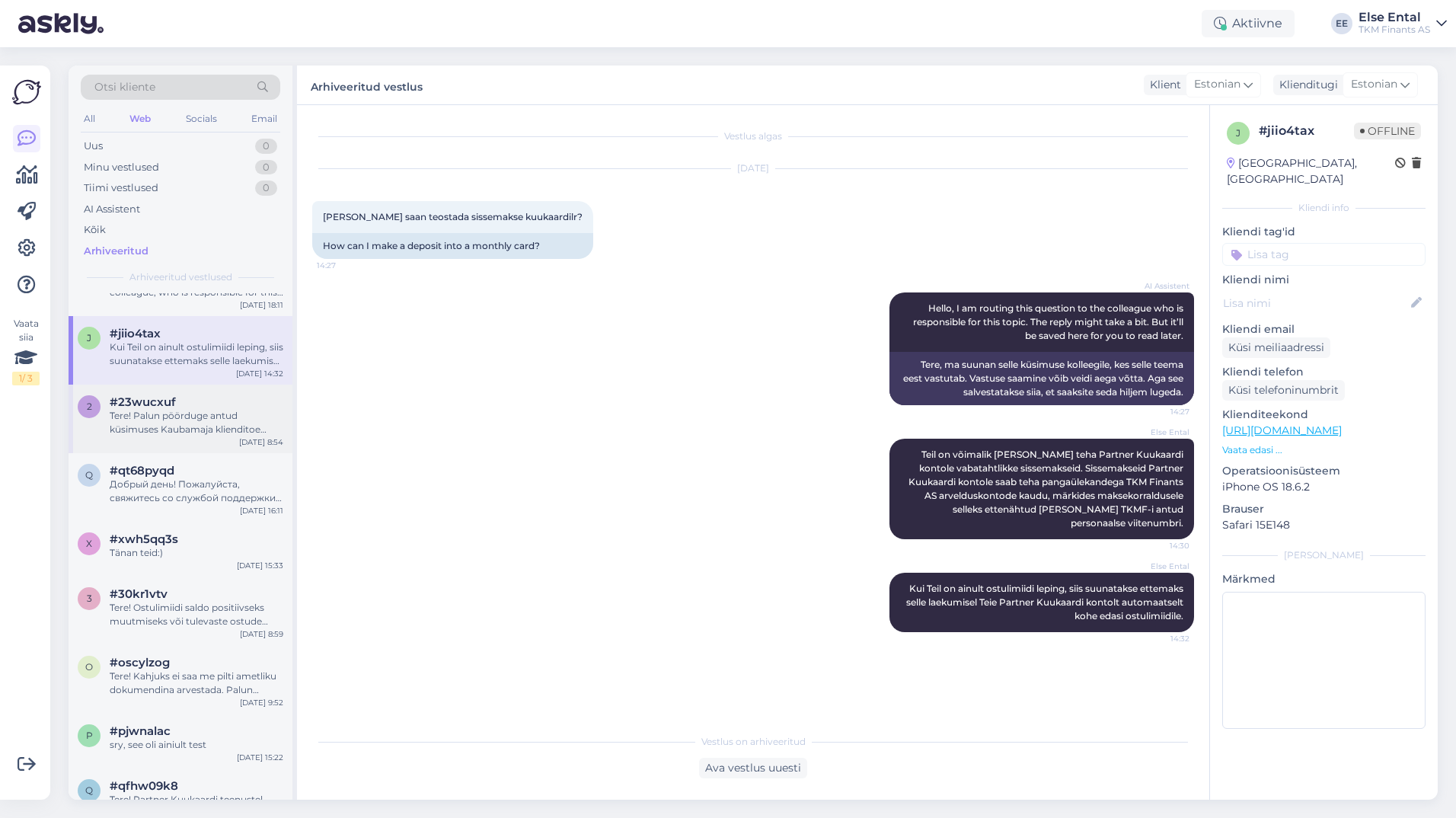
click at [139, 423] on div "Tere! Palun pöörduge antud küsimuses Kaubamaja klienditoe [PERSON_NAME]: E-R 9-…" at bounding box center [196, 422] width 174 height 27
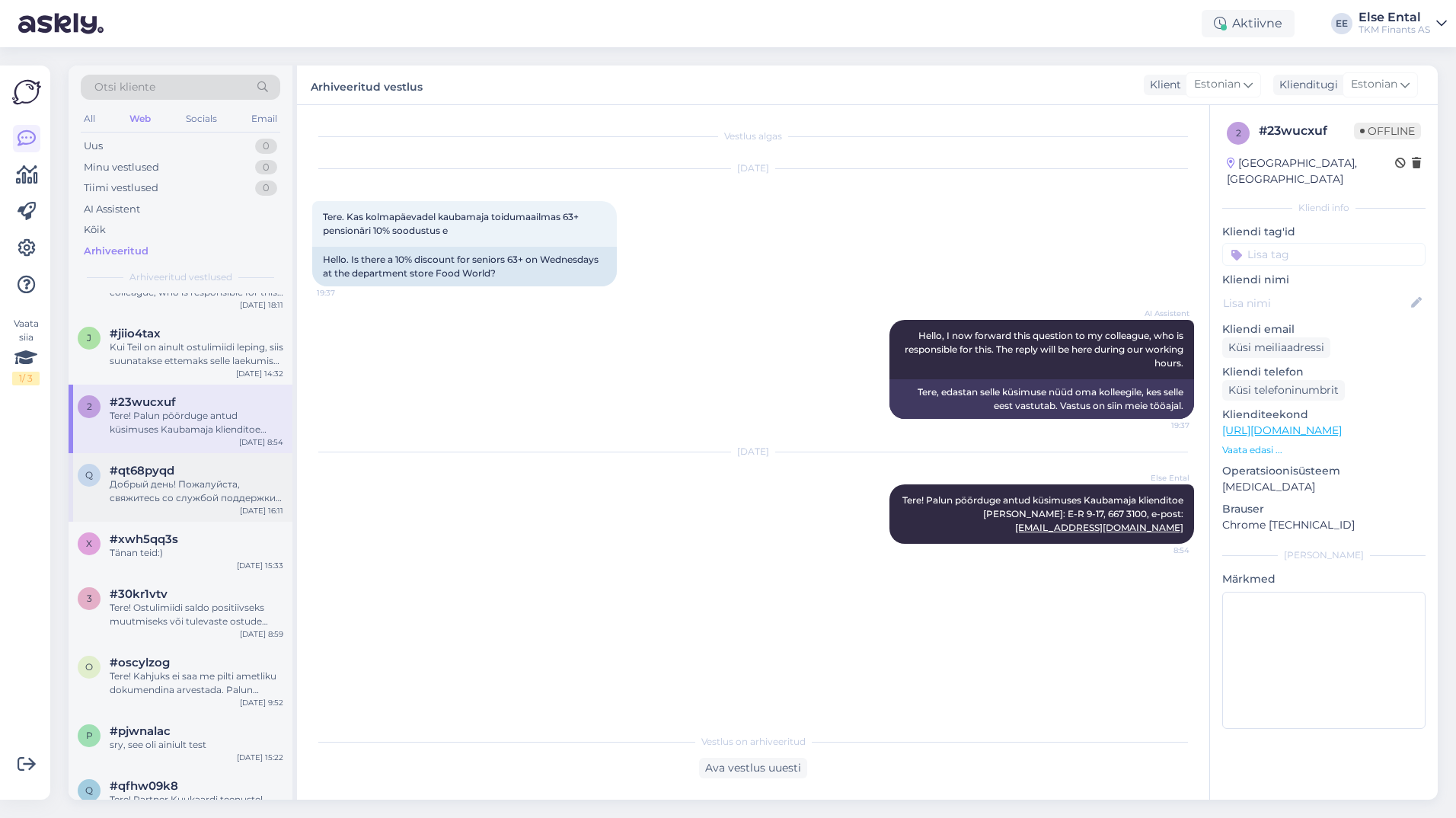
click at [133, 478] on div "Добрый день! Пожалуйста, свяжитесь со службой поддержки Partnerkaardi по телефо…" at bounding box center [196, 490] width 174 height 27
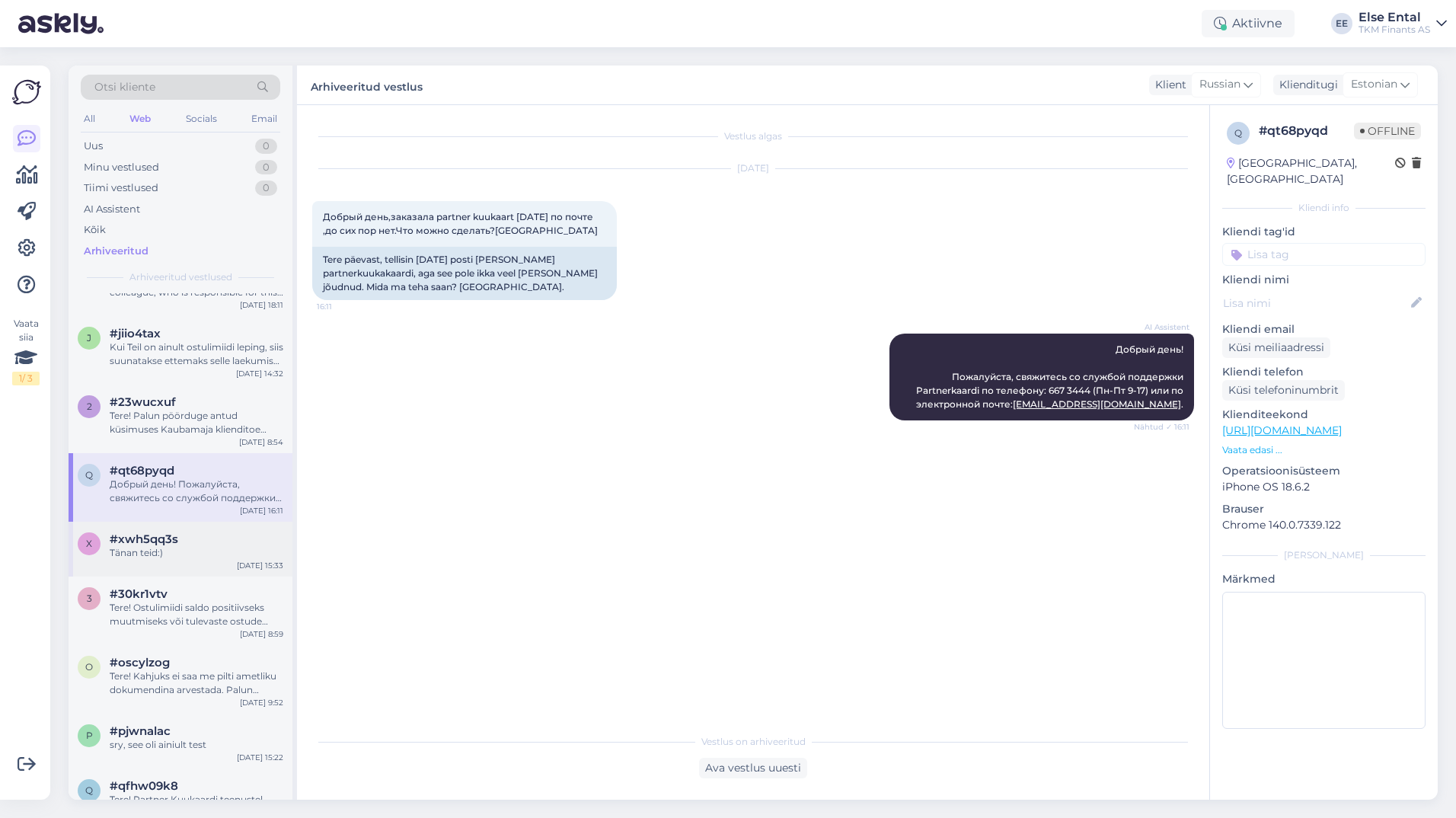
click at [178, 550] on div "Tänan teid:)" at bounding box center [196, 552] width 174 height 14
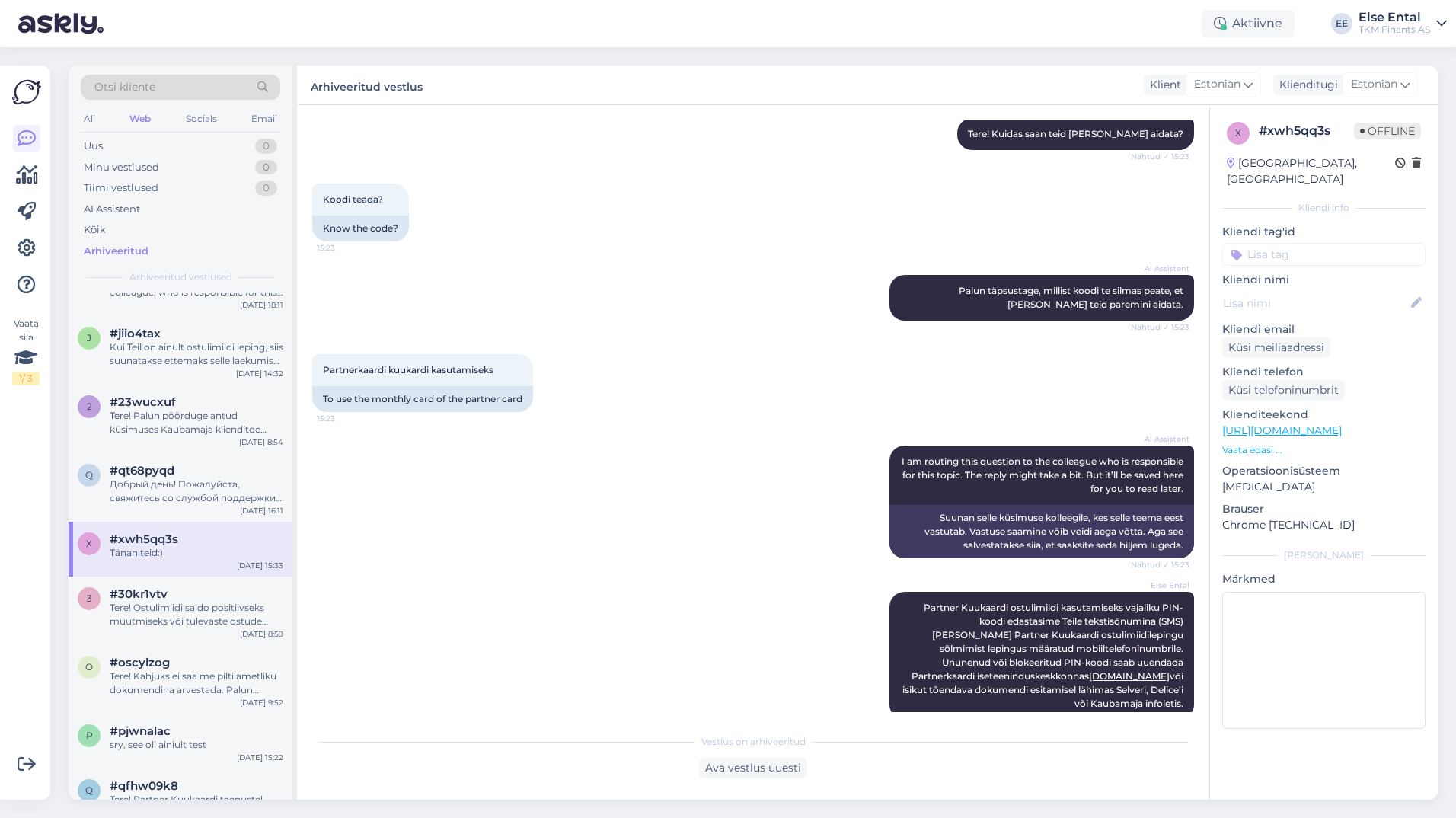
scroll to position [250, 0]
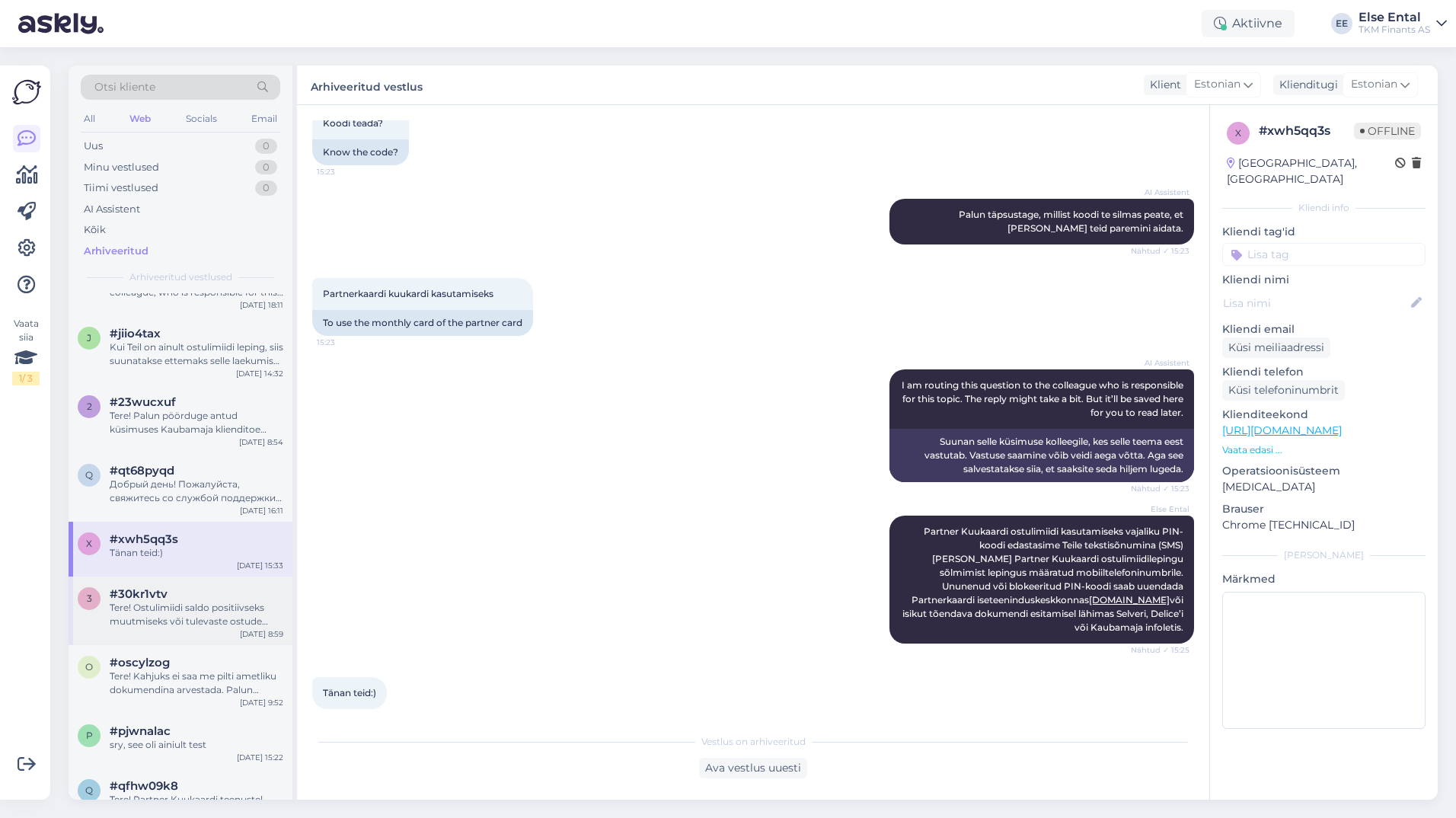
click at [104, 620] on div "3 #30kr1vtv Tere! Ostulimiidi saldo positiivseks muutmiseks või tulevaste ostud…" at bounding box center [180, 607] width 205 height 41
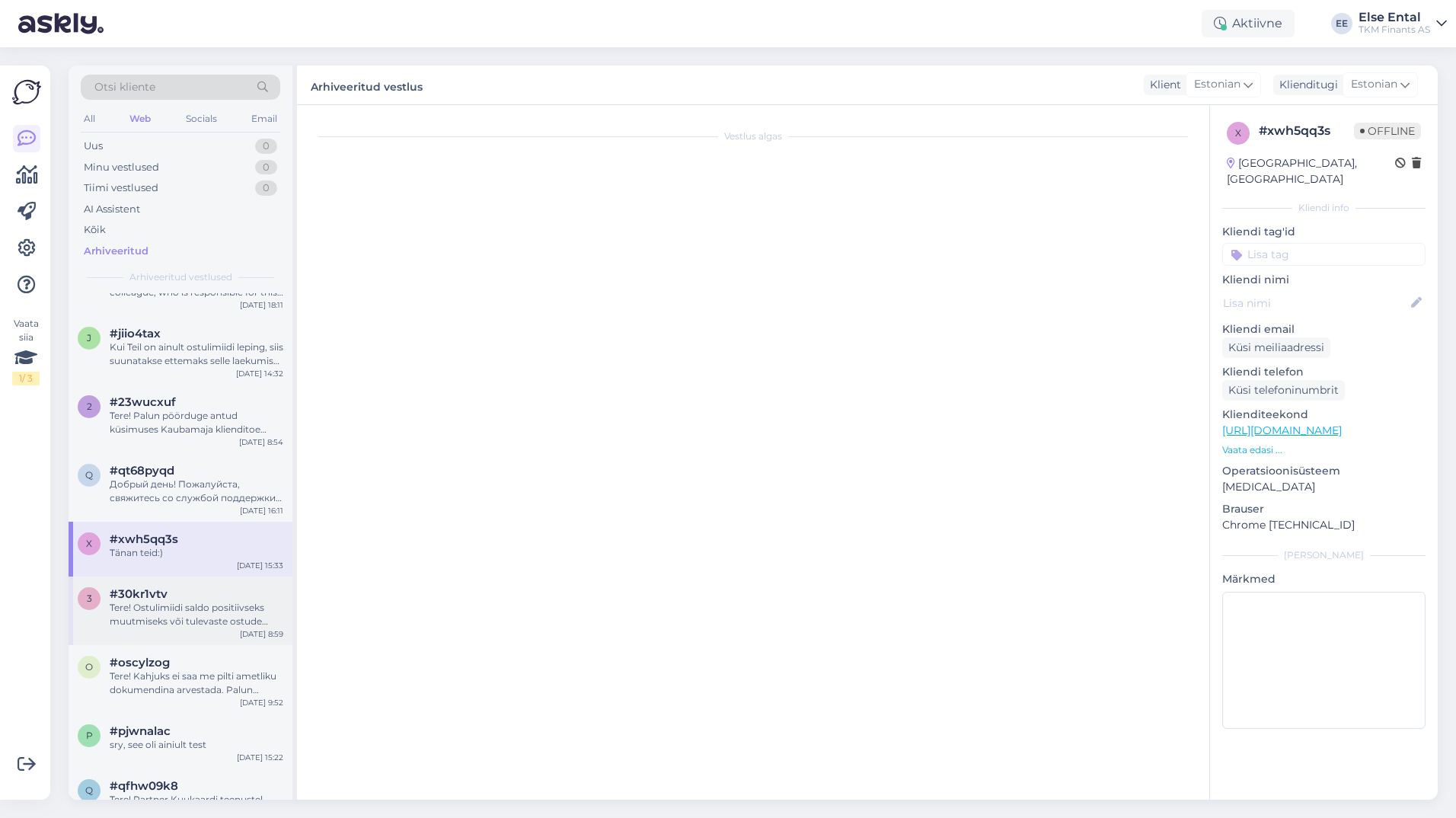
scroll to position [0, 0]
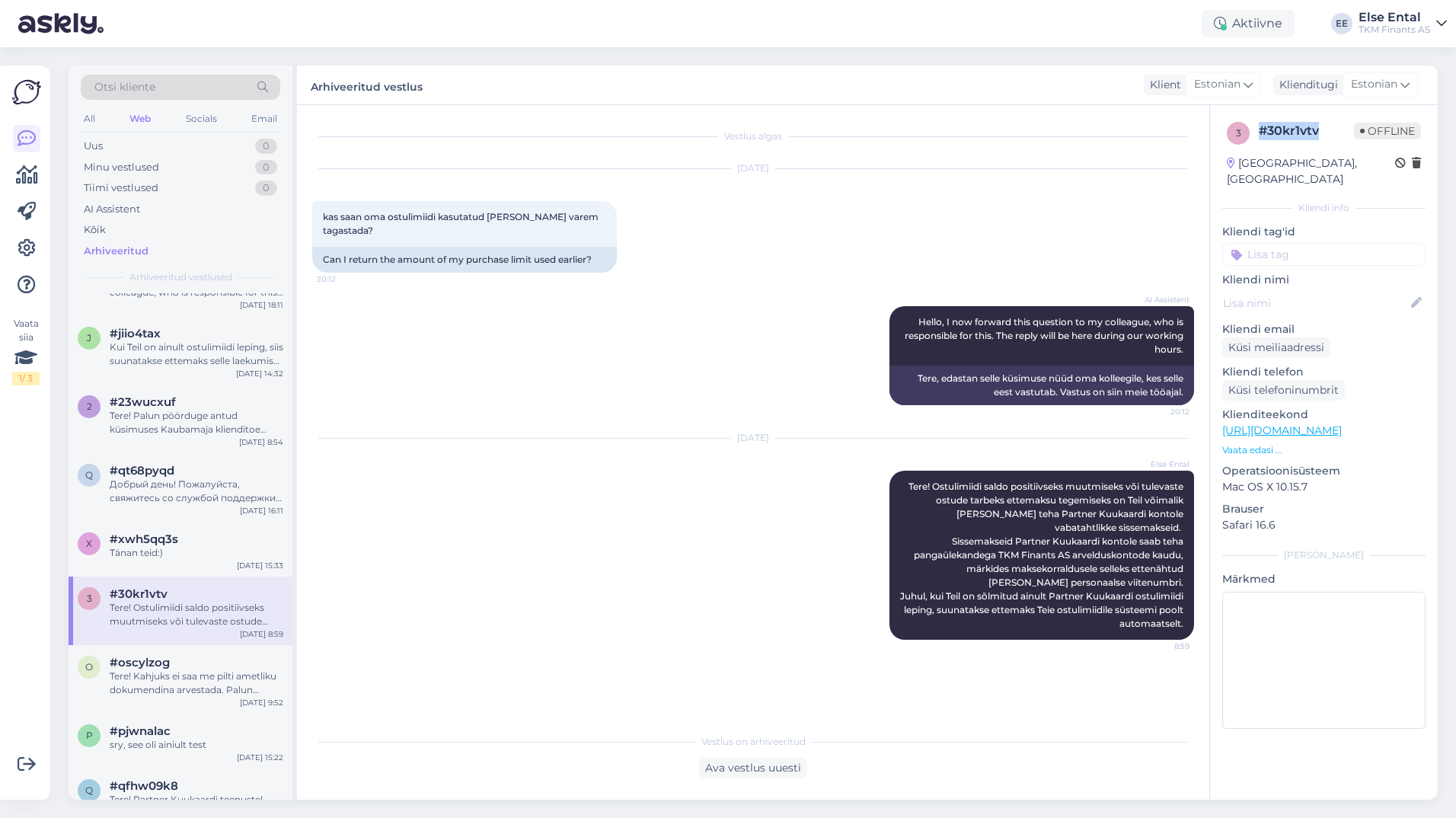
drag, startPoint x: 1321, startPoint y: 134, endPoint x: 1263, endPoint y: 134, distance: 58.0
click at [1263, 134] on div "# 30kr1vtv" at bounding box center [1306, 131] width 95 height 19
copy div "# 30kr1vtv"
click at [210, 553] on div "Tänan teid:)" at bounding box center [196, 552] width 174 height 14
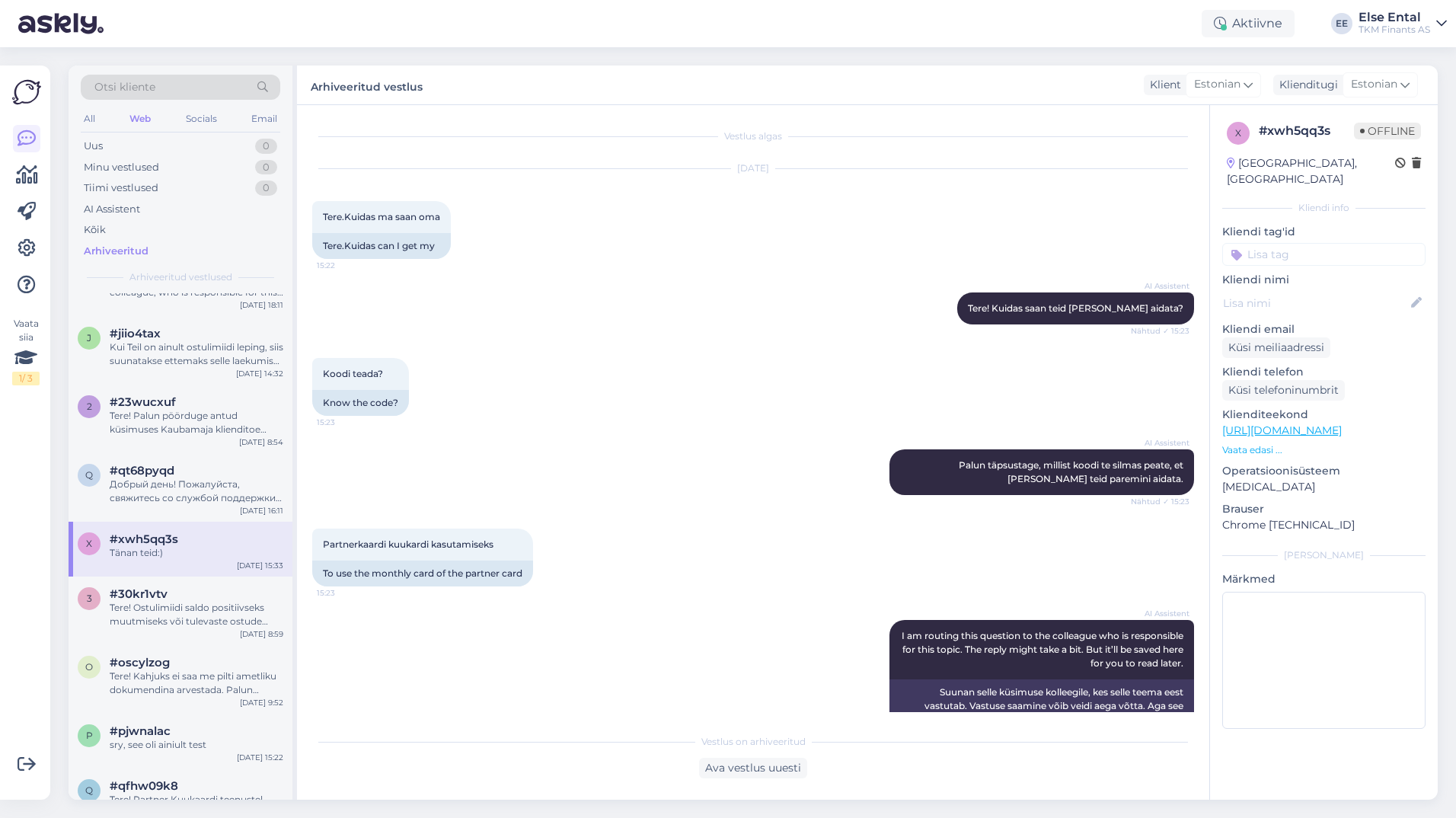
scroll to position [250, 0]
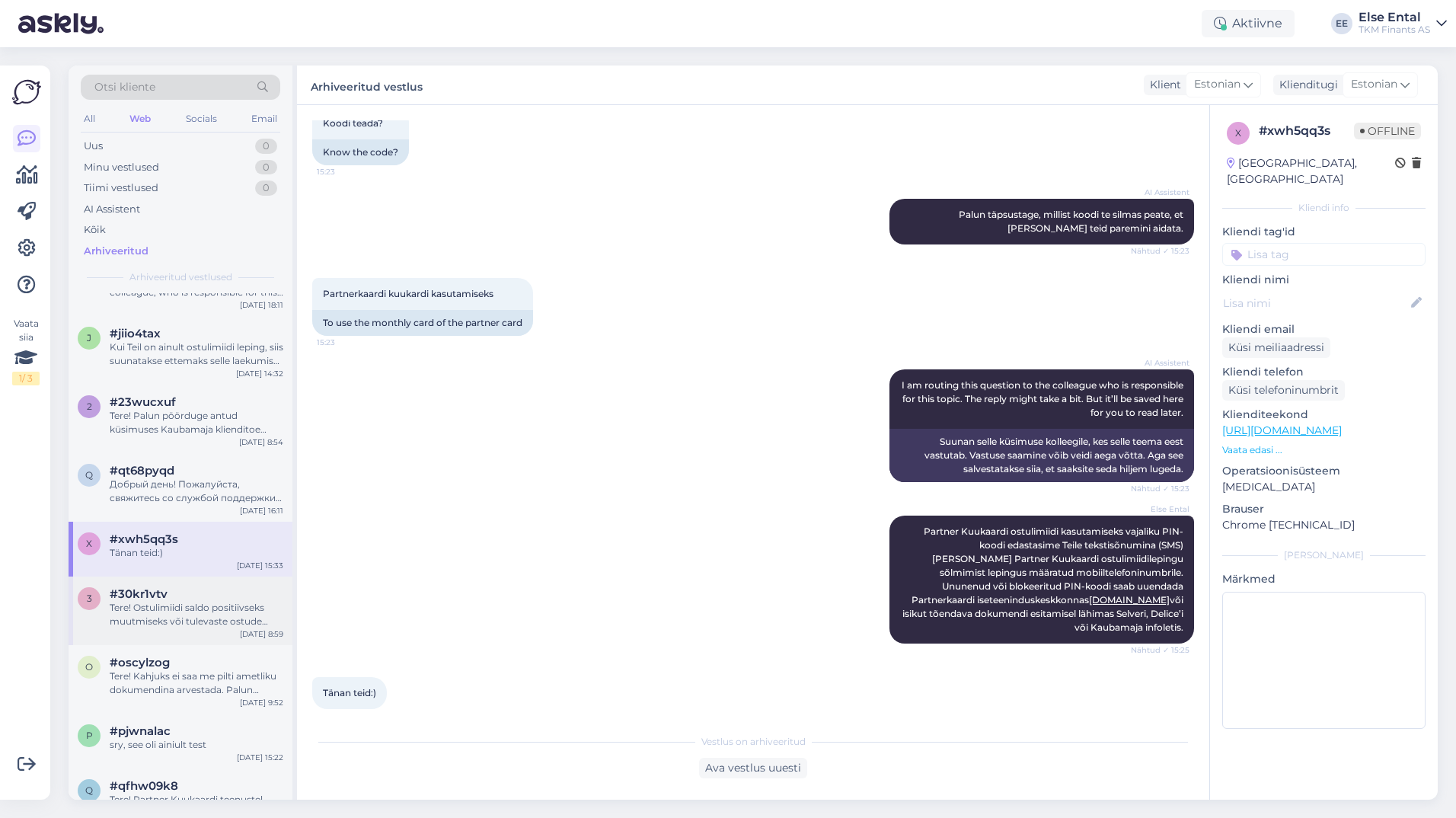
click at [170, 604] on div "Tere! Ostulimiidi saldo positiivseks muutmiseks või tulevaste ostude tarbeks et…" at bounding box center [196, 614] width 174 height 27
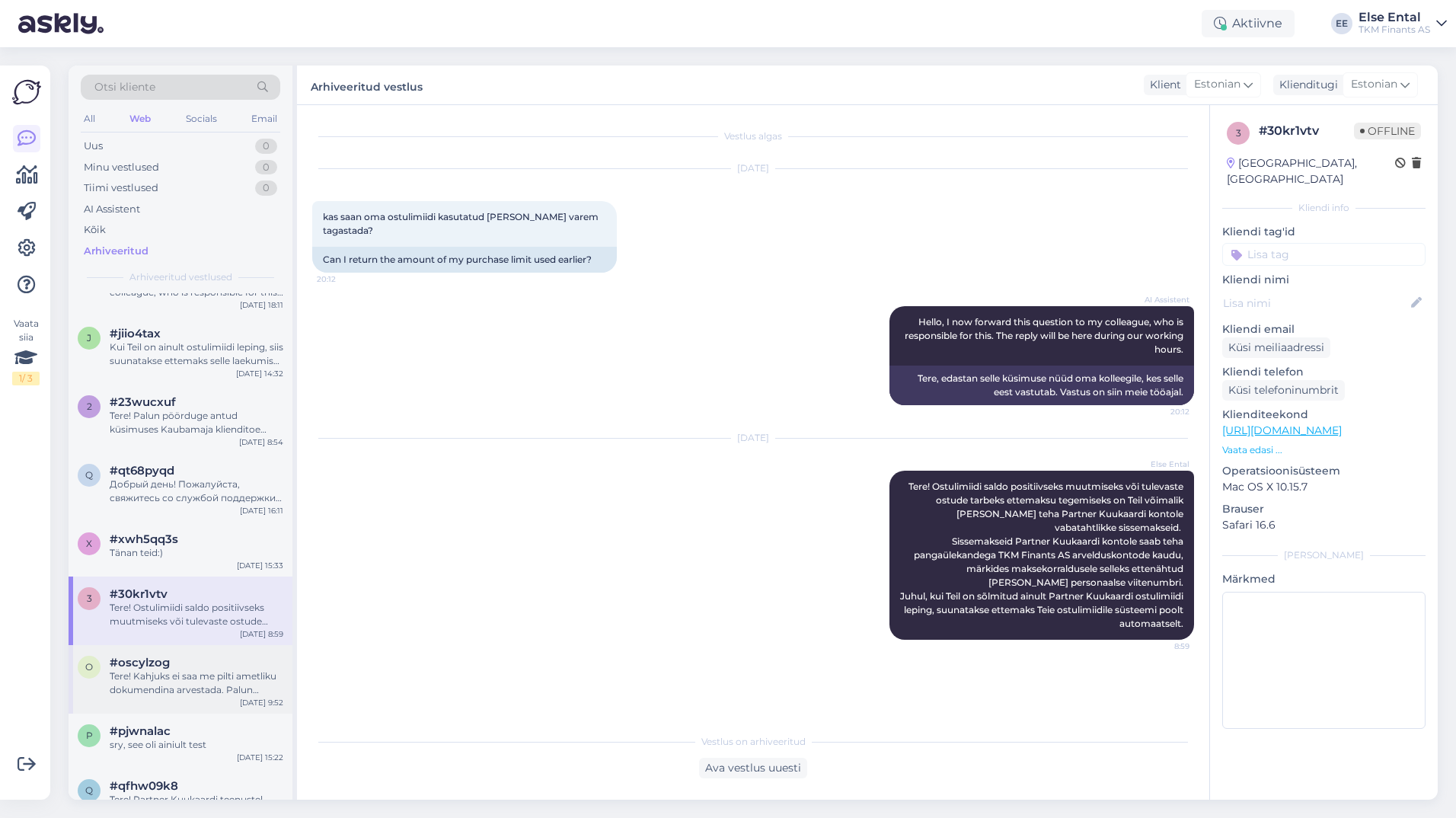
click at [171, 668] on div "#oscylzog" at bounding box center [196, 662] width 174 height 14
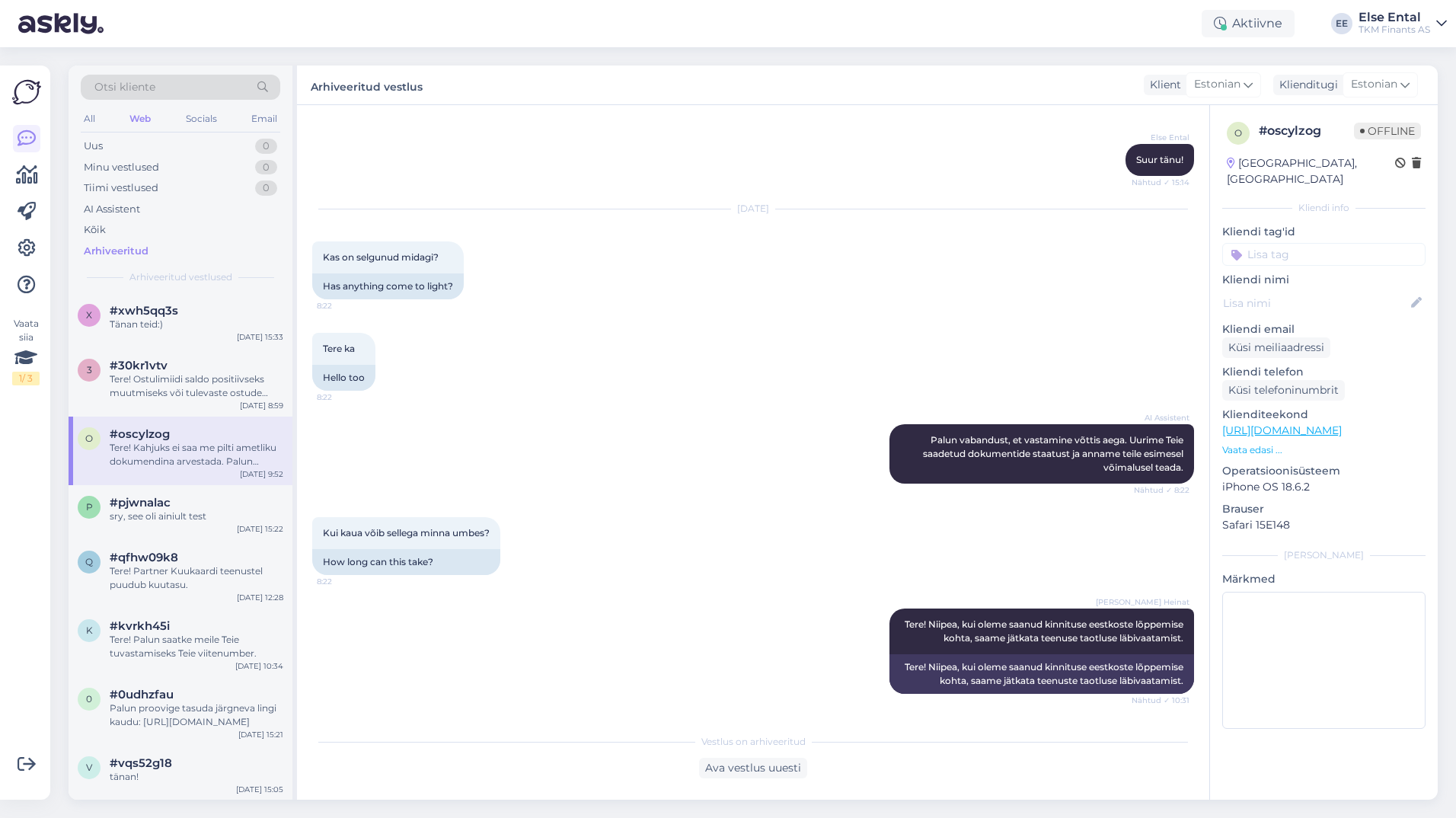
scroll to position [1832, 0]
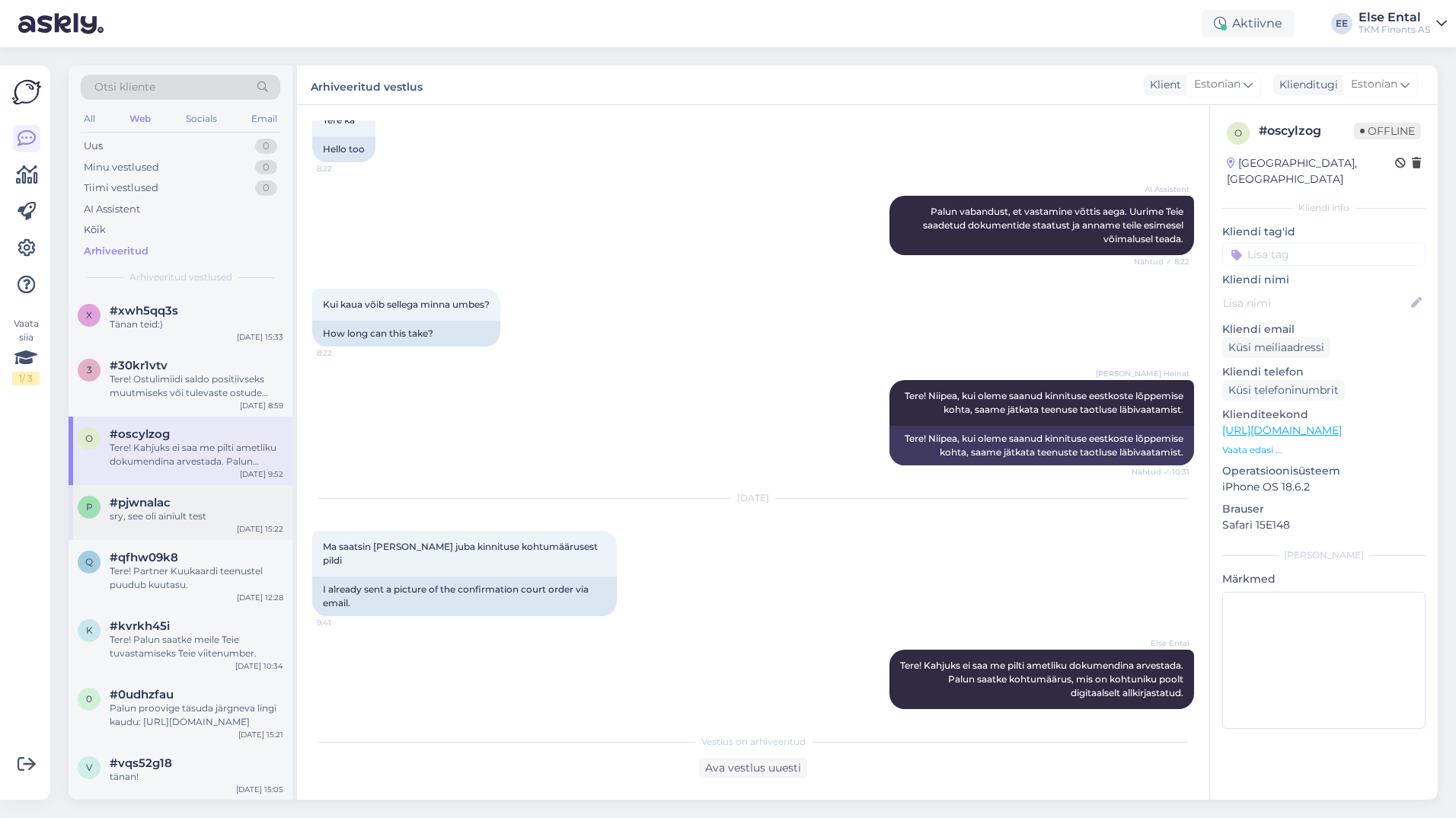
click at [202, 507] on div "#pjwnalac" at bounding box center [196, 502] width 174 height 14
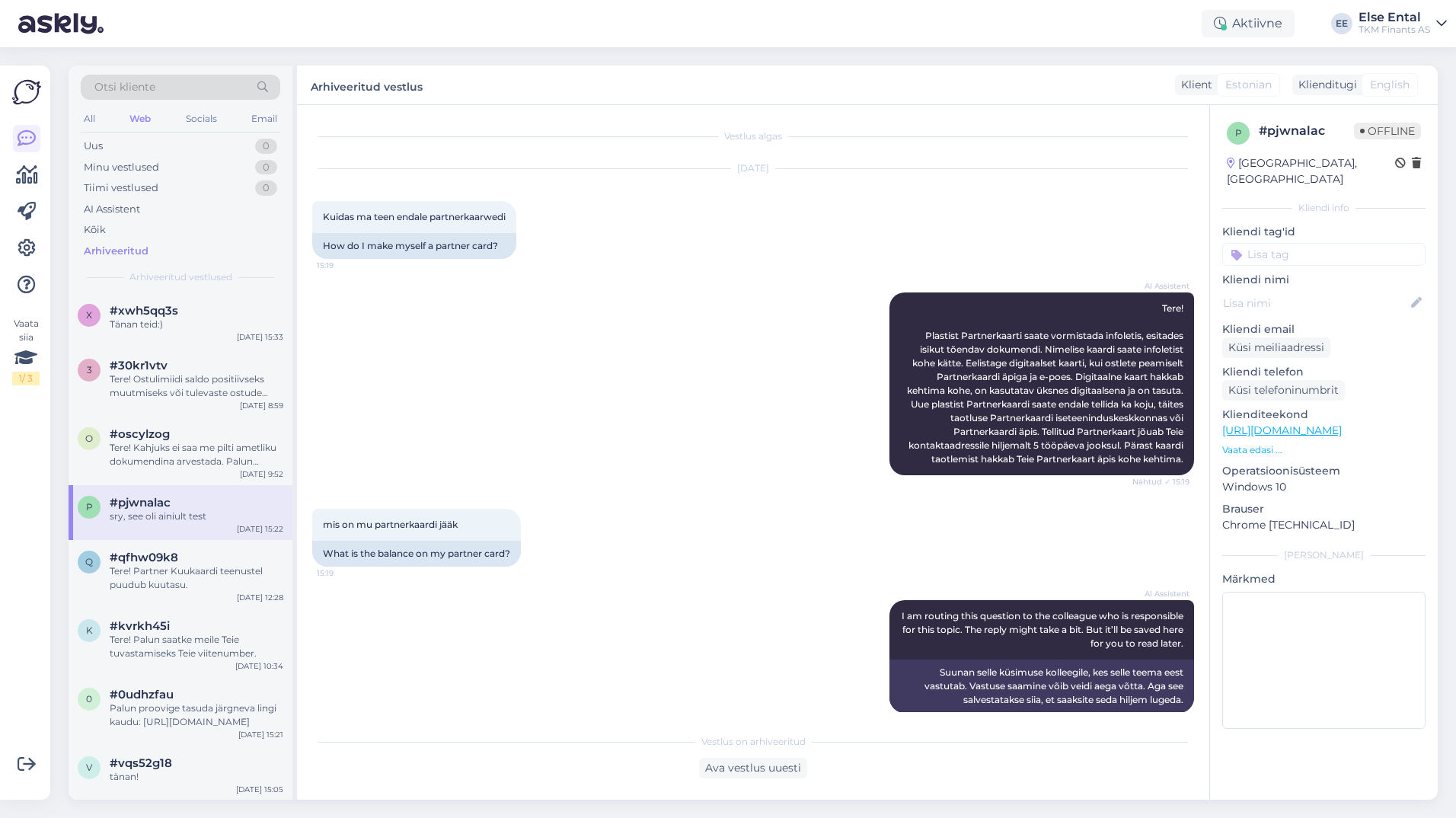
scroll to position [228, 0]
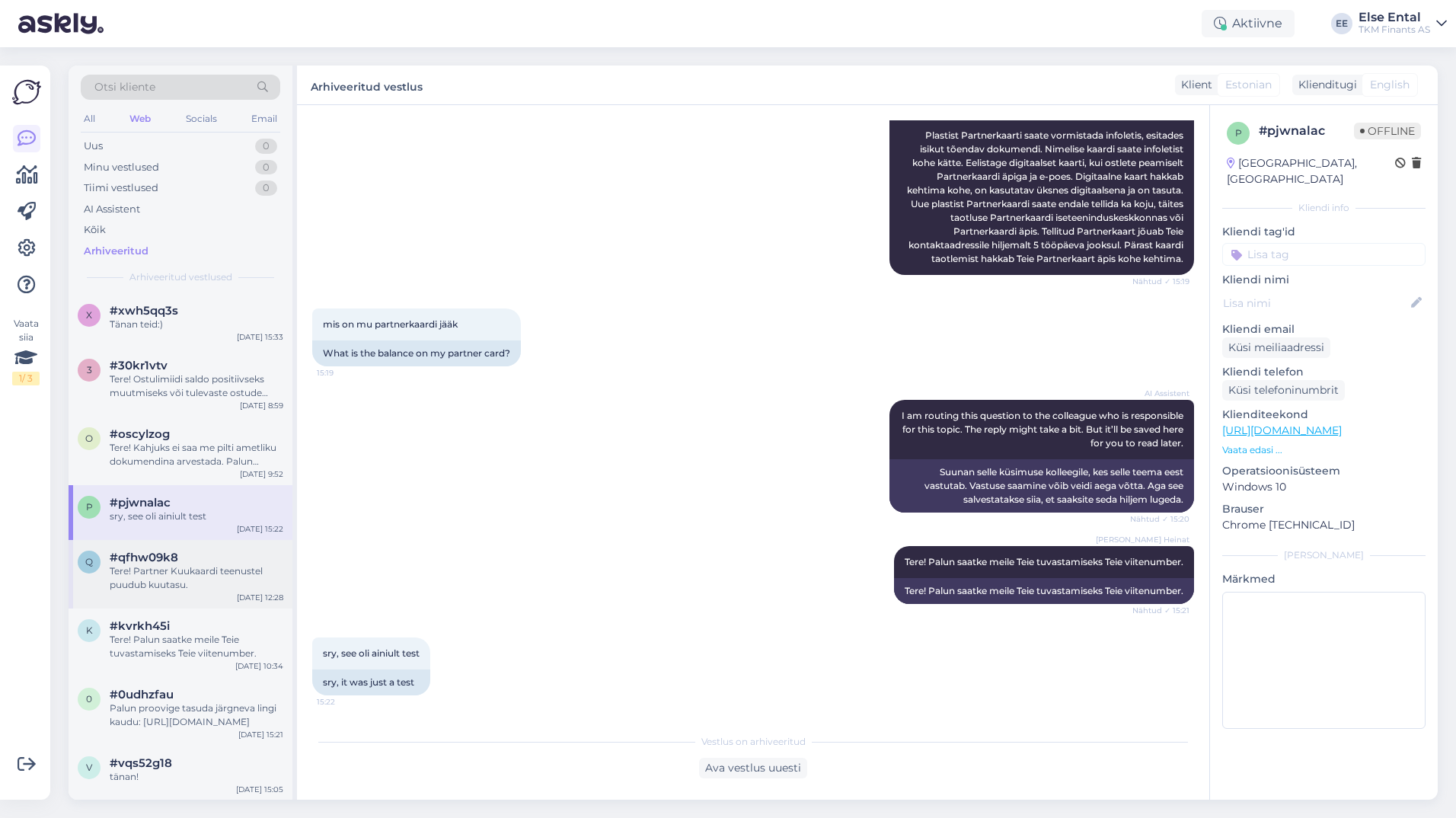
click at [187, 585] on div "Tere! Partner Kuukaardi teenustel puudub kuutasu." at bounding box center [196, 577] width 174 height 27
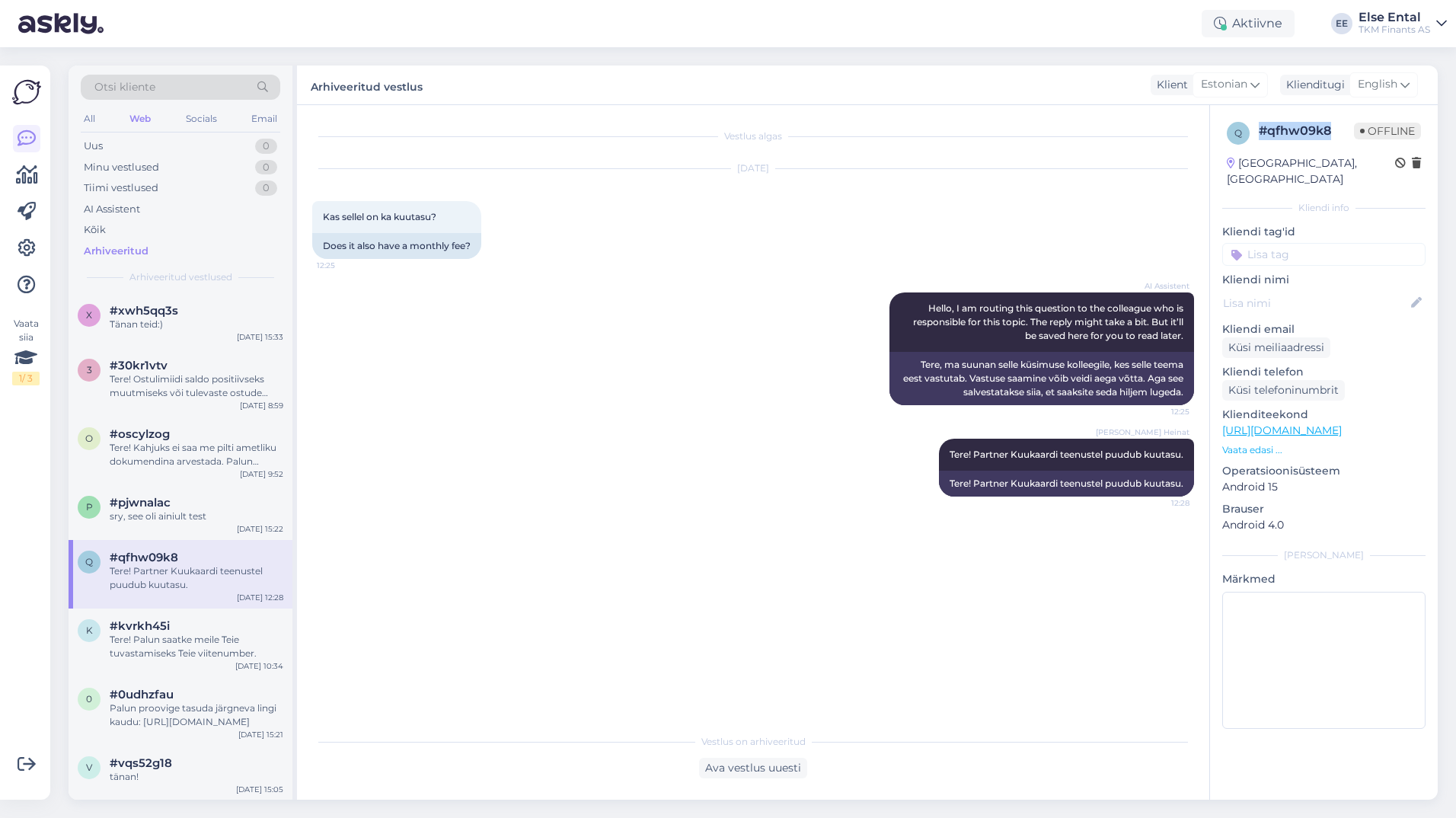
drag, startPoint x: 1335, startPoint y: 132, endPoint x: 1260, endPoint y: 126, distance: 75.2
click at [1260, 126] on div "# qfhw09k8" at bounding box center [1306, 131] width 95 height 19
copy div "# qfhw09k8"
click at [199, 636] on div "Tere! Palun saatke meile Teie tuvastamiseks Teie viitenumber." at bounding box center [196, 646] width 174 height 27
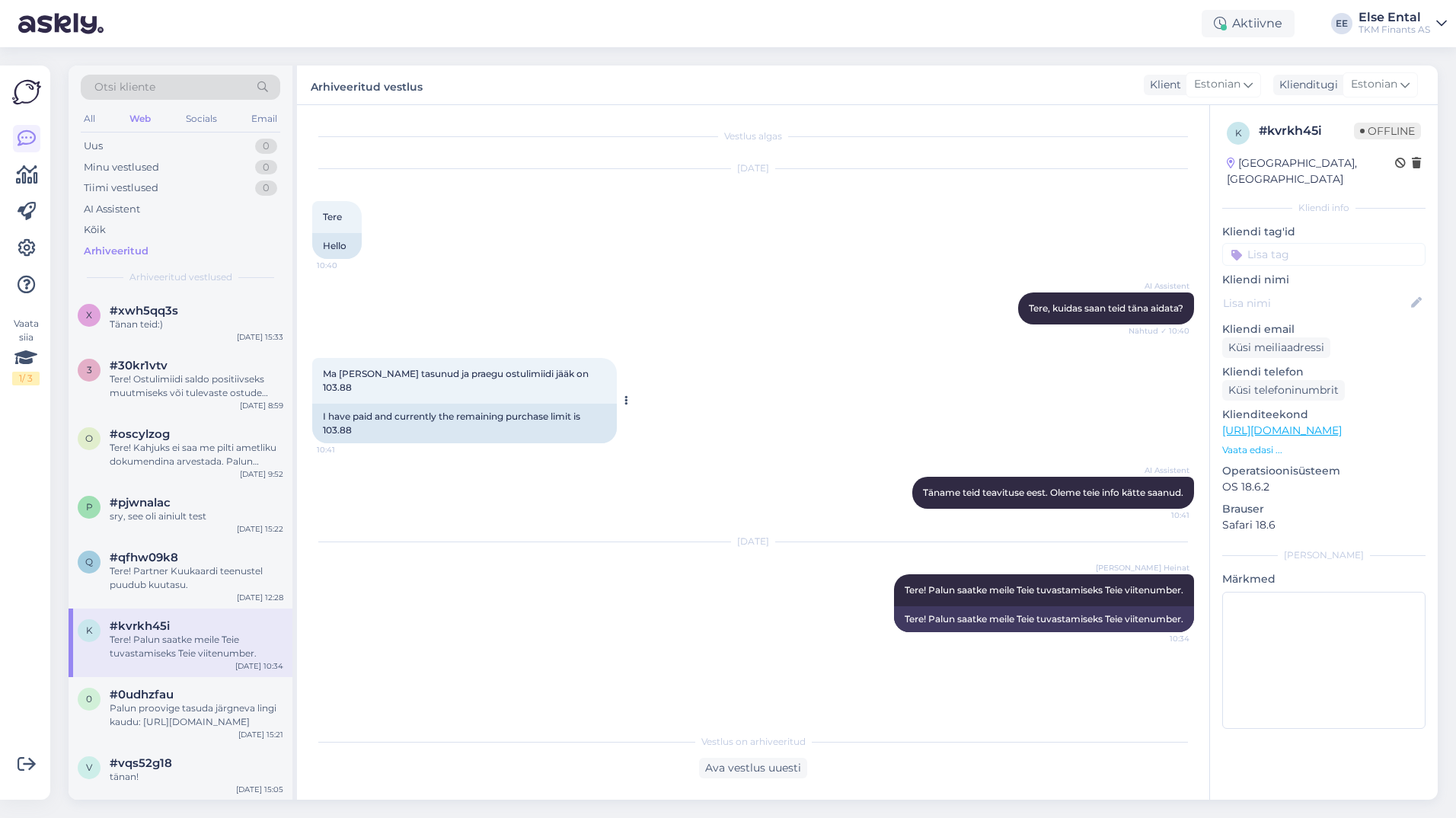
click at [589, 369] on div "Ma [PERSON_NAME] tasunud ja praegu ostulimiidi jääk on 103.88 10:41" at bounding box center [465, 380] width 305 height 46
drag, startPoint x: 1331, startPoint y: 132, endPoint x: 1262, endPoint y: 133, distance: 69.0
click at [1262, 133] on div "# kvrkh45i" at bounding box center [1306, 131] width 95 height 19
copy div "# kvrkh45i"
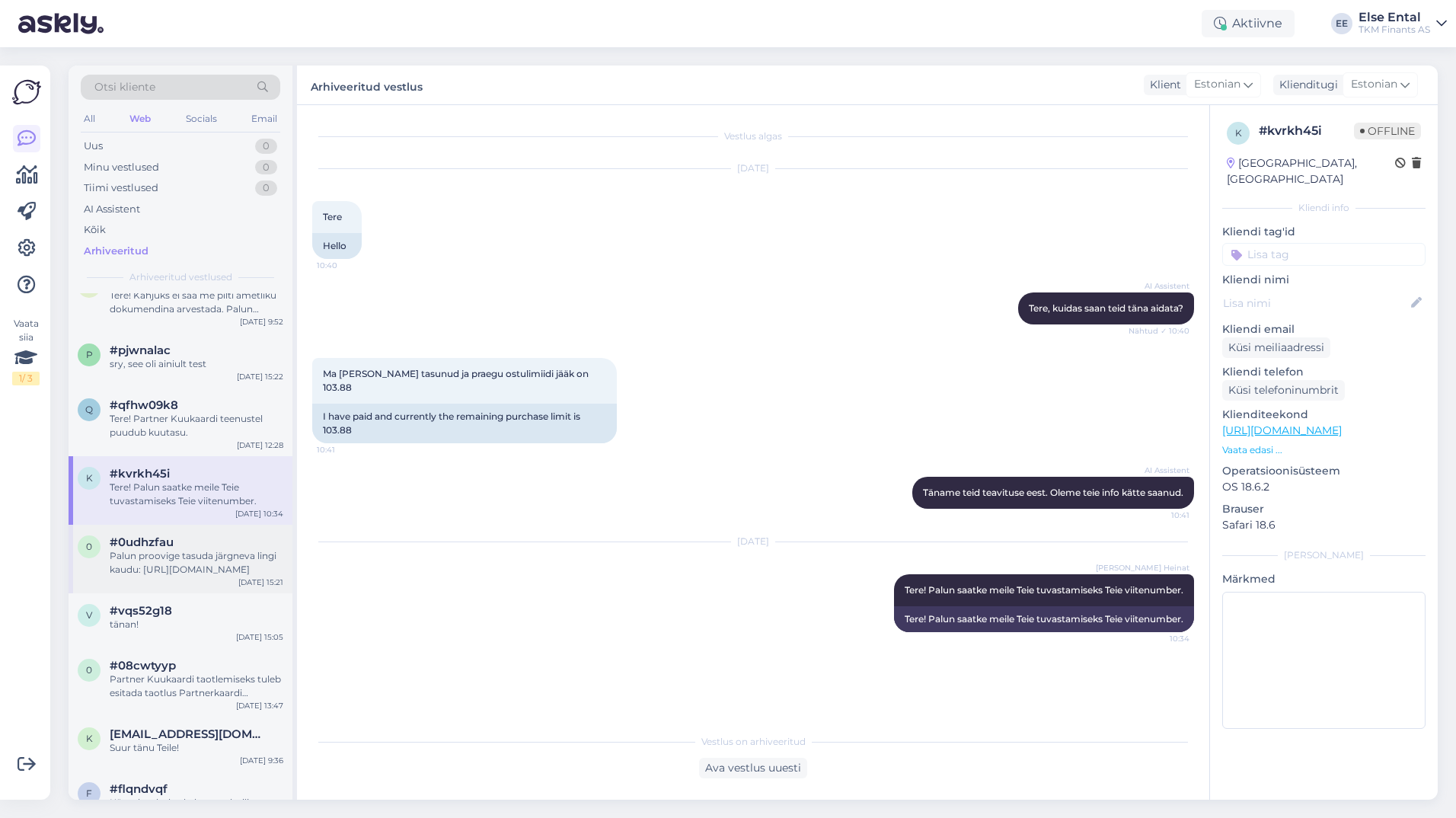
click at [211, 564] on div "Palun proovige tasuda järgneva lingi kaudu: [URL][DOMAIN_NAME]" at bounding box center [196, 561] width 174 height 27
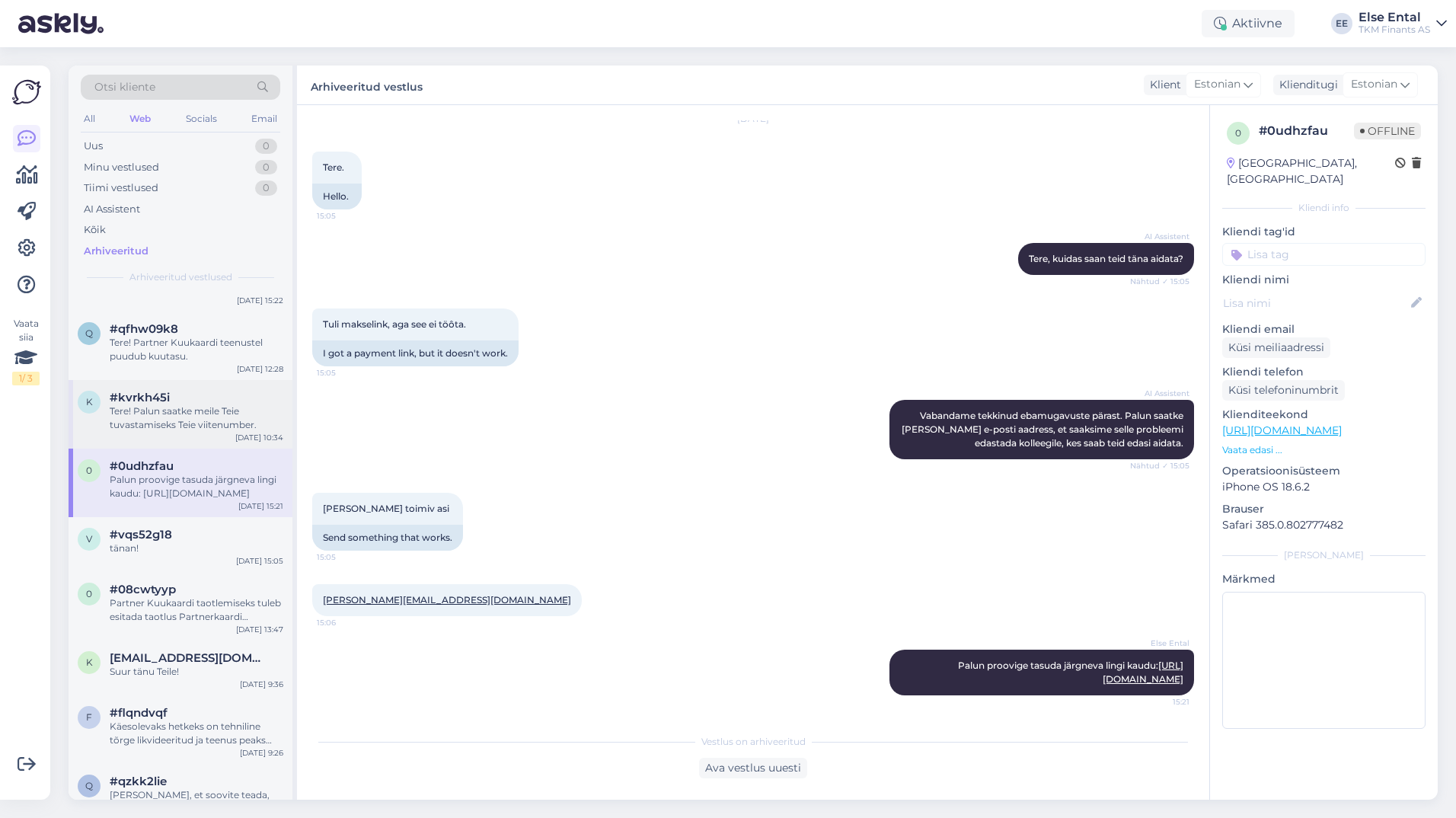
scroll to position [990, 0]
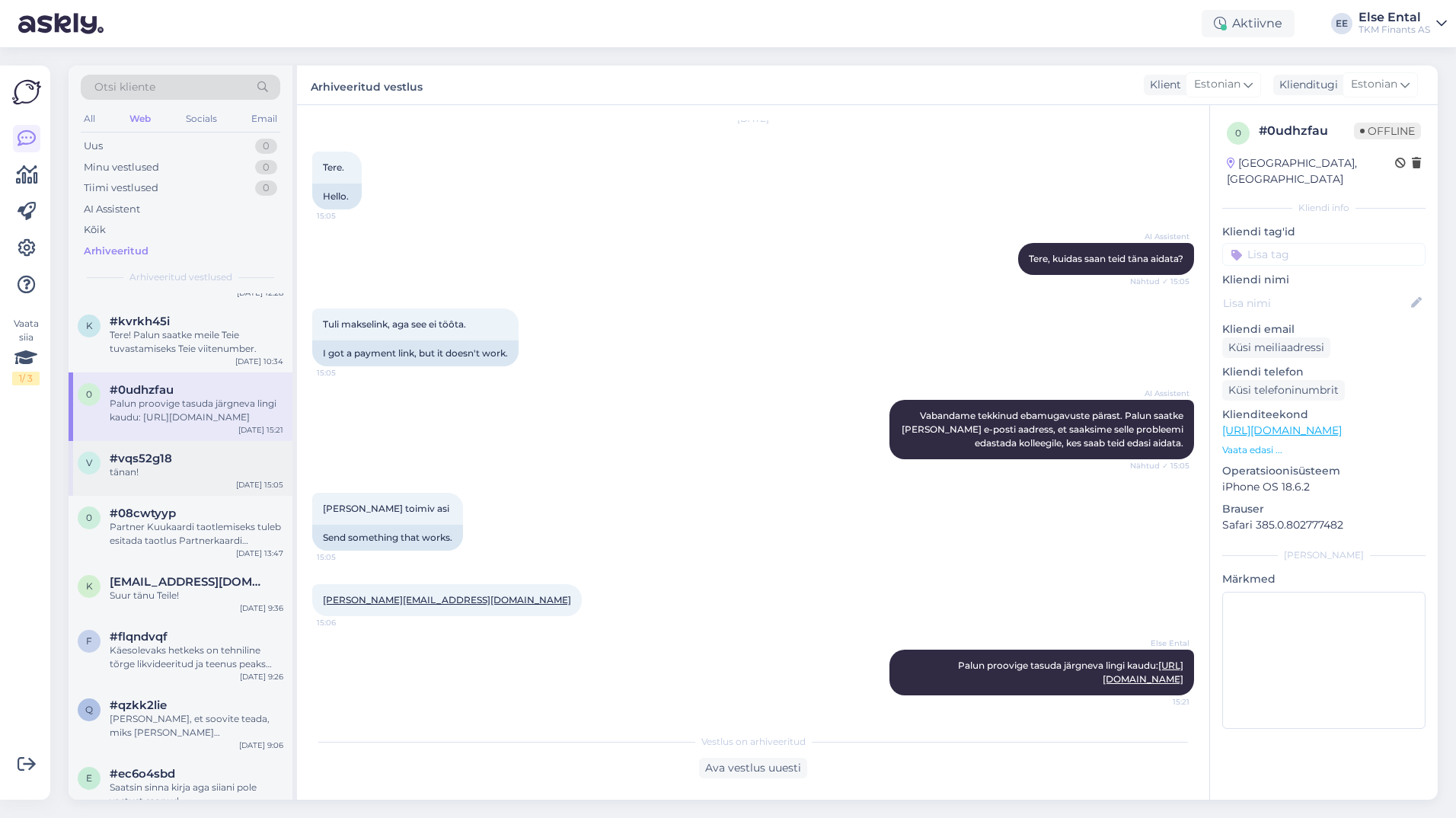
click at [165, 456] on span "#vqs52g18" at bounding box center [140, 458] width 62 height 14
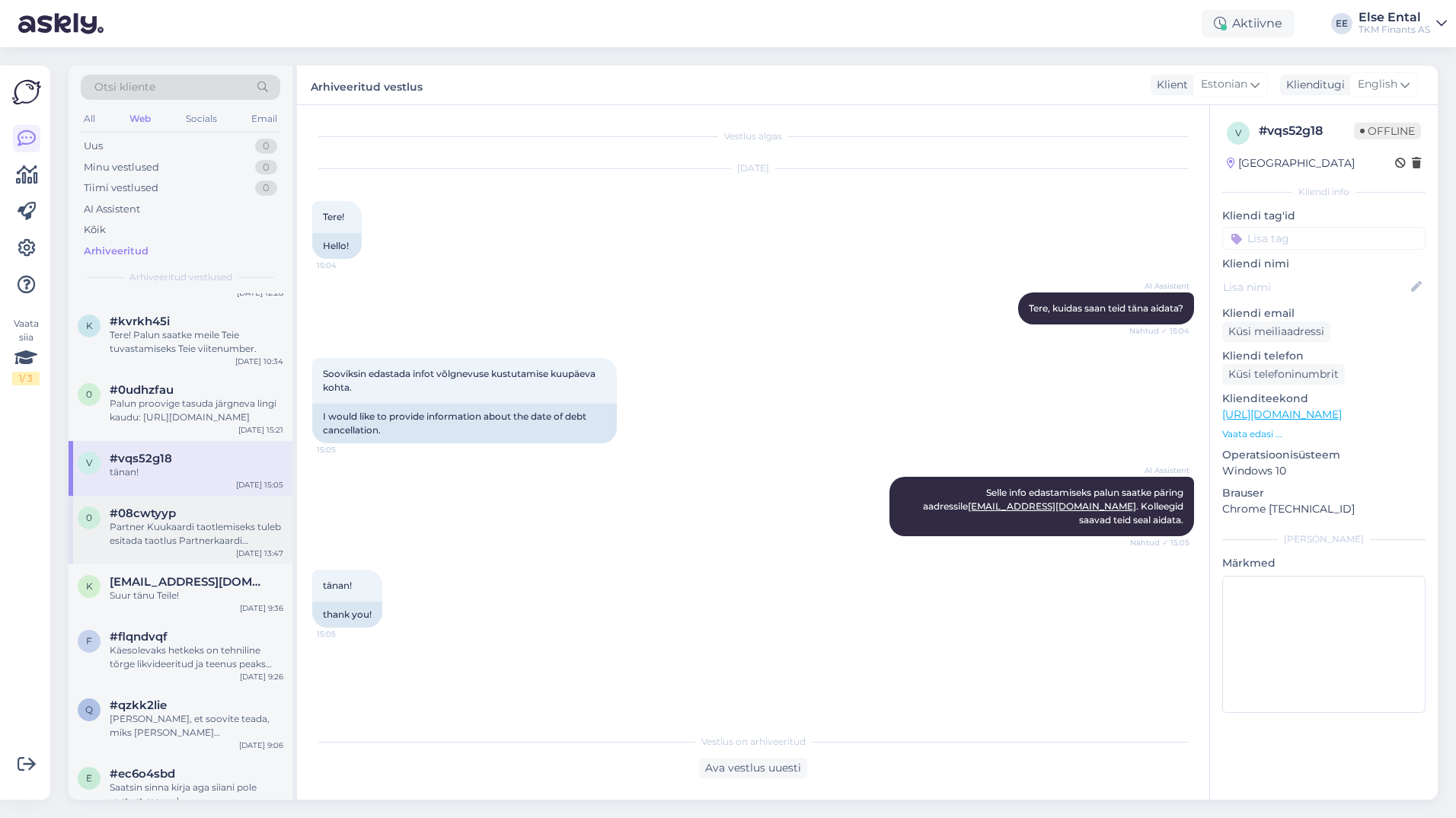
scroll to position [1066, 0]
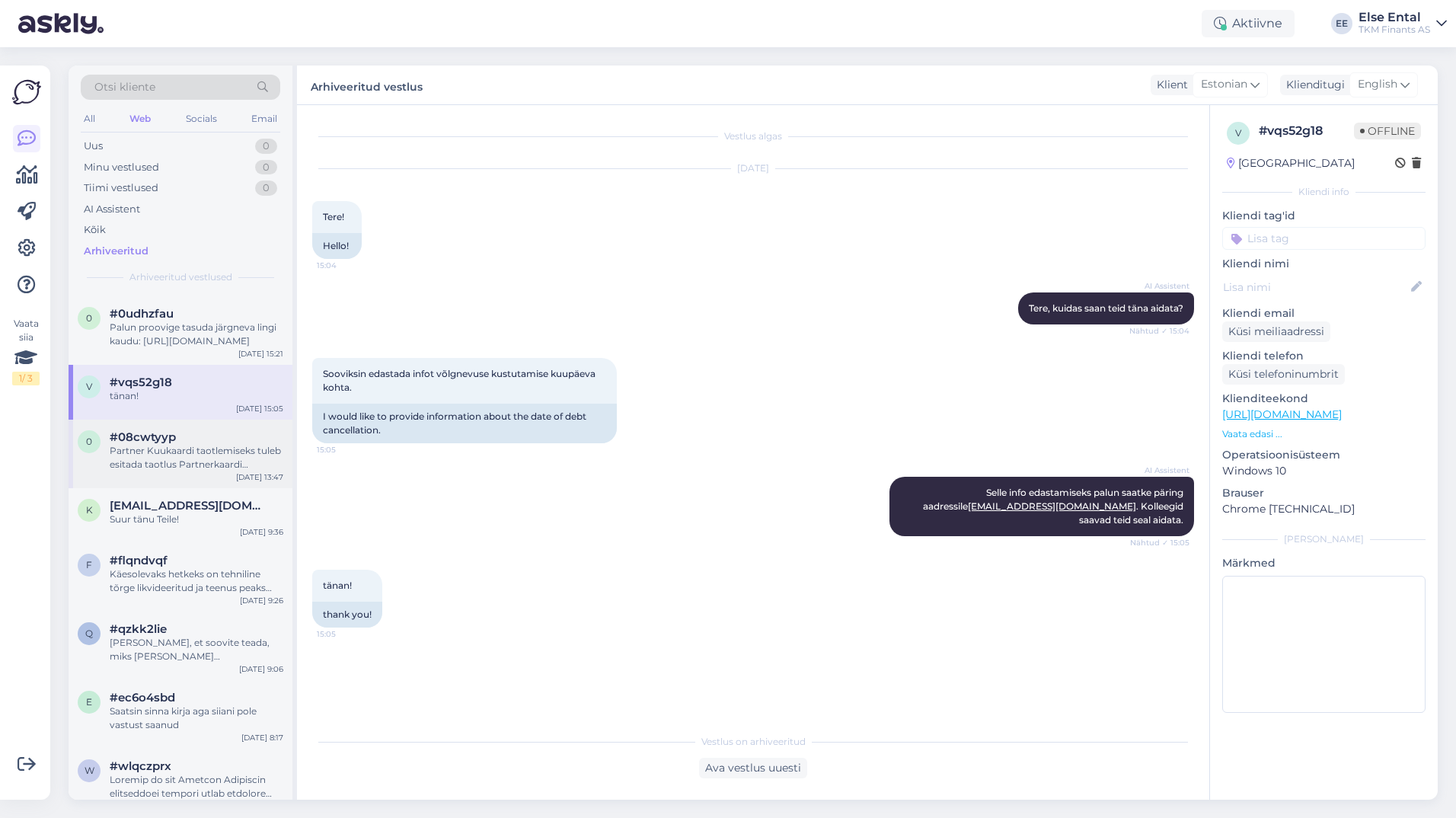
click at [178, 442] on div "#08cwtyyp" at bounding box center [196, 437] width 174 height 14
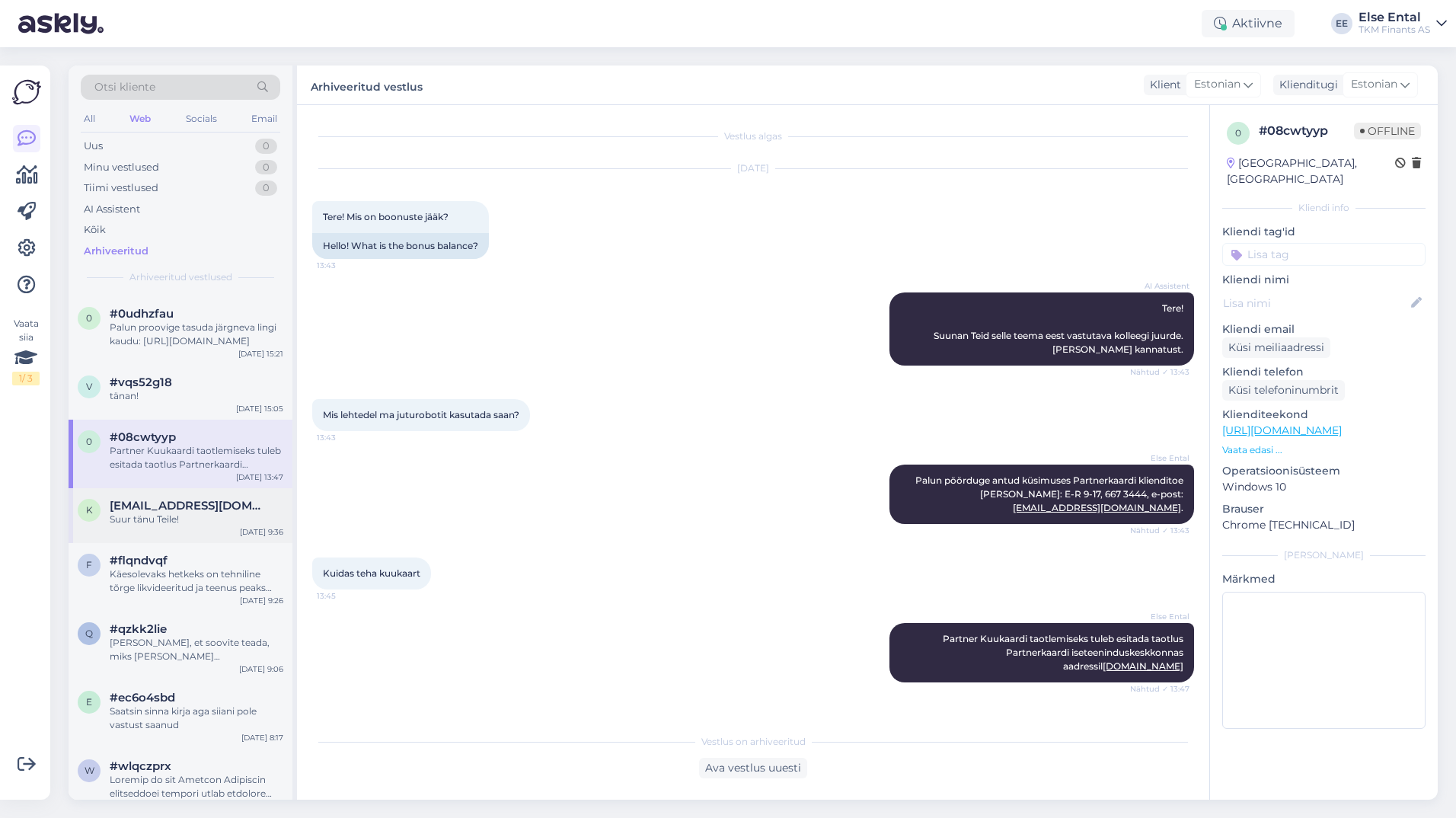
click at [179, 520] on div "Suur tänu Teile!" at bounding box center [196, 519] width 174 height 14
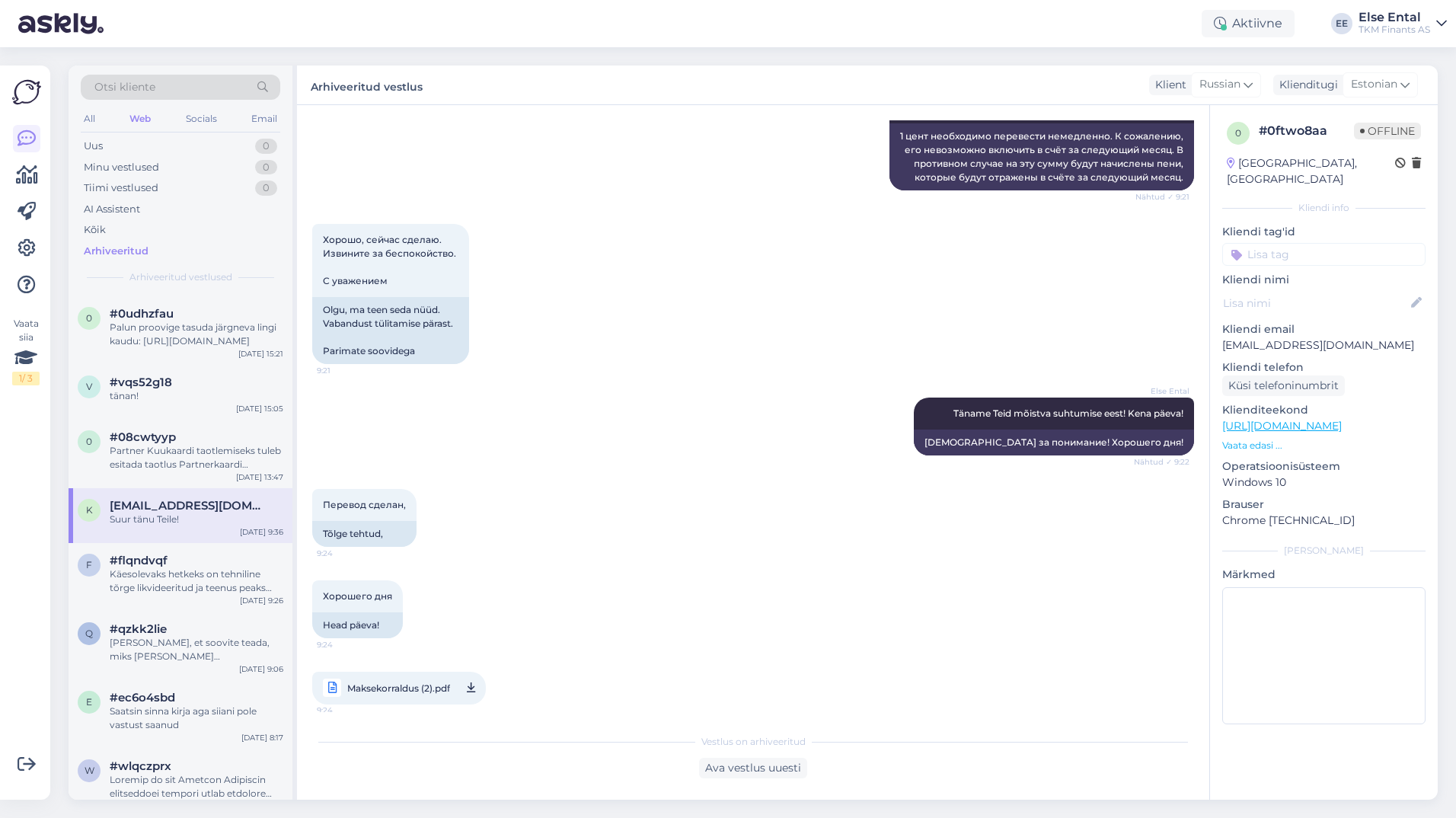
scroll to position [1229, 0]
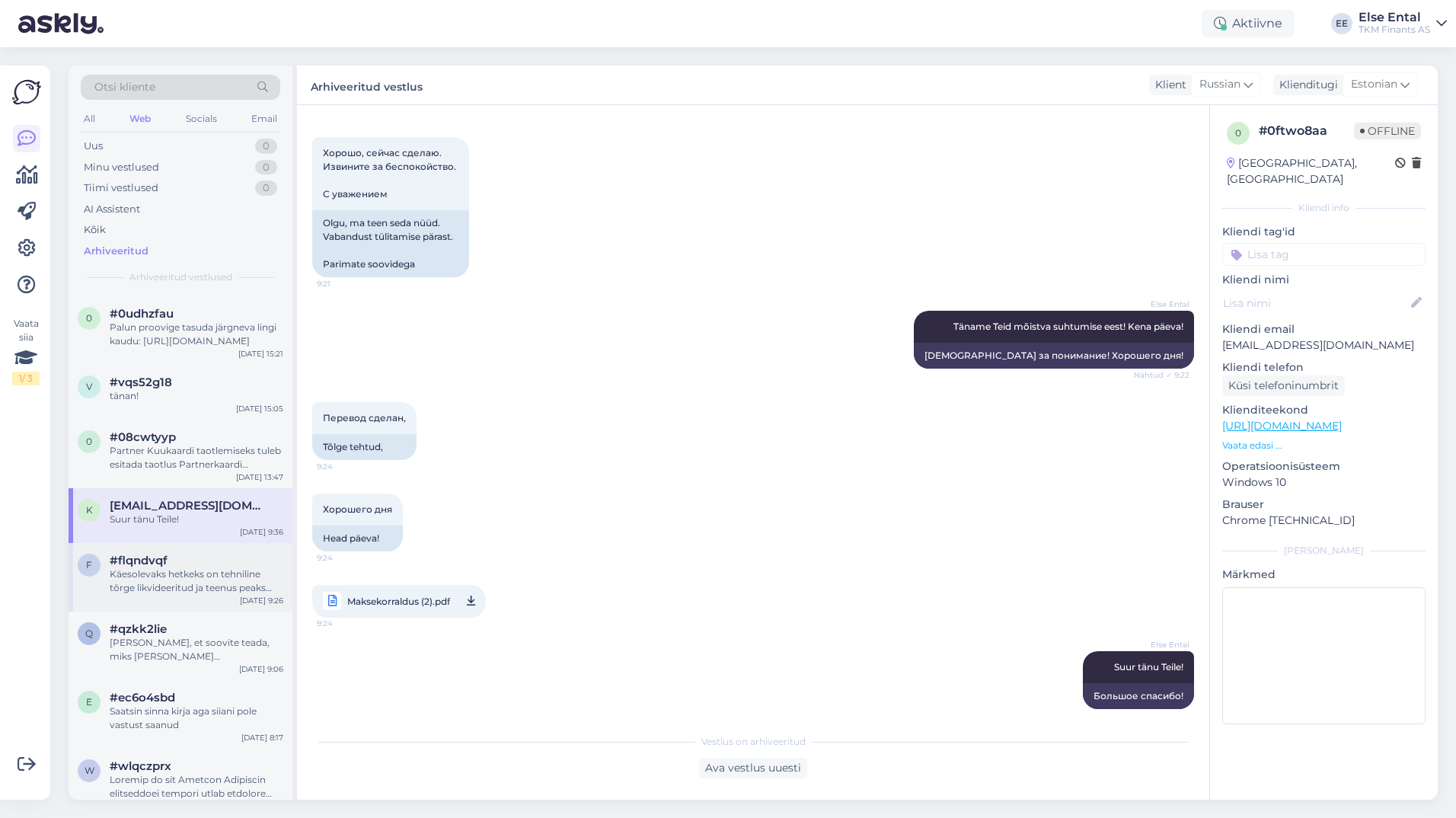
click at [194, 571] on div "Käesolevaks hetkeks on tehniline tõrge likvideeritud ja teenus peaks töötama. V…" at bounding box center [196, 580] width 174 height 27
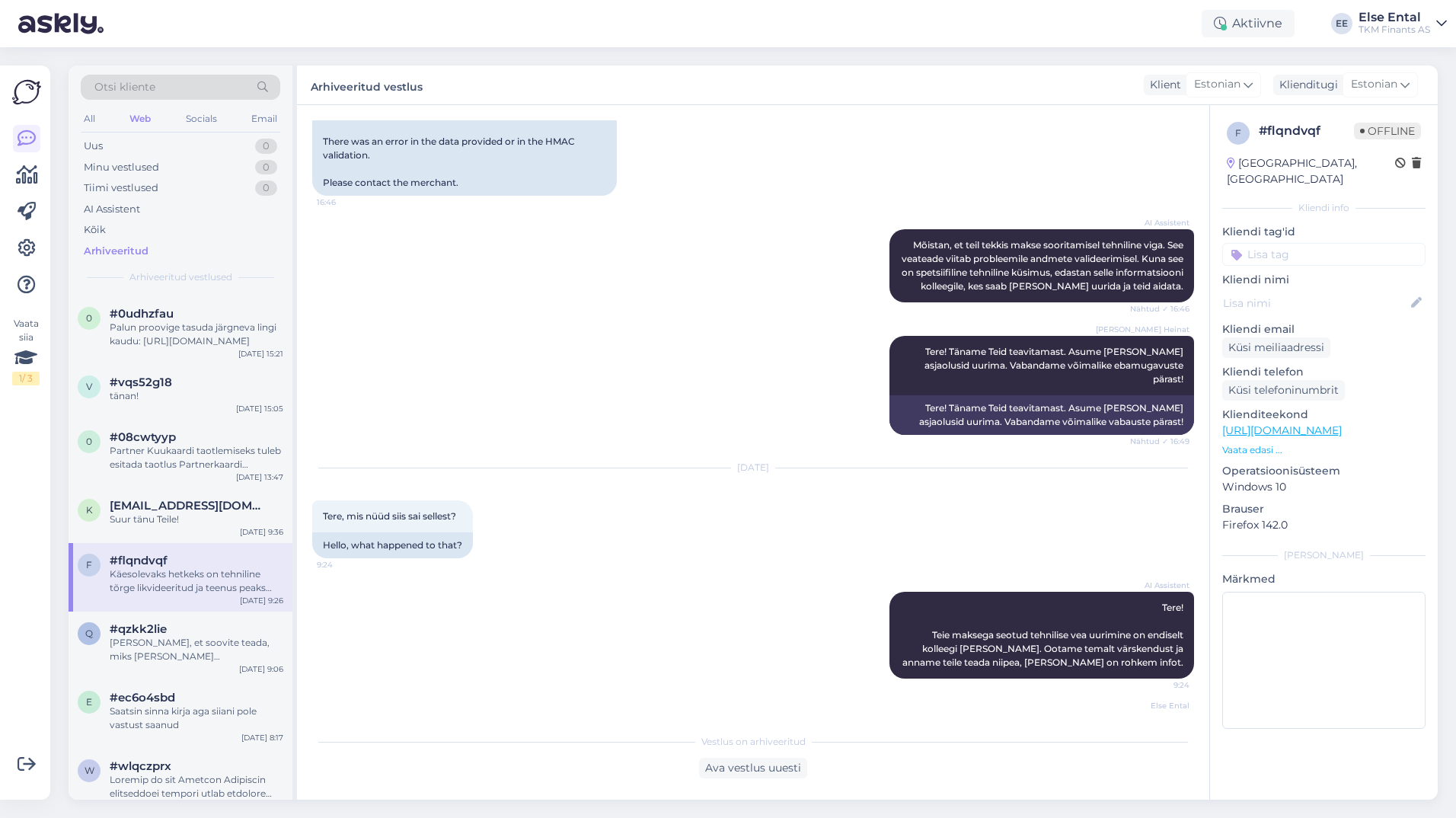
scroll to position [1218, 0]
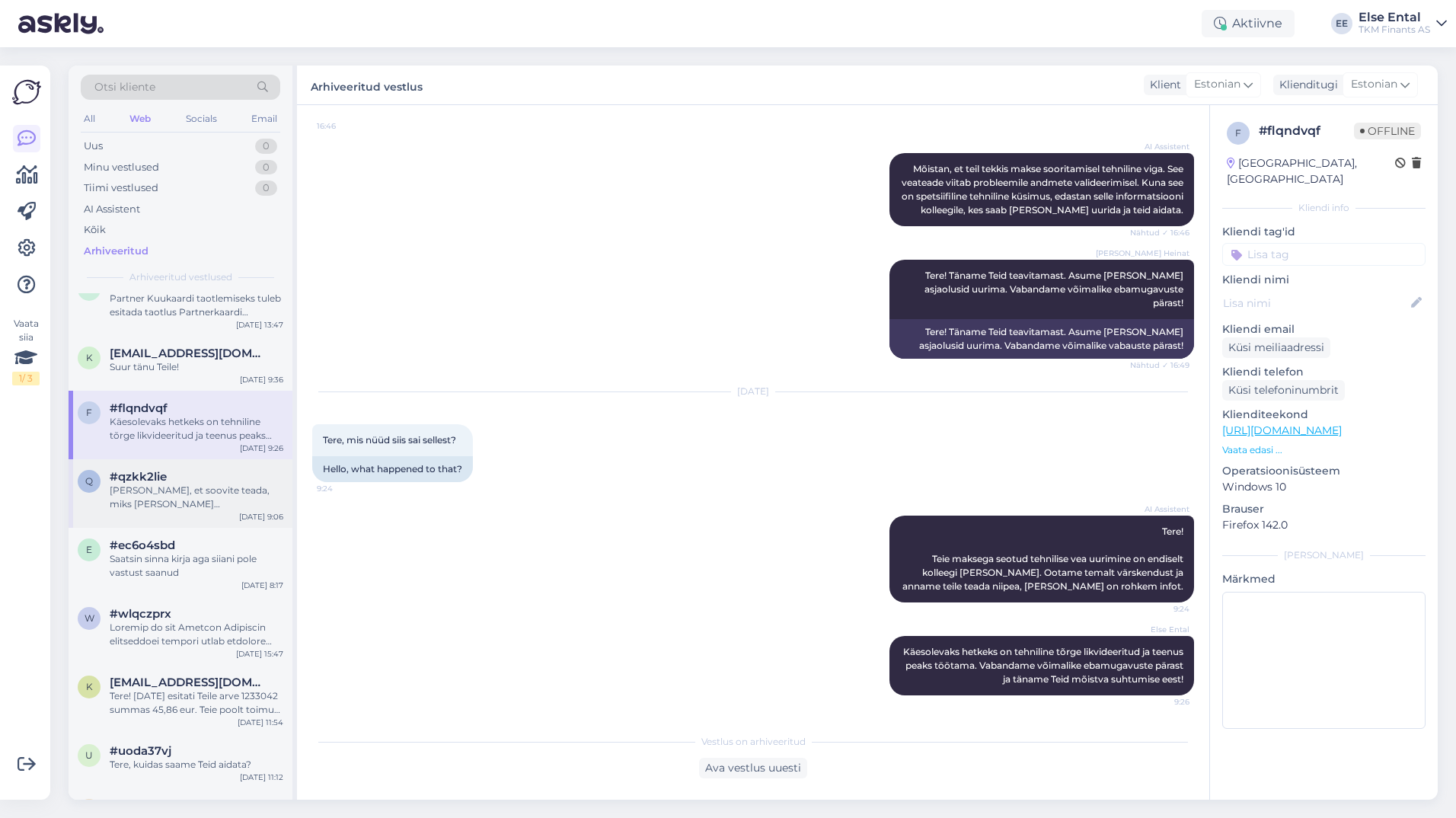
click at [175, 506] on div "[PERSON_NAME], et soovite teada, miks [PERSON_NAME] [PERSON_NAME] lõpetati. Kah…" at bounding box center [196, 496] width 174 height 27
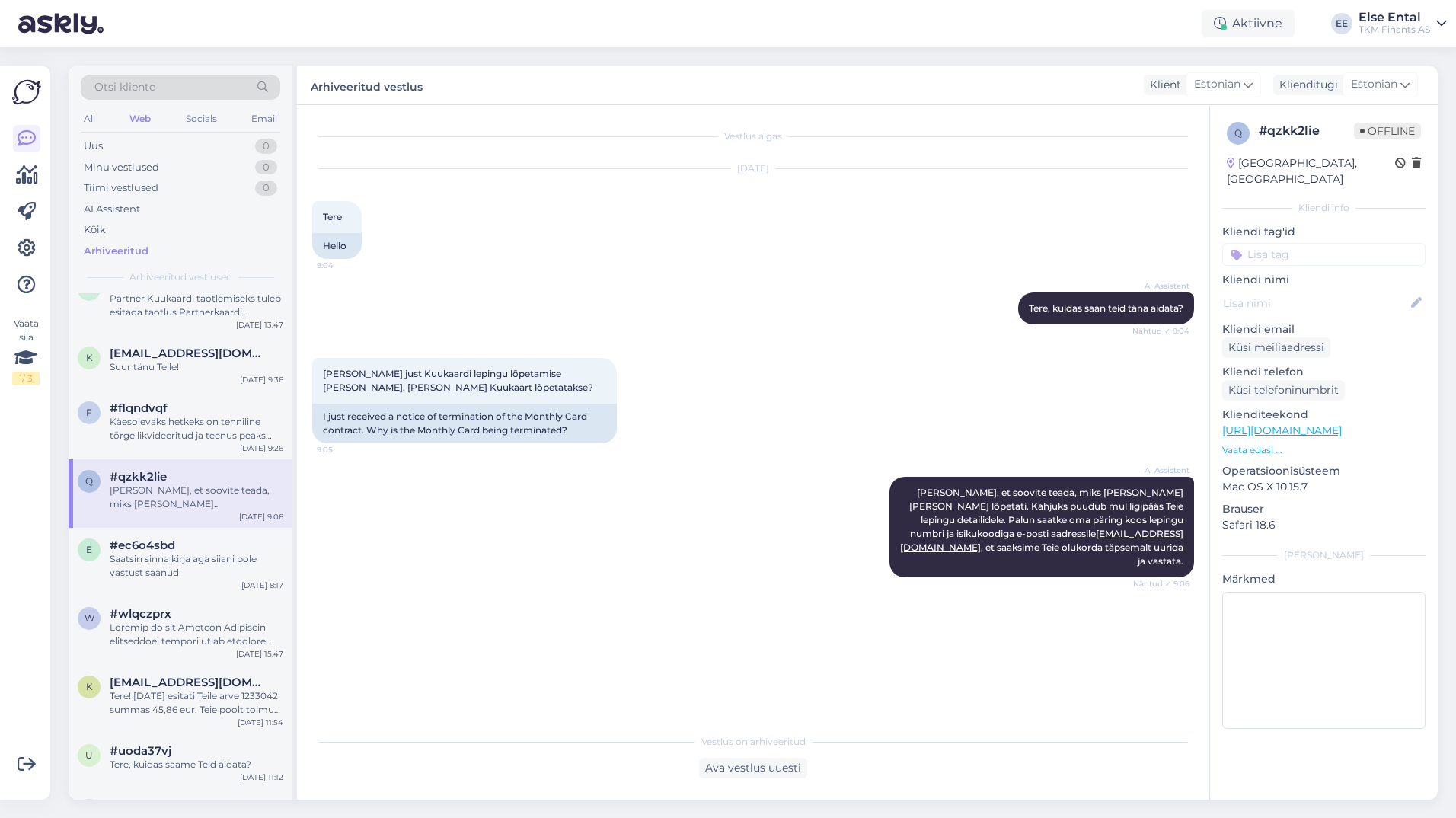
scroll to position [0, 0]
click at [164, 558] on div "Saatsin sinna kirja aga siiani pole vastust saanud" at bounding box center [196, 565] width 174 height 27
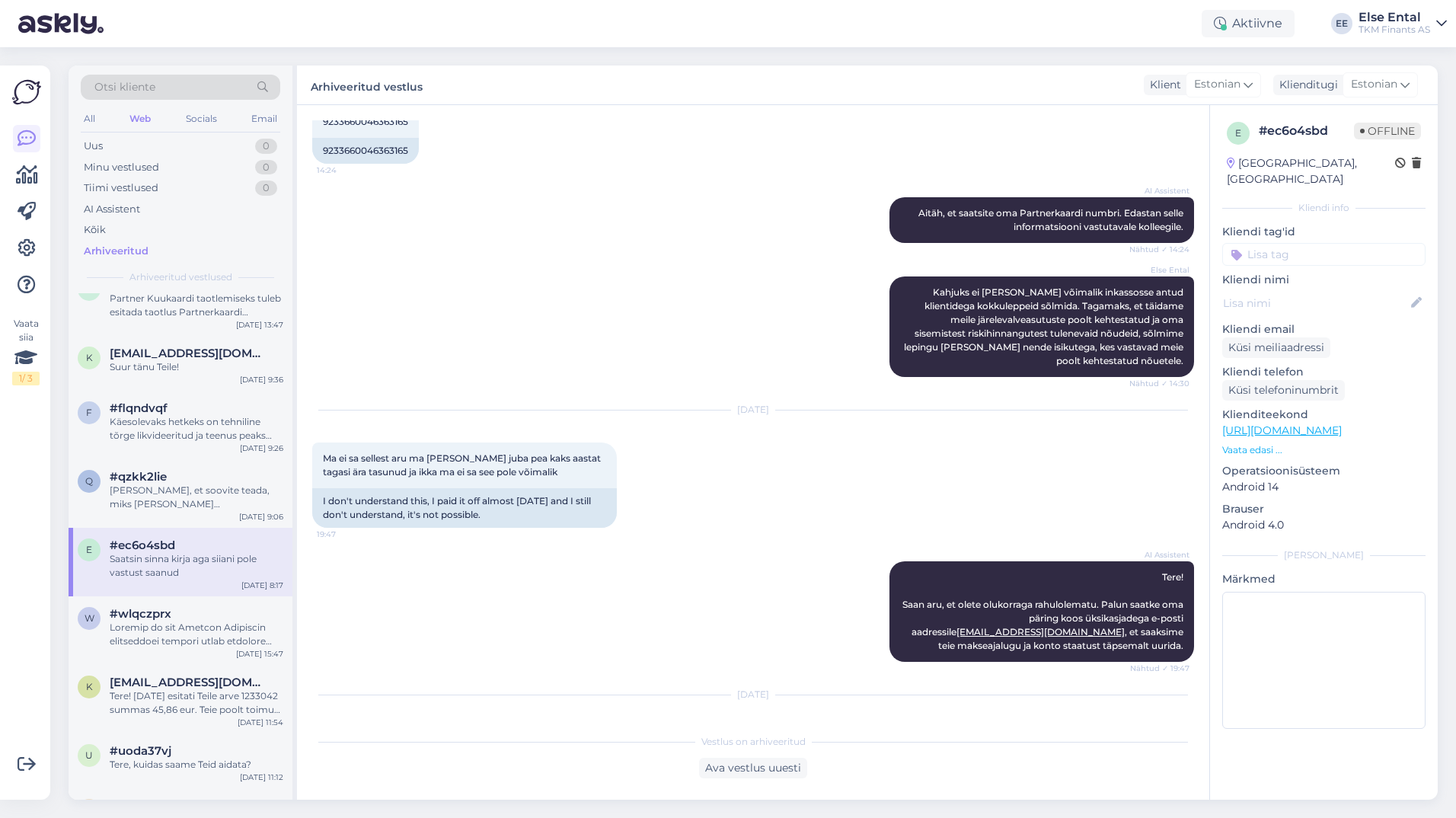
scroll to position [515, 0]
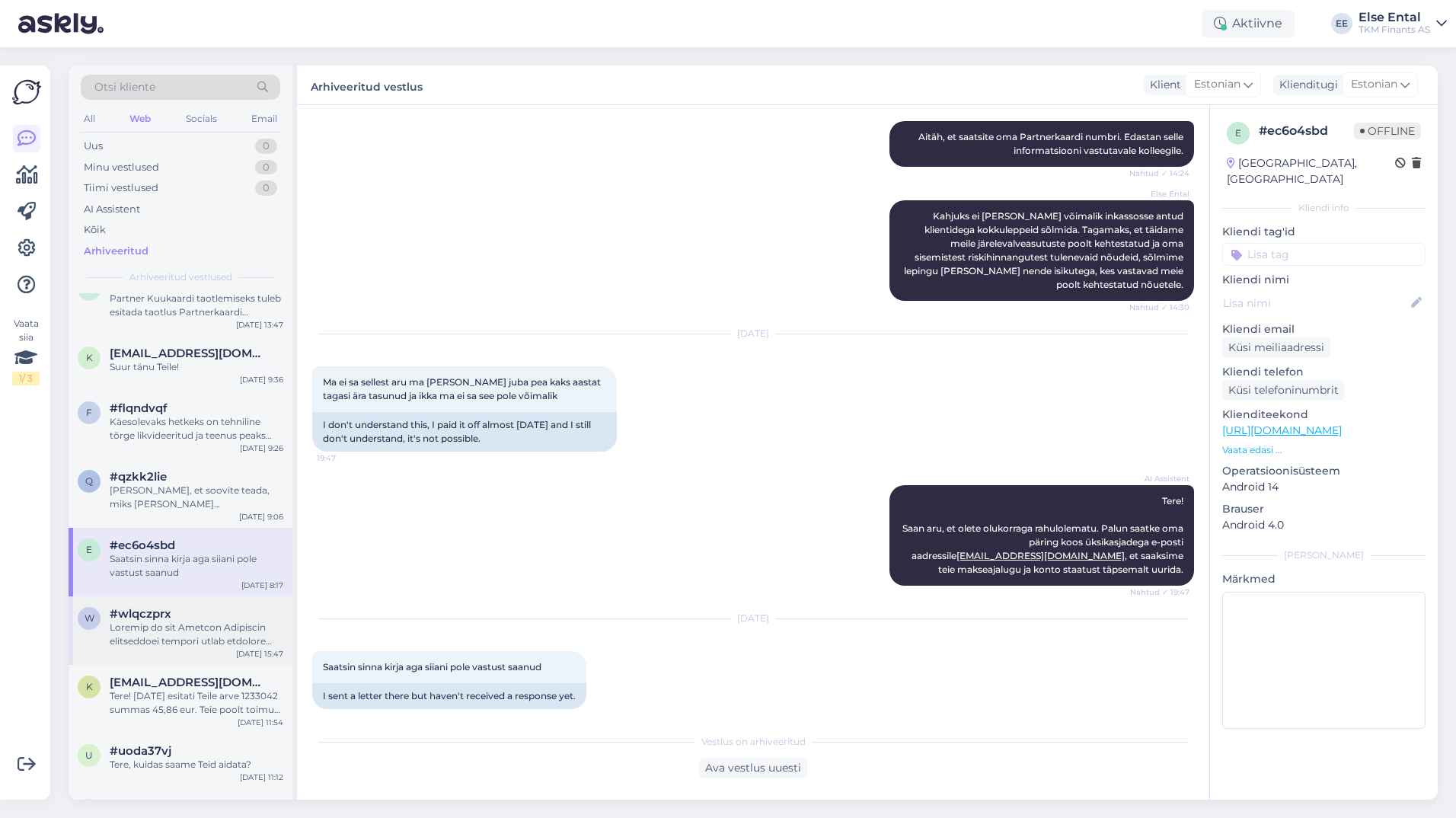
click at [153, 612] on span "#wlqczprx" at bounding box center [140, 614] width 61 height 14
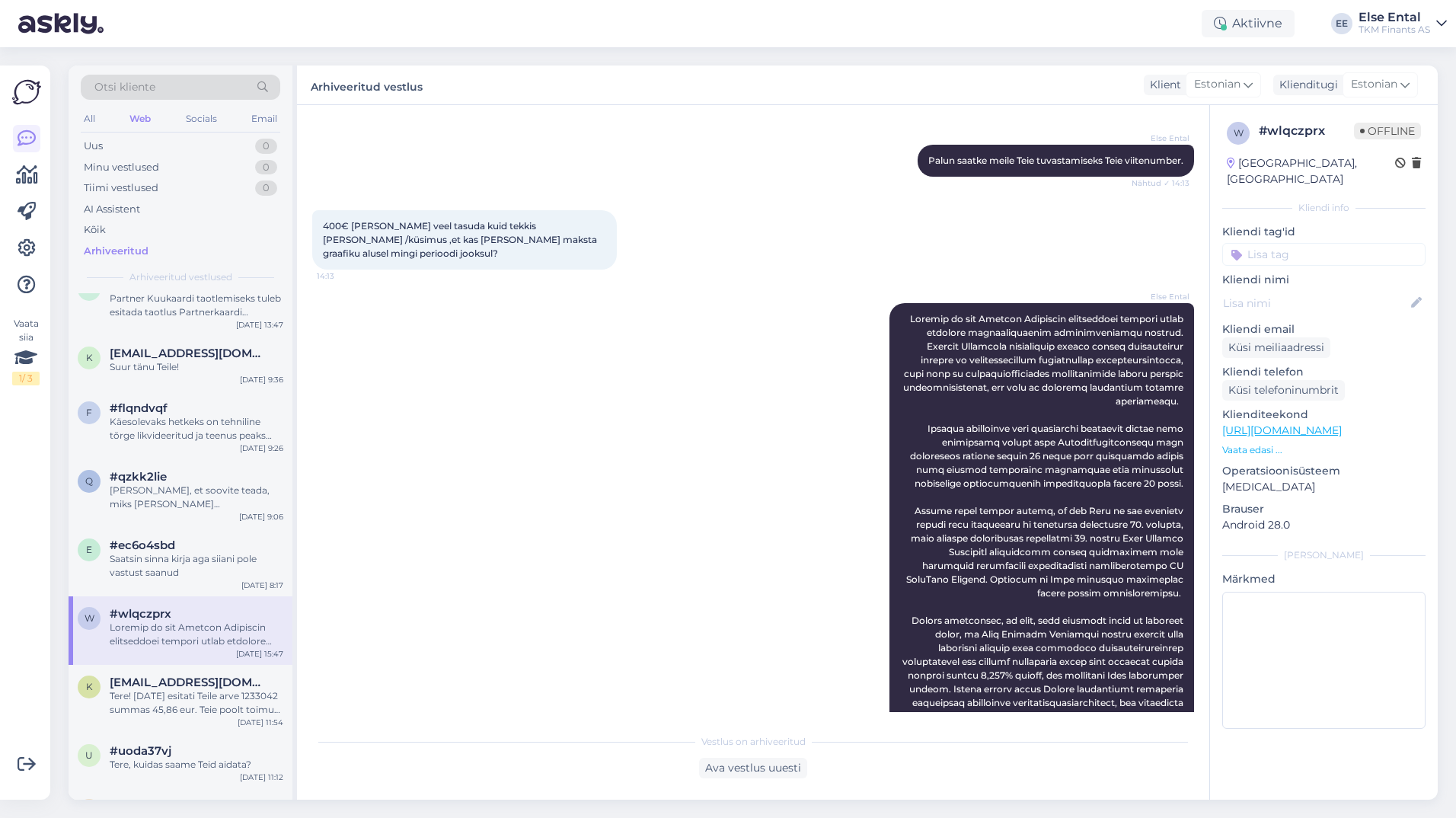
scroll to position [633, 0]
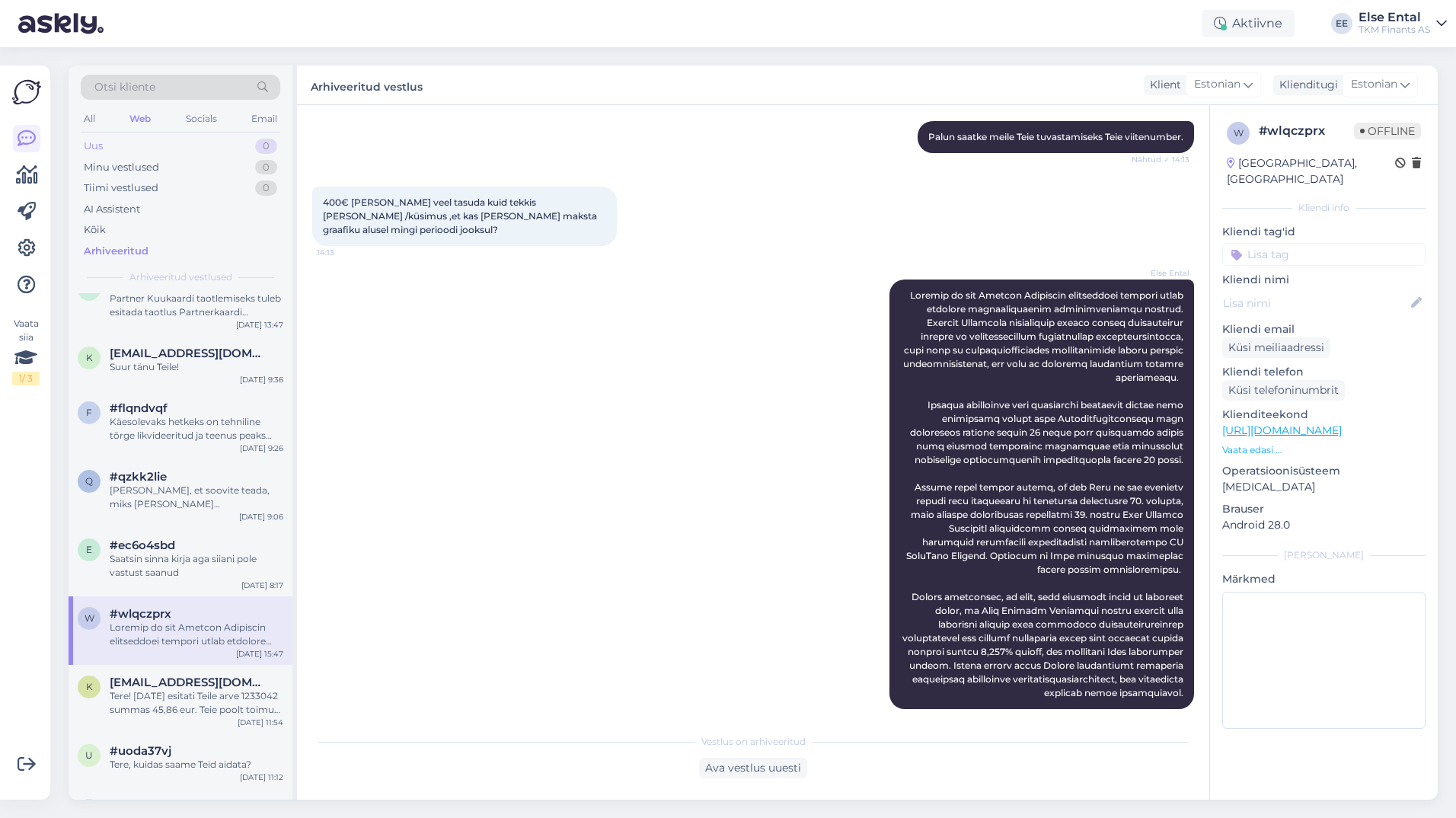
click at [112, 153] on div "Uus 0" at bounding box center [180, 146] width 200 height 21
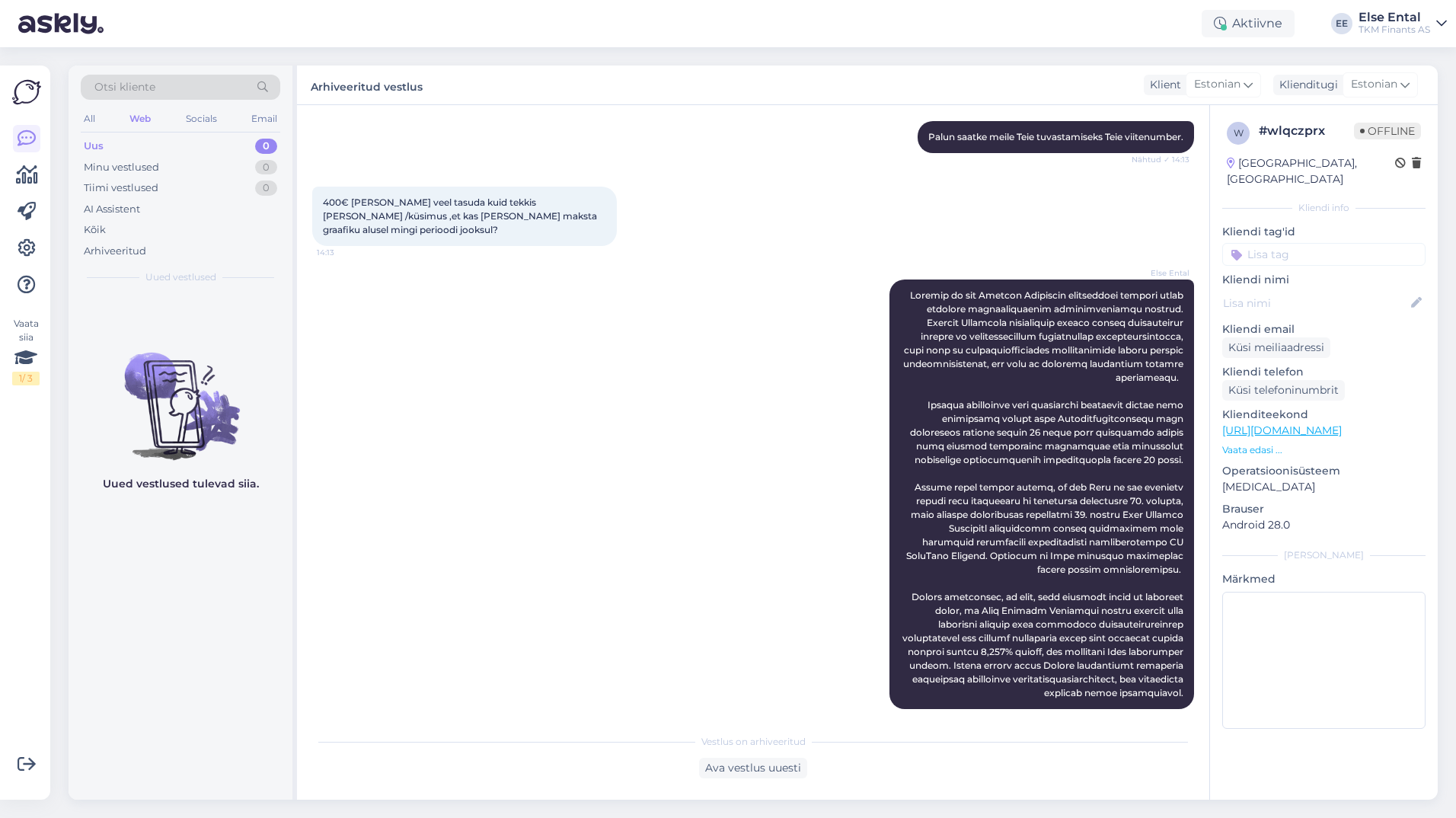
click at [112, 144] on div "Uus 0" at bounding box center [180, 146] width 200 height 21
click at [93, 677] on div "Uued vestlused tulevad siia." at bounding box center [180, 546] width 224 height 507
click at [139, 153] on div "Uus 0" at bounding box center [180, 146] width 200 height 21
click at [126, 166] on div "Minu vestlused" at bounding box center [121, 167] width 75 height 15
click at [114, 249] on div "Arhiveeritud" at bounding box center [114, 251] width 62 height 15
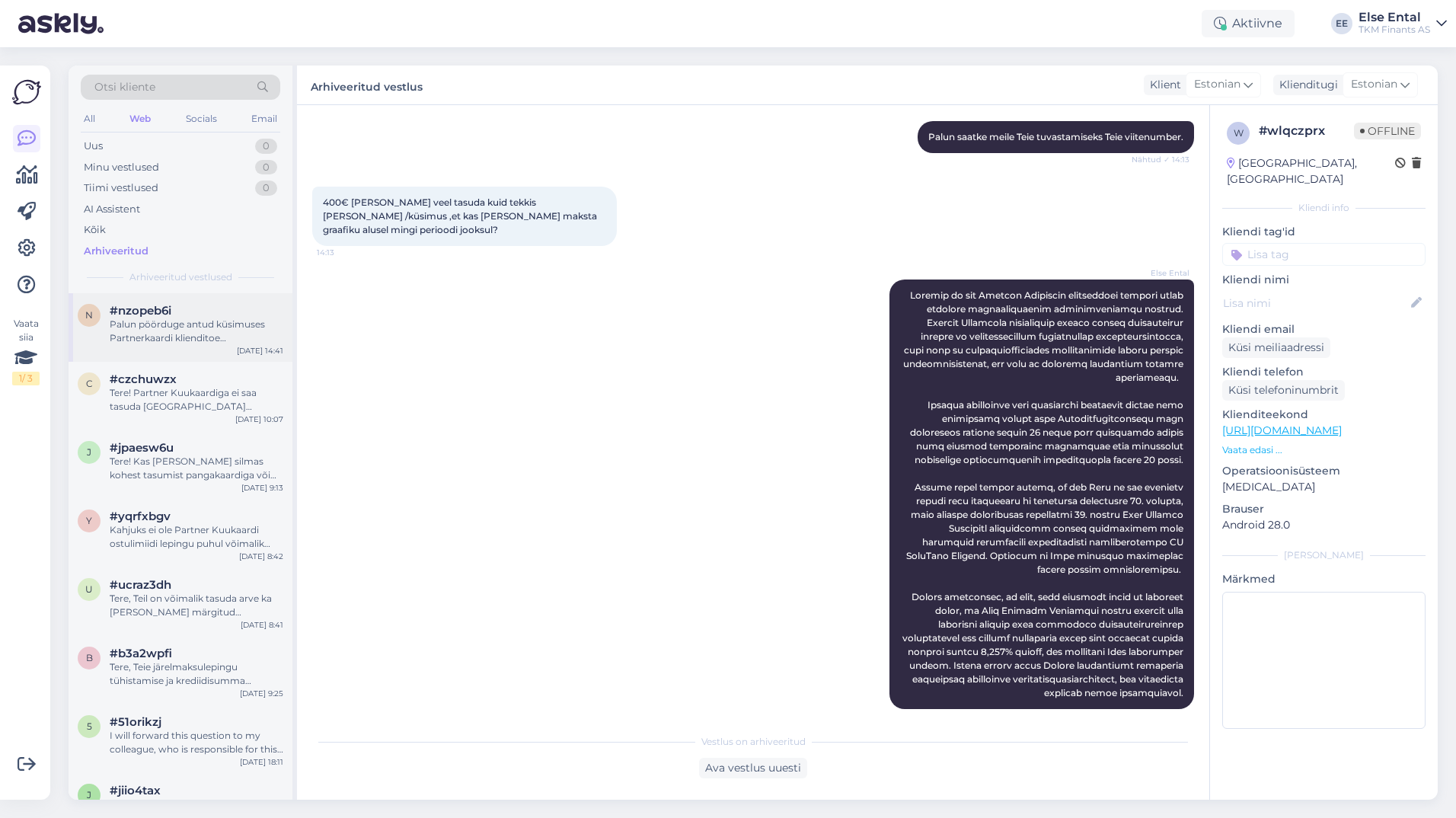
click at [140, 326] on div "Palun pöörduge antud küsimuses Partnerkaardi klienditoe [PERSON_NAME]: E-R 9-17…" at bounding box center [196, 331] width 174 height 27
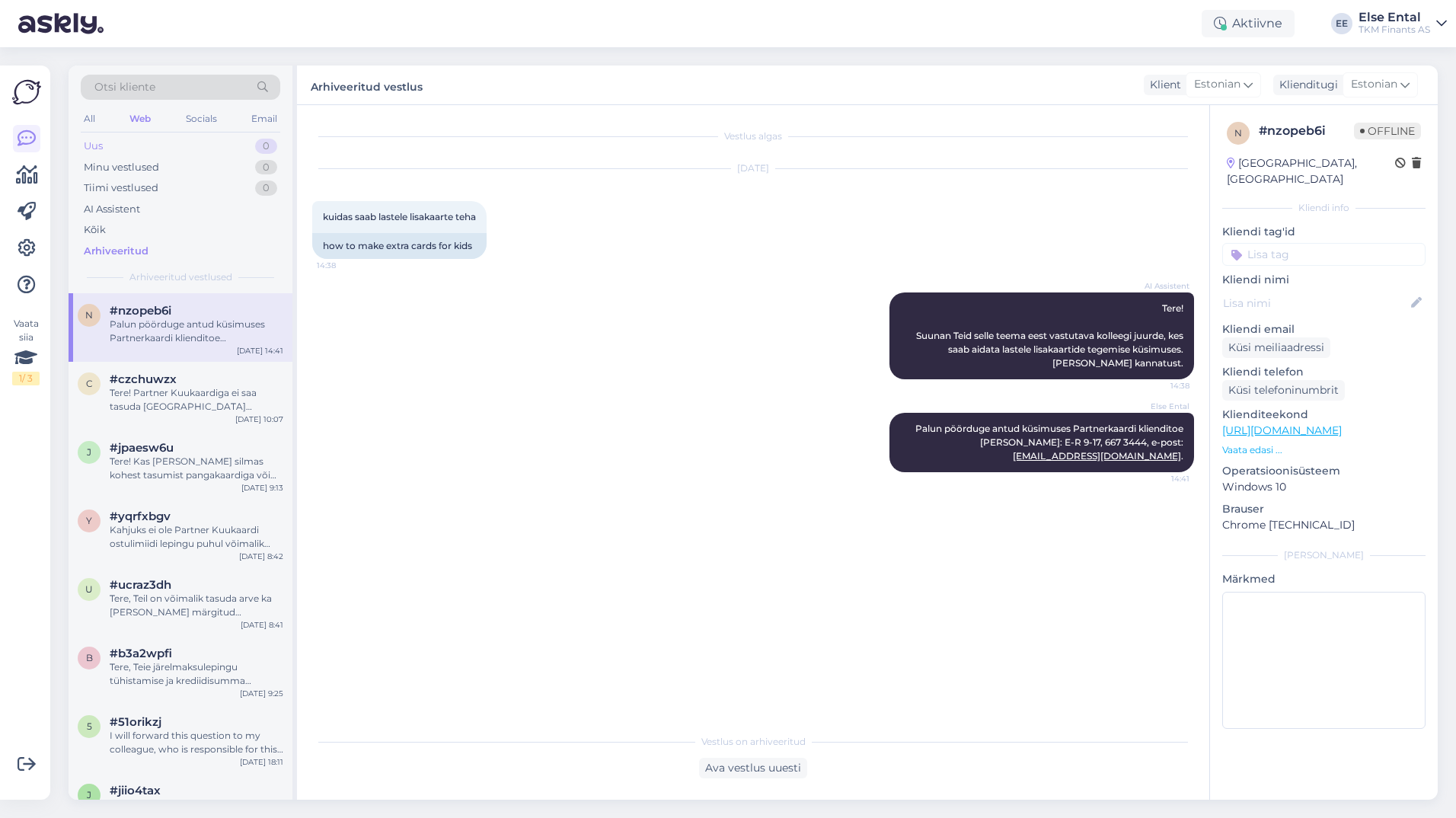
click at [105, 144] on div "Uus 0" at bounding box center [180, 146] width 200 height 21
